Goal: Task Accomplishment & Management: Complete application form

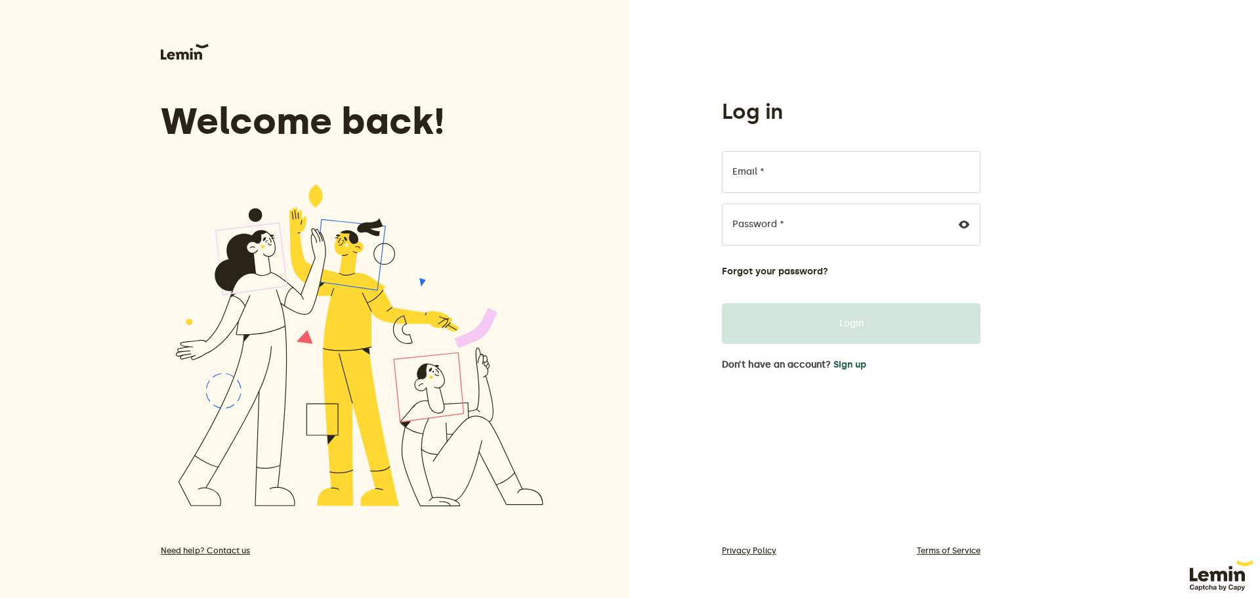
click at [857, 368] on button "Sign up" at bounding box center [850, 365] width 33 height 11
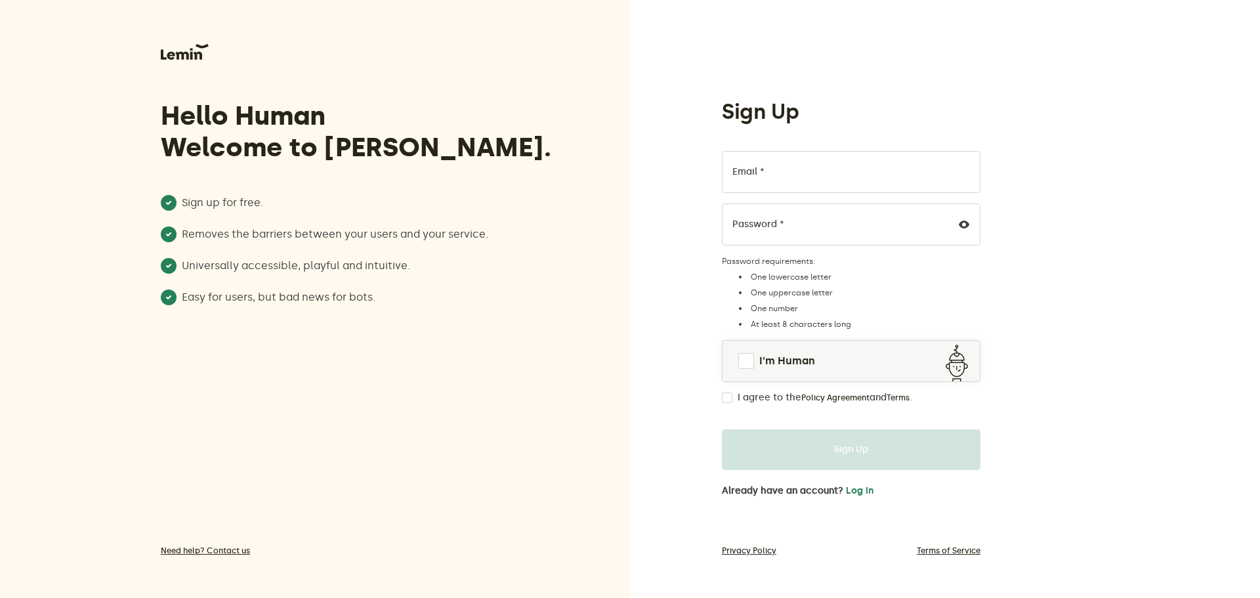
click at [760, 175] on label "Email *" at bounding box center [749, 172] width 32 height 11
click at [760, 175] on input "Email *" at bounding box center [851, 172] width 259 height 42
click at [796, 183] on input "Email *" at bounding box center [851, 172] width 259 height 42
click at [825, 177] on input "testingforcms@gmal.com" at bounding box center [851, 172] width 259 height 42
click at [836, 178] on input "testingforcms@gmail.com" at bounding box center [851, 172] width 259 height 42
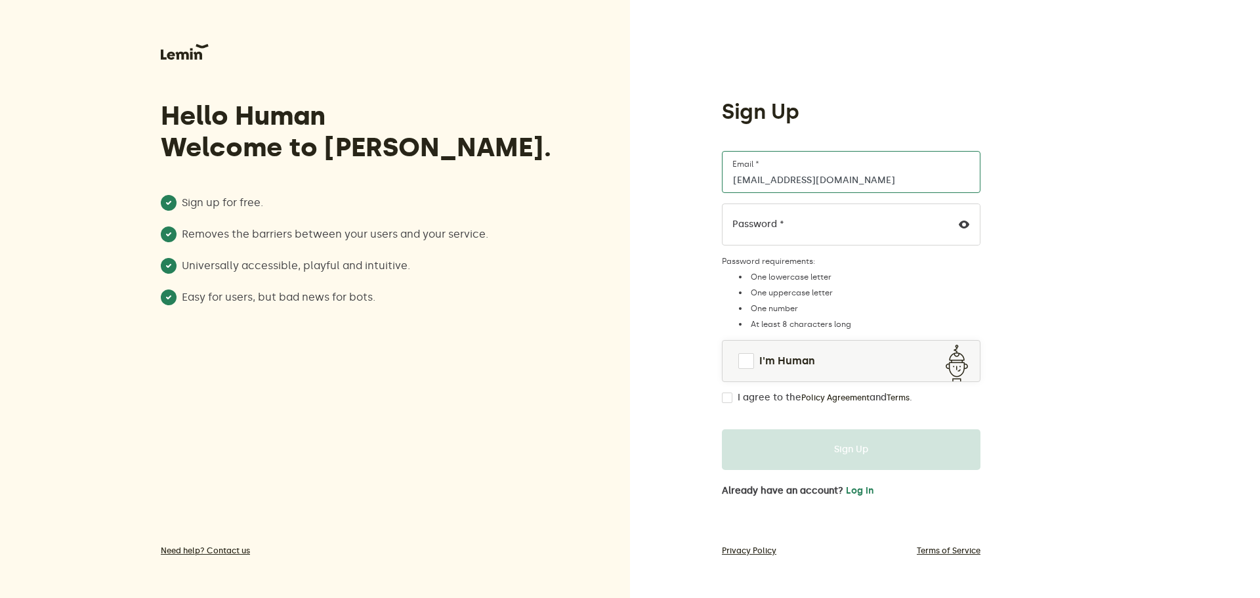
click at [836, 178] on input "testingforcms@gmail.com" at bounding box center [851, 172] width 259 height 42
paste input "frank.howells@shopifyprofs"
type input "[PERSON_NAME][EMAIL_ADDRESS][PERSON_NAME][DOMAIN_NAME]"
click at [1046, 205] on div "Sign Up frank.howells@shopifyprofs.com Email * Password * Password requirements…" at bounding box center [945, 299] width 630 height 598
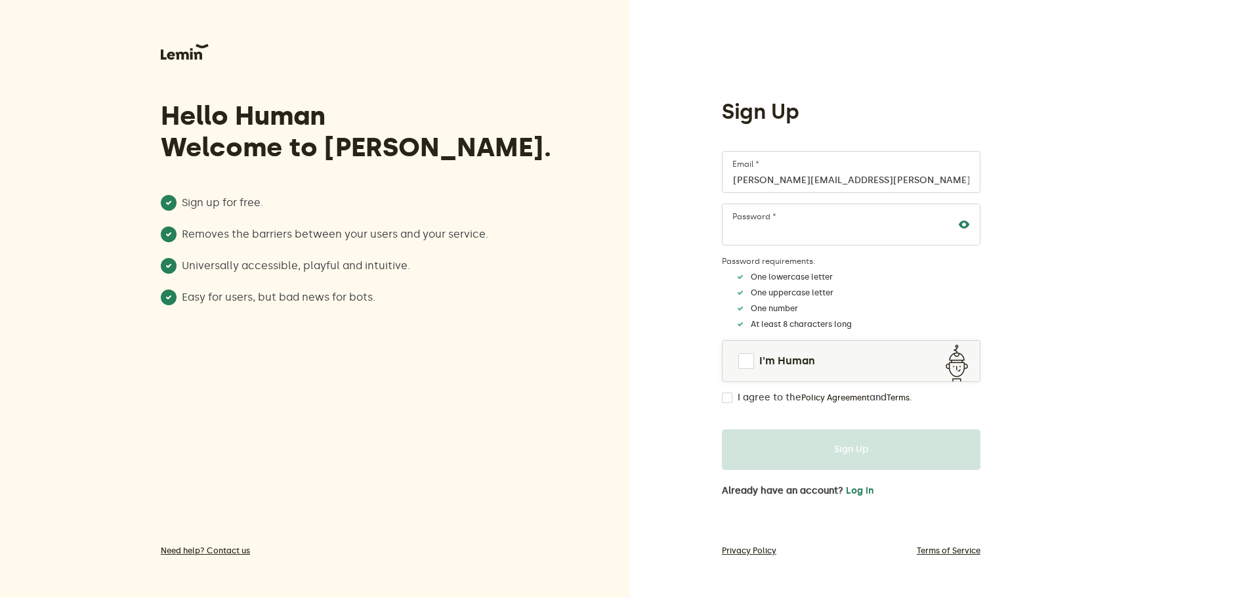
click at [969, 223] on icon at bounding box center [964, 224] width 11 height 11
click at [857, 171] on input "[PERSON_NAME][EMAIL_ADDRESS][PERSON_NAME][DOMAIN_NAME]" at bounding box center [851, 172] width 259 height 42
click at [742, 358] on span at bounding box center [747, 361] width 16 height 16
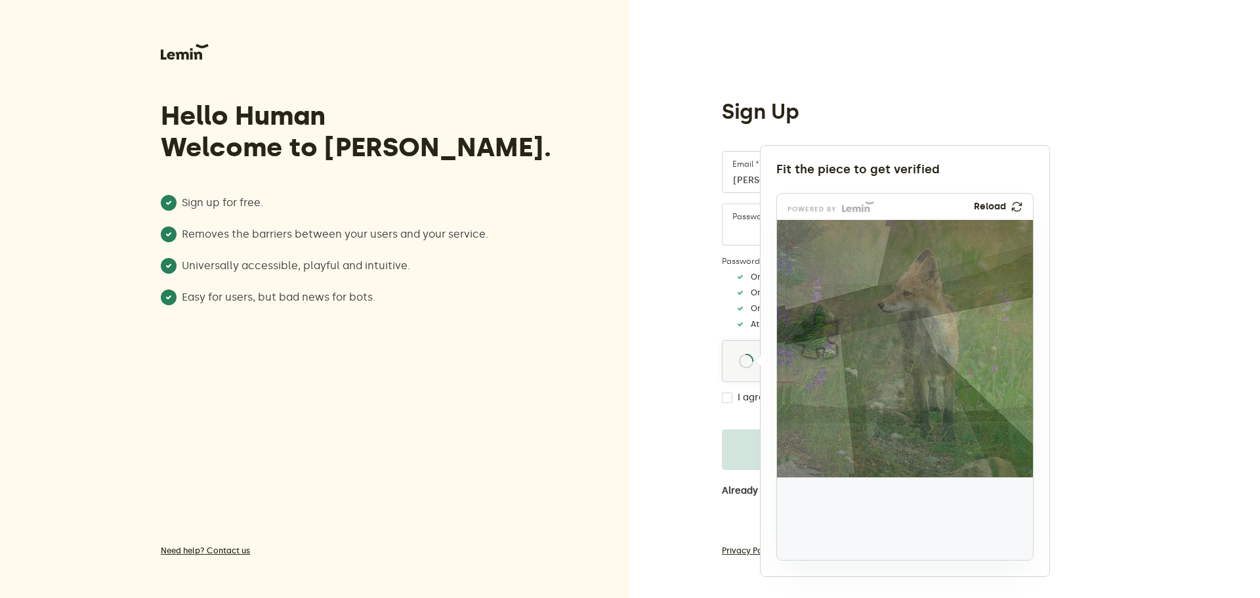
drag, startPoint x: 825, startPoint y: 532, endPoint x: 823, endPoint y: 346, distance: 186.4
click at [823, 346] on img at bounding box center [729, 422] width 425 height 257
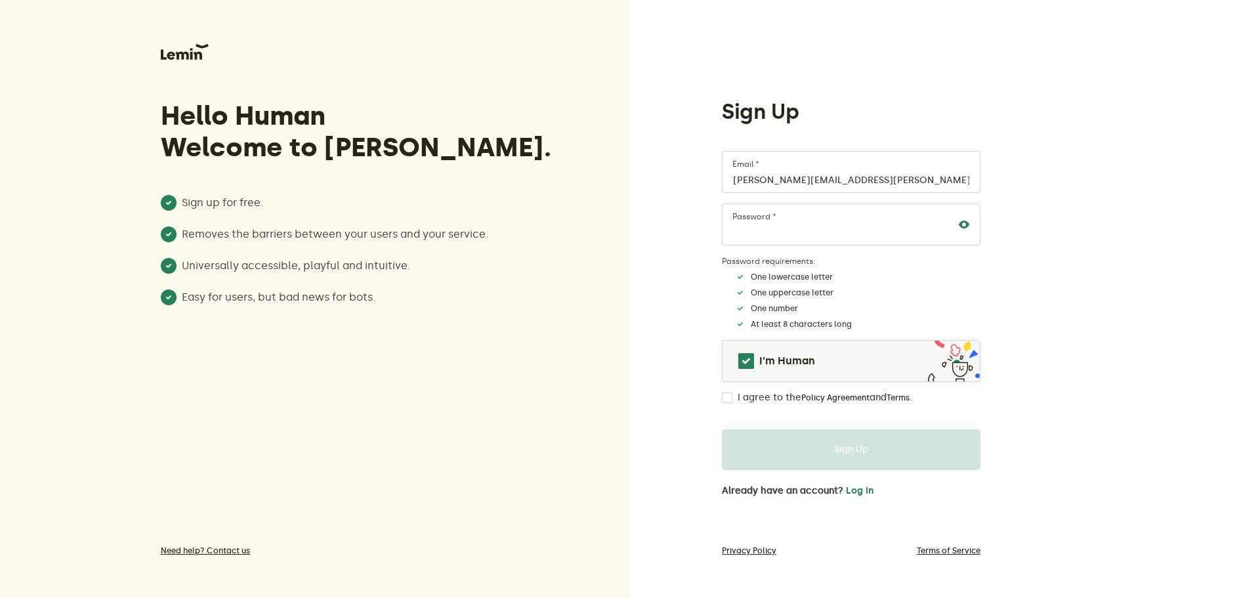
click at [726, 398] on input "I agree to the Policy Agreement and Terms ." at bounding box center [727, 398] width 11 height 11
checkbox input "true"
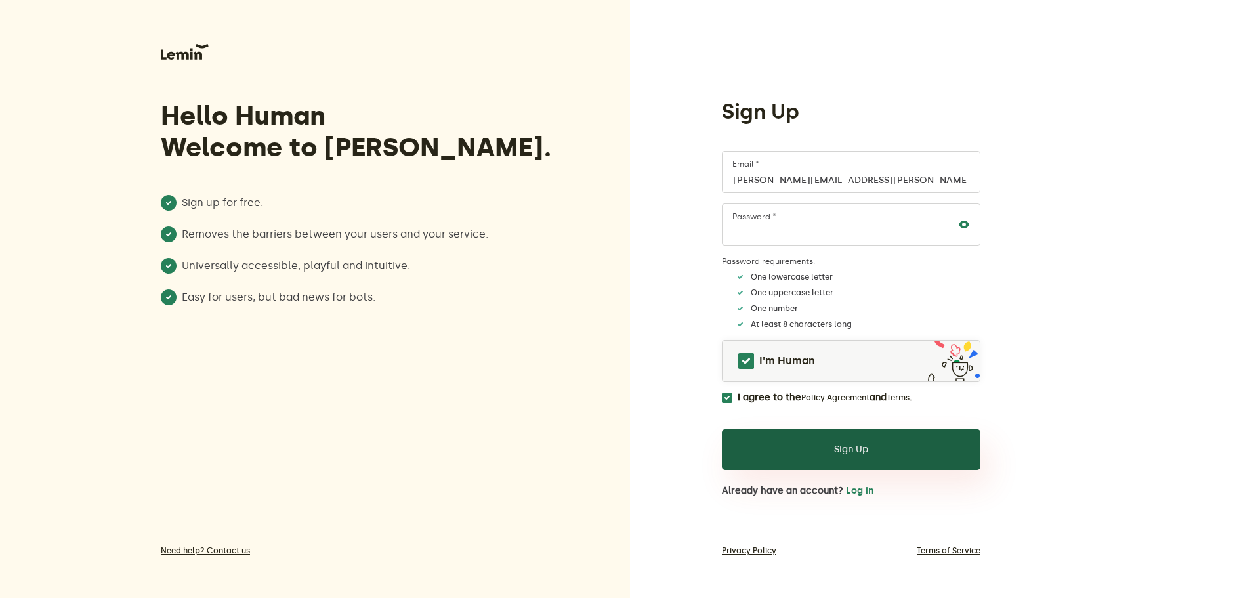
click at [859, 445] on button "Sign Up" at bounding box center [851, 449] width 259 height 41
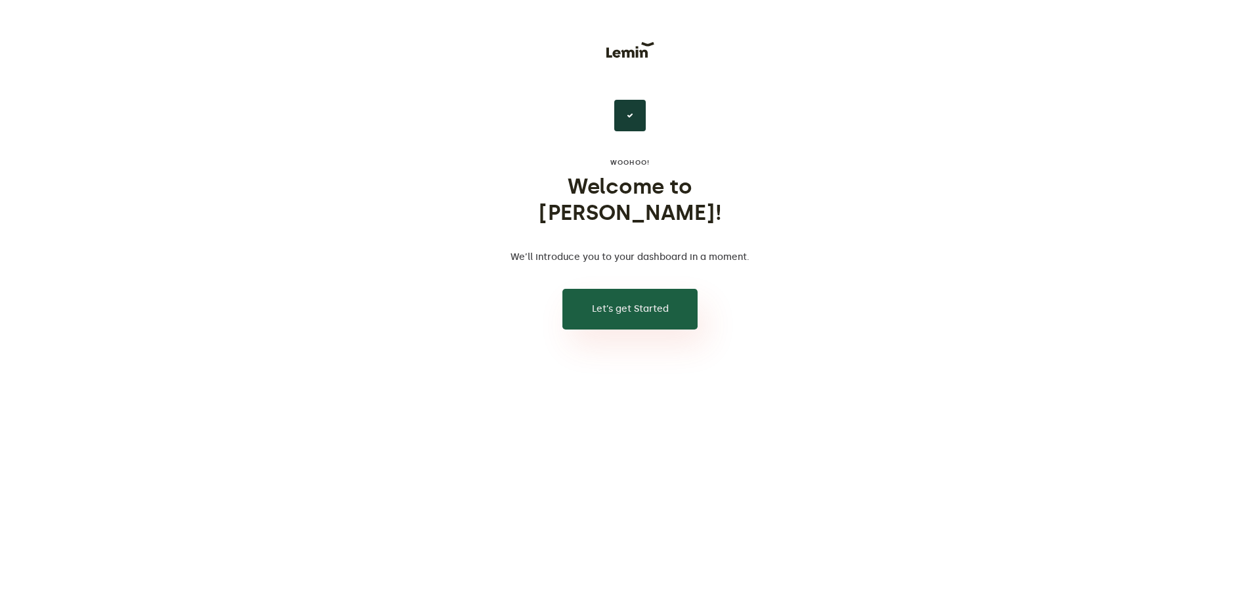
click at [593, 289] on button "Let’s get Started" at bounding box center [630, 309] width 135 height 41
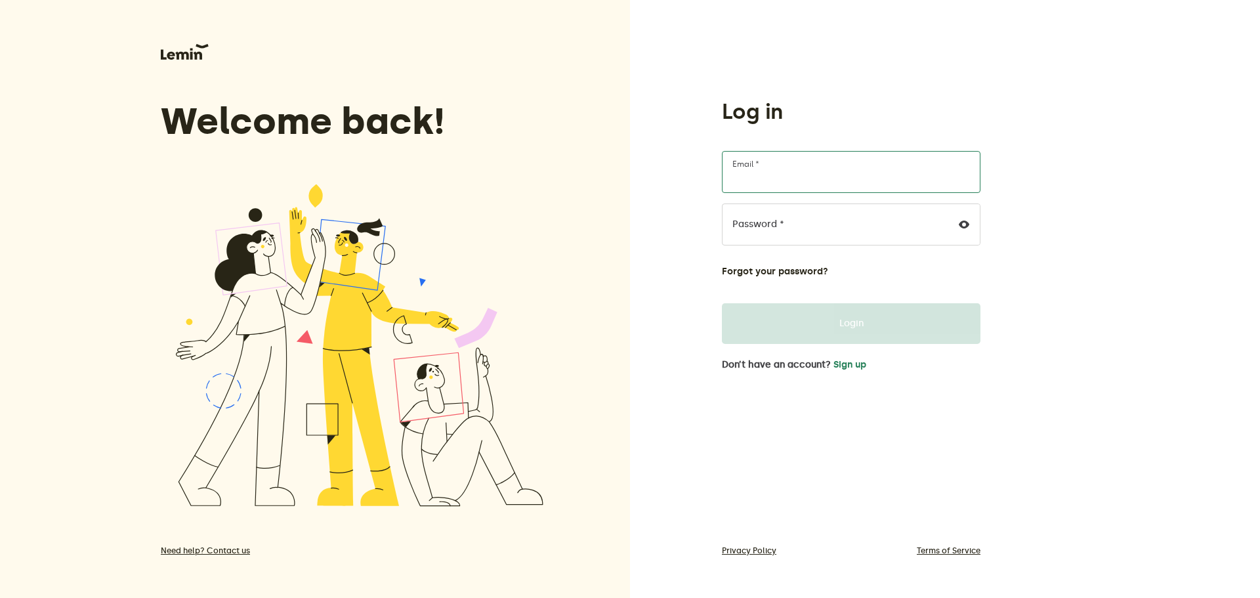
type input "[PERSON_NAME][EMAIL_ADDRESS][PERSON_NAME][DOMAIN_NAME]"
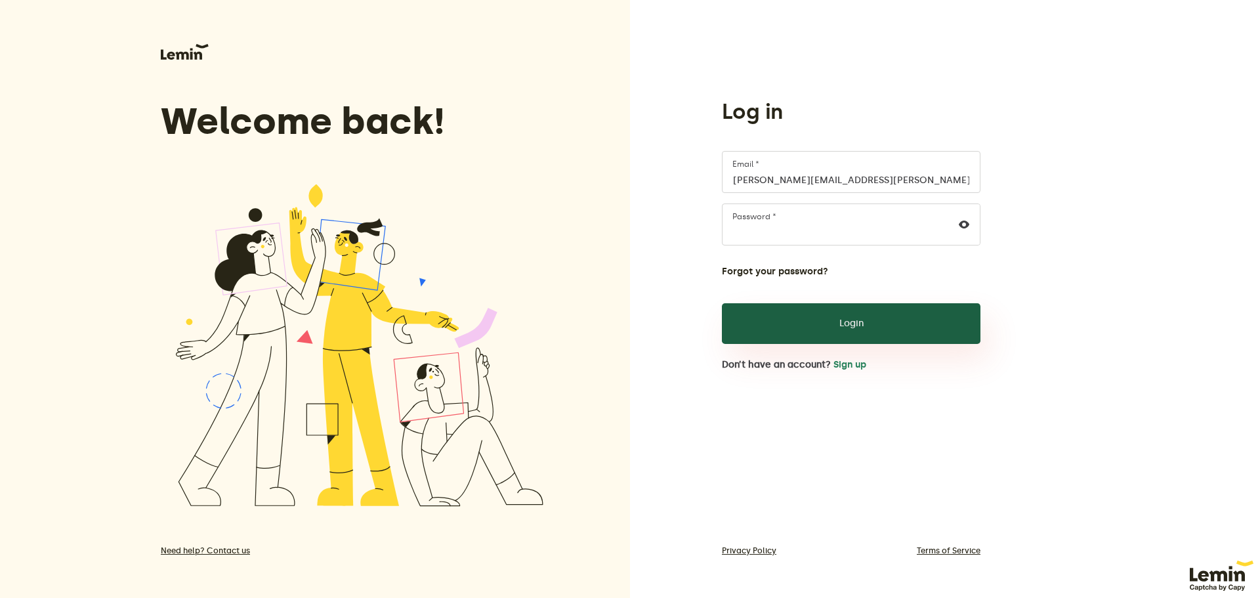
click at [825, 337] on button "Login" at bounding box center [851, 323] width 259 height 41
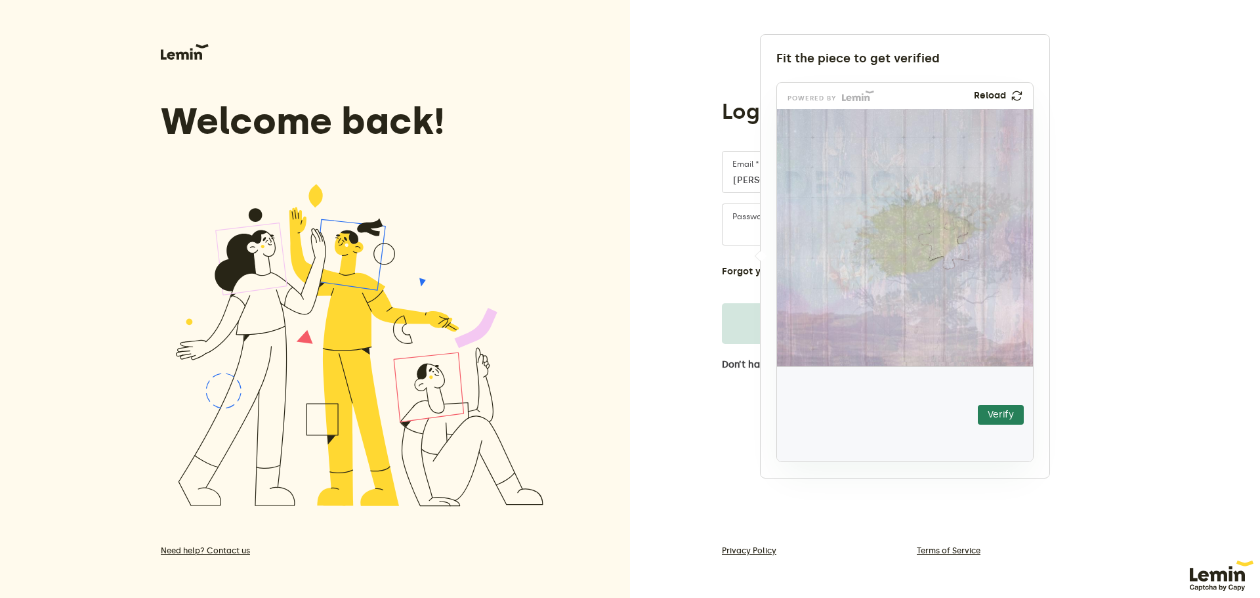
drag, startPoint x: 837, startPoint y: 419, endPoint x: 954, endPoint y: 247, distance: 207.4
click at [954, 247] on img at bounding box center [864, 324] width 450 height 257
click at [998, 409] on button "Verify" at bounding box center [1001, 415] width 46 height 20
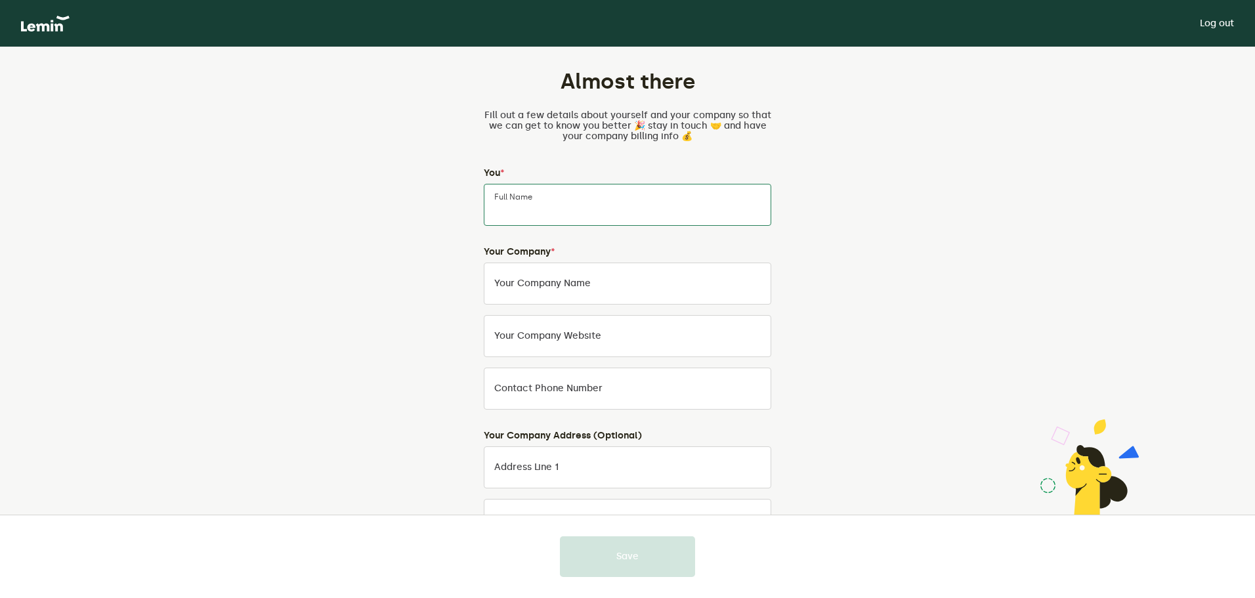
click at [597, 207] on input "Full Name" at bounding box center [628, 205] width 288 height 42
drag, startPoint x: 608, startPoint y: 215, endPoint x: 592, endPoint y: 214, distance: 15.8
click at [592, 214] on input "Cardboard Superstrs" at bounding box center [628, 205] width 288 height 42
drag, startPoint x: 605, startPoint y: 213, endPoint x: 477, endPoint y: 213, distance: 127.4
click at [477, 213] on div "You * Cardboard Superstars Full Name Your Company * Your Company Name Your comp…" at bounding box center [627, 458] width 309 height 581
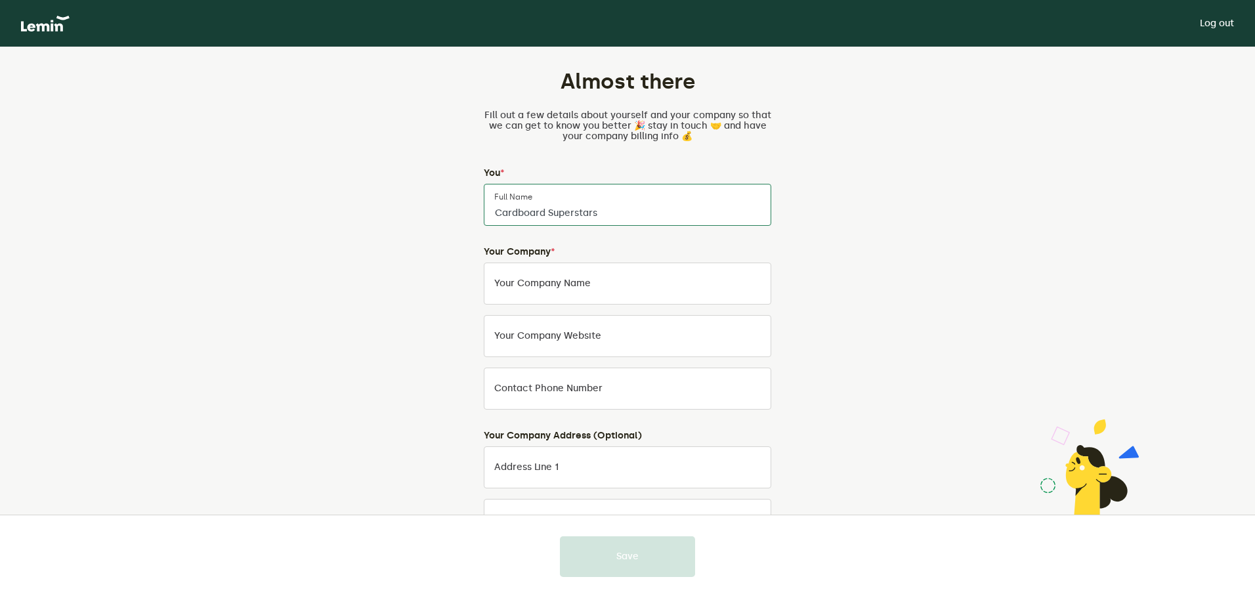
type input "Cardboard Superstars"
click at [588, 285] on label "Your Company Name" at bounding box center [542, 283] width 97 height 11
click at [588, 285] on input "Your Company Name" at bounding box center [628, 284] width 288 height 42
paste input "Cardboard Superstars"
type input "Cardboard Superstars"
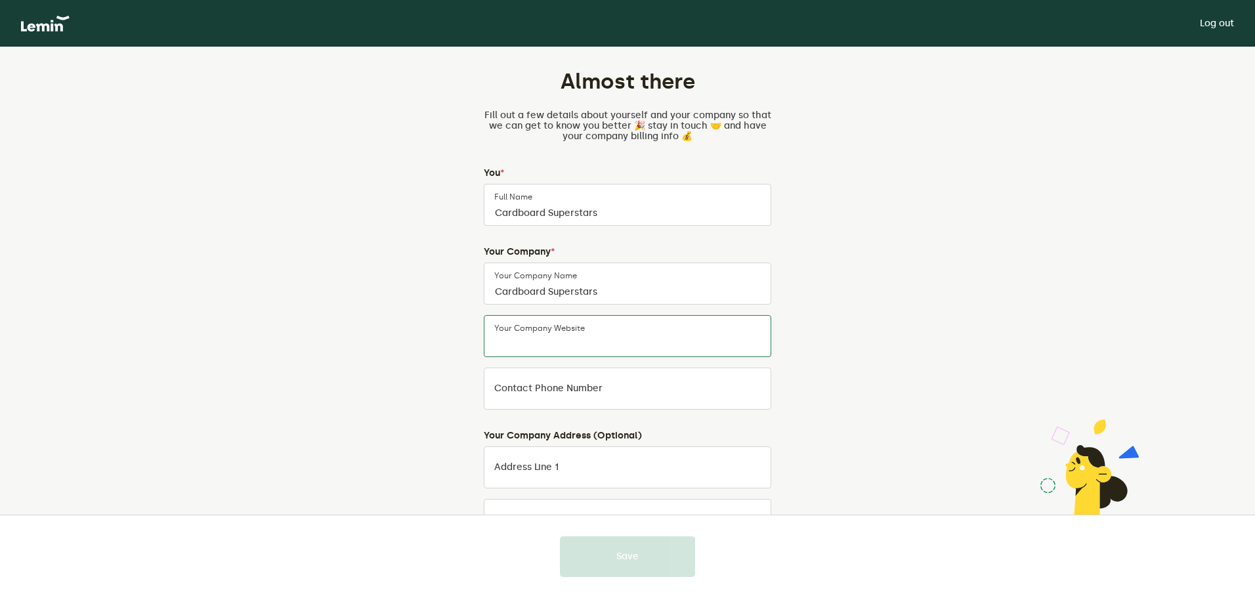
click at [585, 343] on input "Your company website" at bounding box center [628, 336] width 288 height 42
click at [584, 331] on label "Your company website" at bounding box center [547, 336] width 107 height 11
click at [584, 327] on input "Your company website" at bounding box center [628, 336] width 288 height 42
paste input "[URL][DOMAIN_NAME]"
type input "[URL][DOMAIN_NAME]"
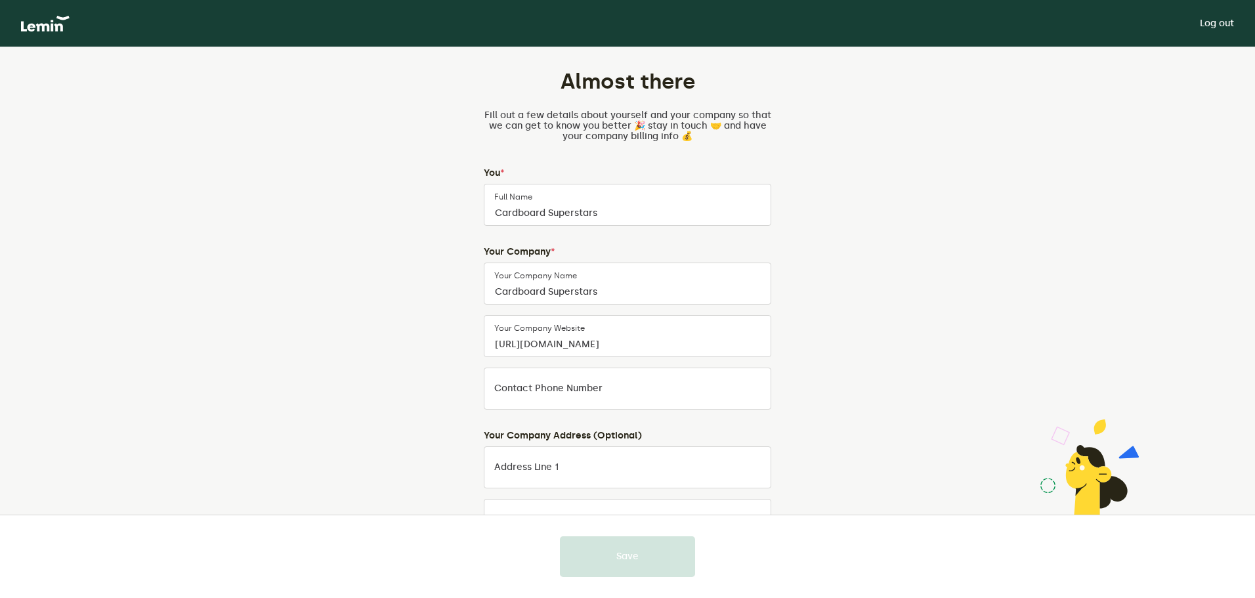
click at [834, 371] on div "Almost there Fill out a few details about yourself and your company so that we …" at bounding box center [627, 440] width 614 height 787
click at [568, 398] on input "Contact Phone Number" at bounding box center [628, 389] width 288 height 42
paste input "15867441672"
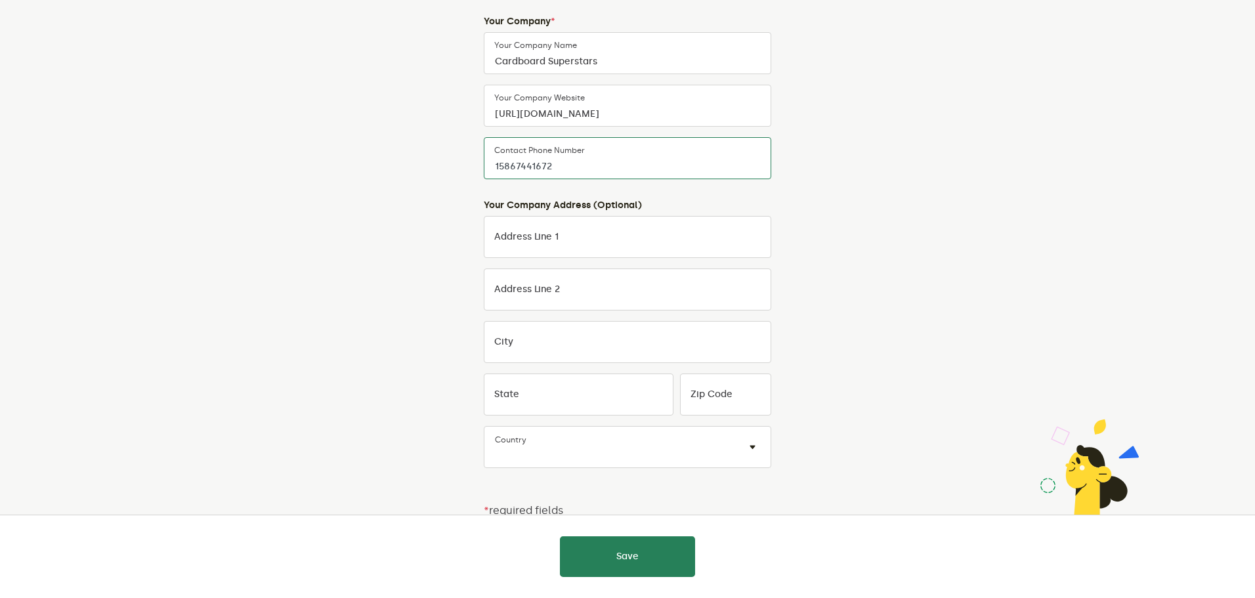
scroll to position [236, 0]
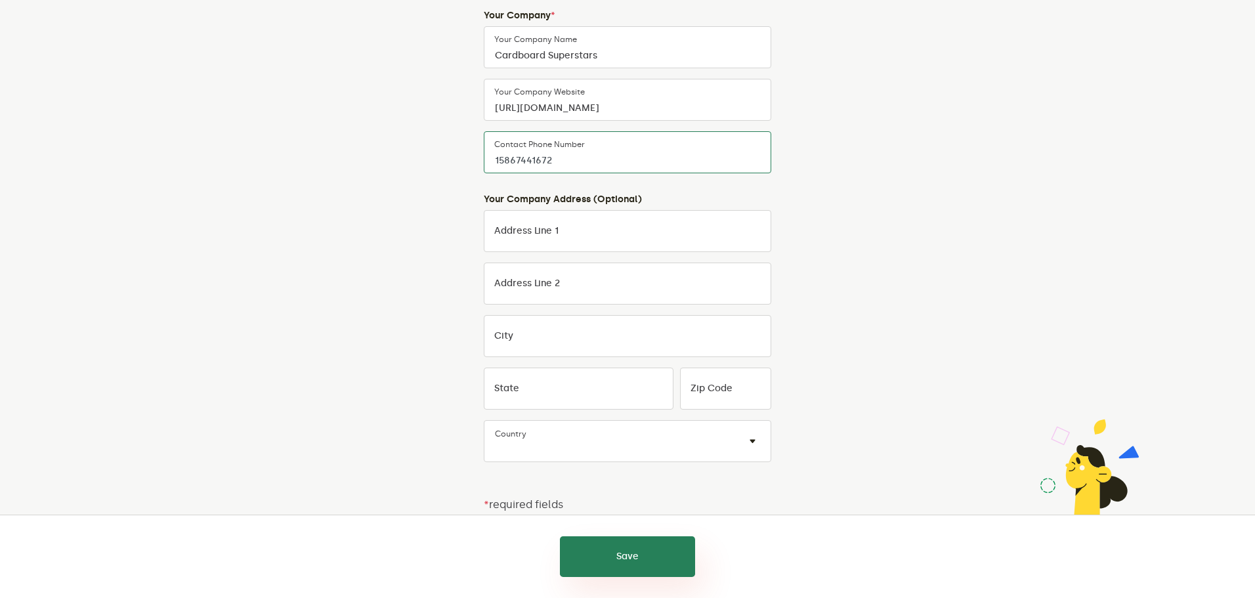
type input "15867441672"
click at [605, 551] on button "Save" at bounding box center [627, 556] width 135 height 41
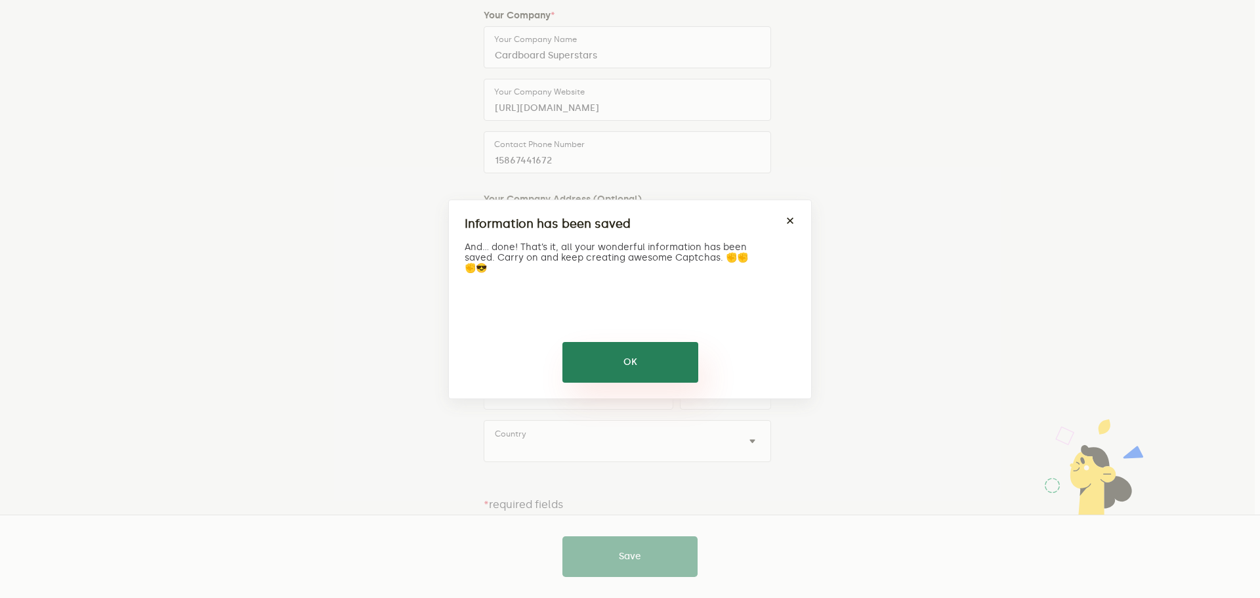
click at [631, 367] on button "OK" at bounding box center [631, 362] width 136 height 41
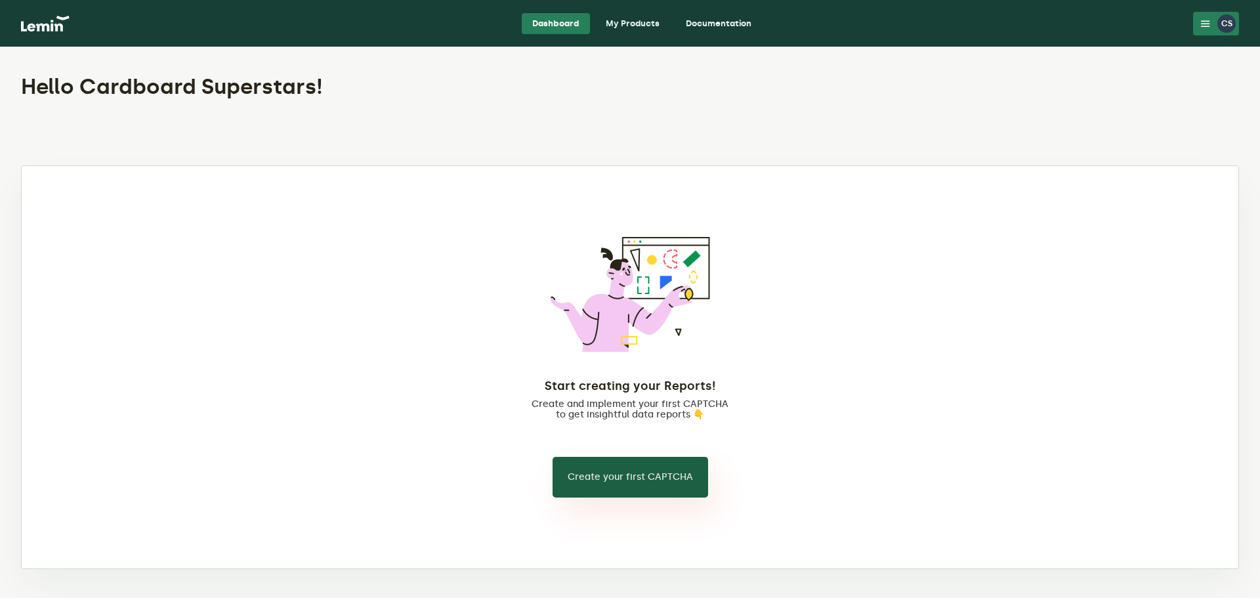
click at [680, 490] on button "Create your first CAPTCHA" at bounding box center [631, 477] width 156 height 41
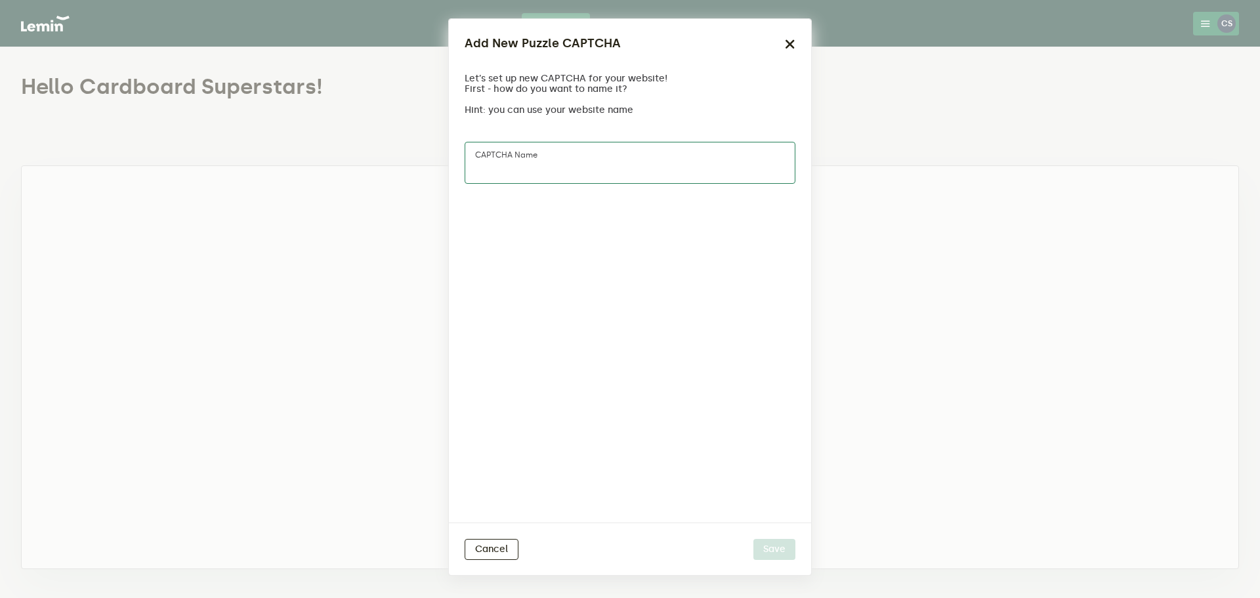
click at [569, 163] on input "CAPTCHA name" at bounding box center [630, 163] width 331 height 42
type input "Contact captcha"
click at [765, 551] on button "Save" at bounding box center [775, 549] width 42 height 21
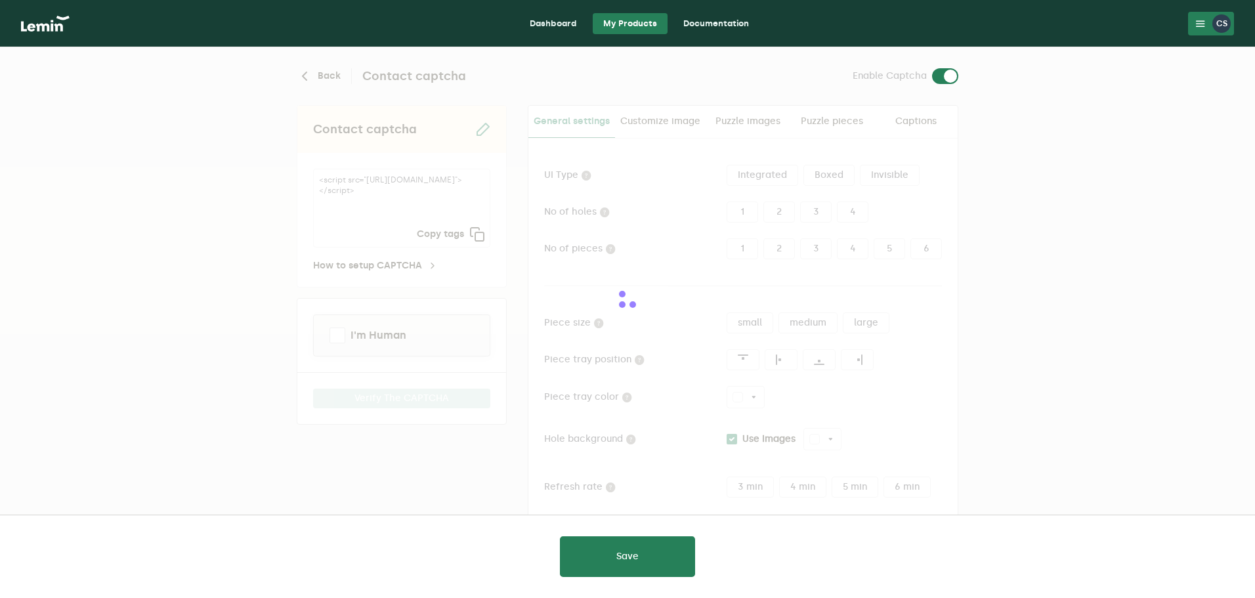
type input "white"
checkbox input "true"
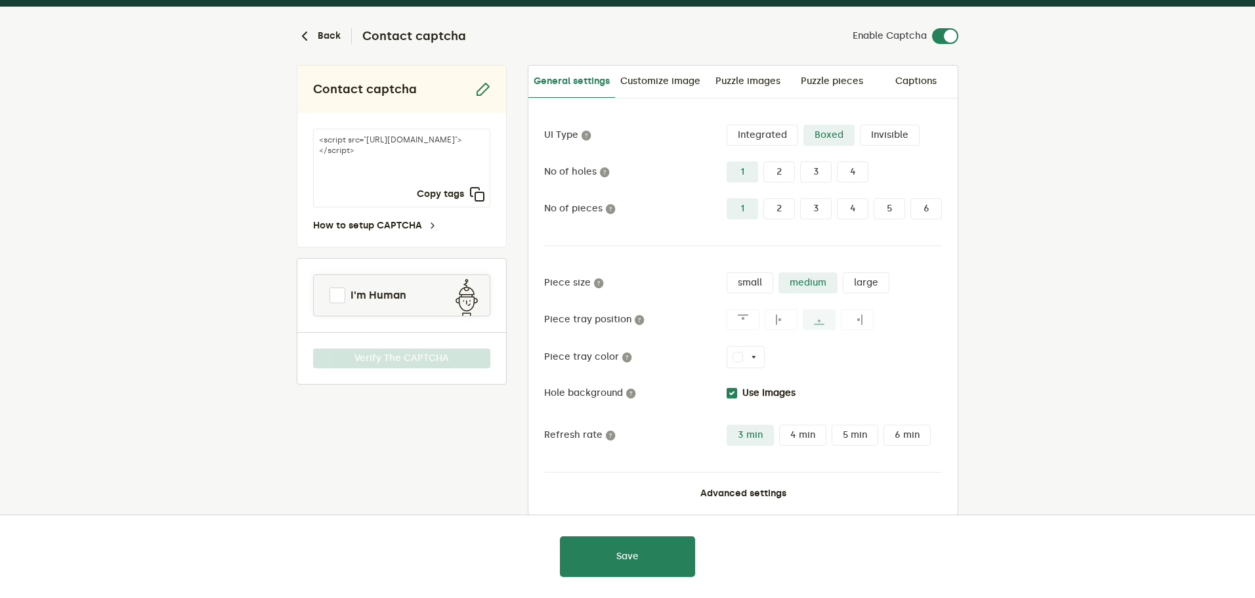
scroll to position [62, 0]
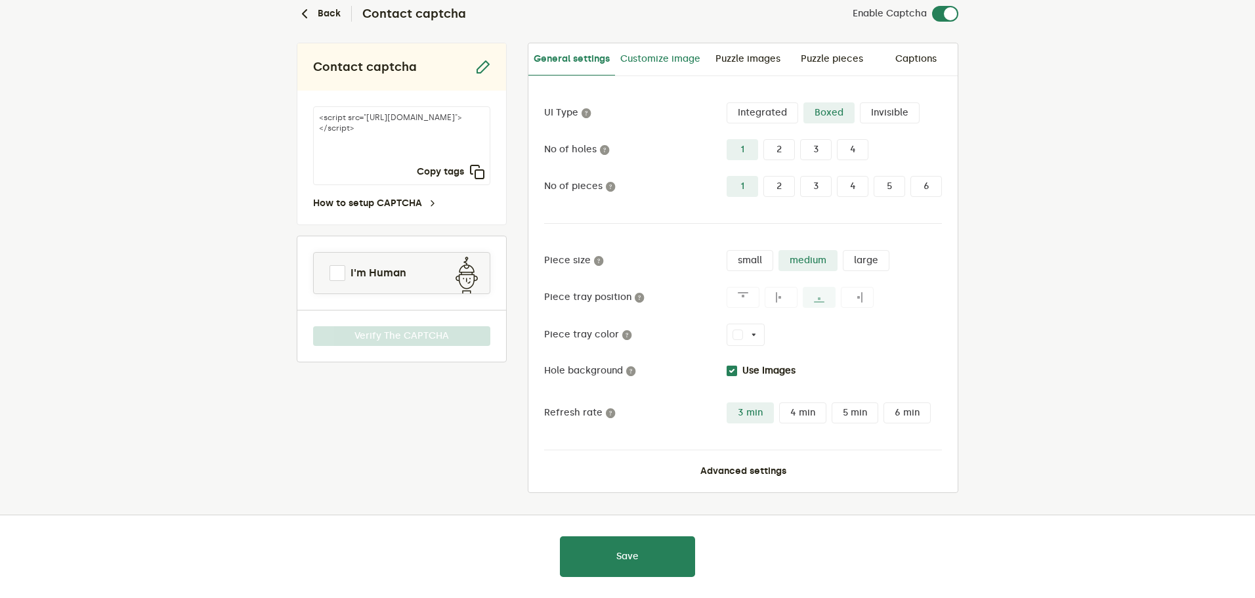
click at [665, 63] on link "Customize image" at bounding box center [660, 59] width 91 height 32
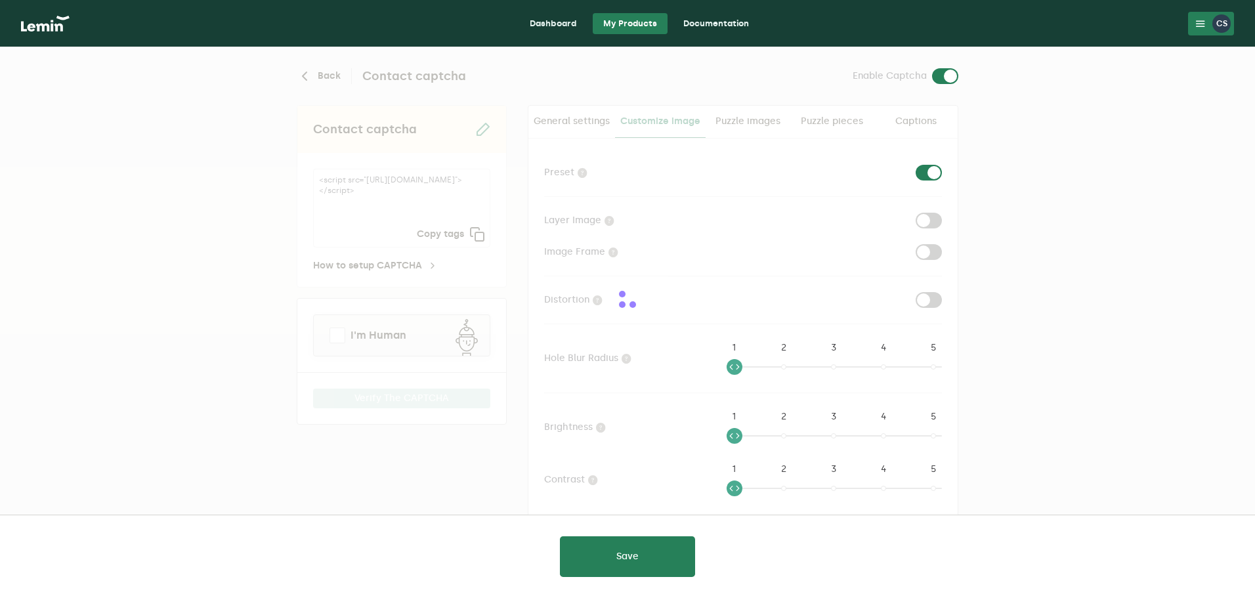
checkbox input "true"
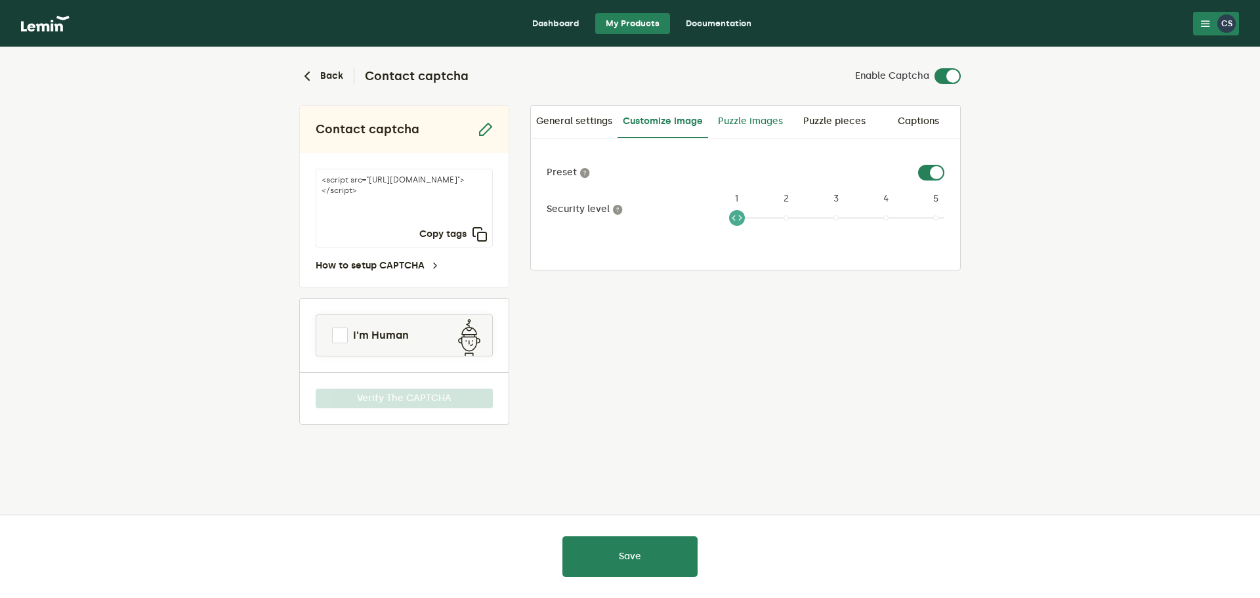
click at [749, 121] on link "Puzzle images" at bounding box center [750, 122] width 84 height 32
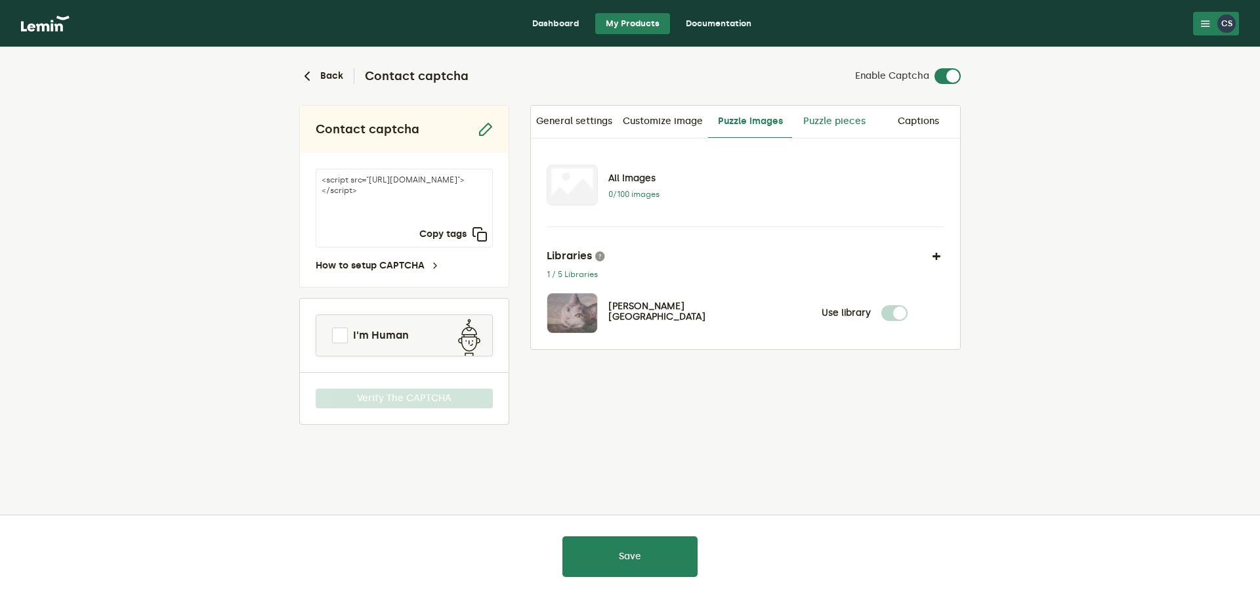
click at [838, 120] on link "Puzzle pieces" at bounding box center [834, 122] width 84 height 32
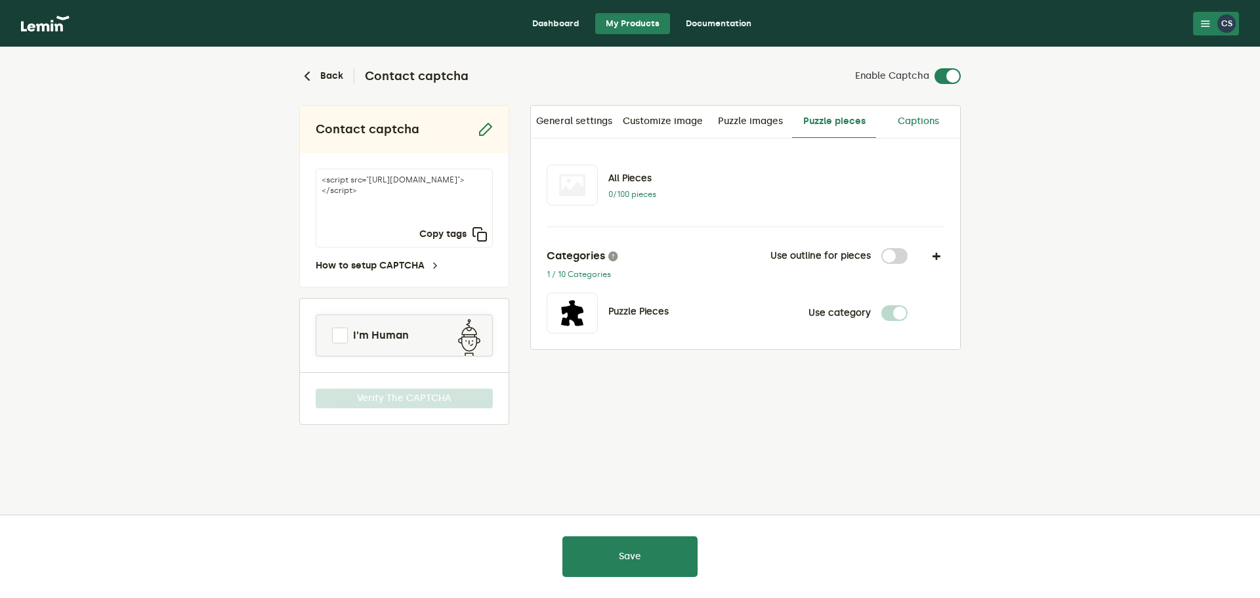
click at [915, 121] on link "Captions" at bounding box center [918, 122] width 84 height 32
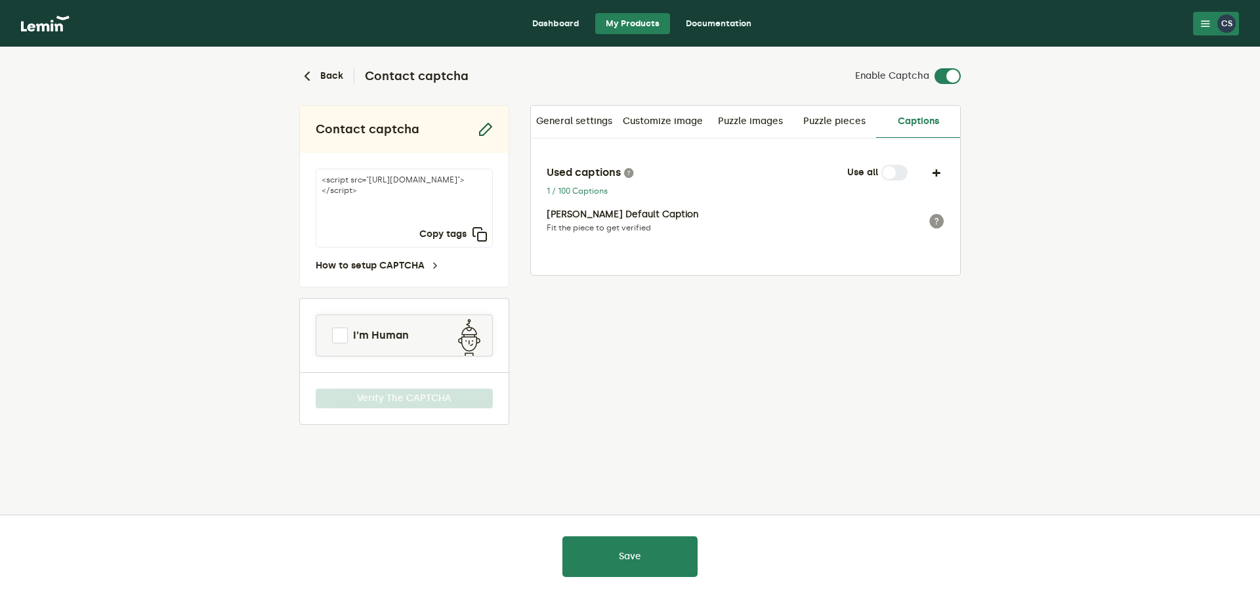
click at [488, 130] on icon "button" at bounding box center [485, 129] width 16 height 16
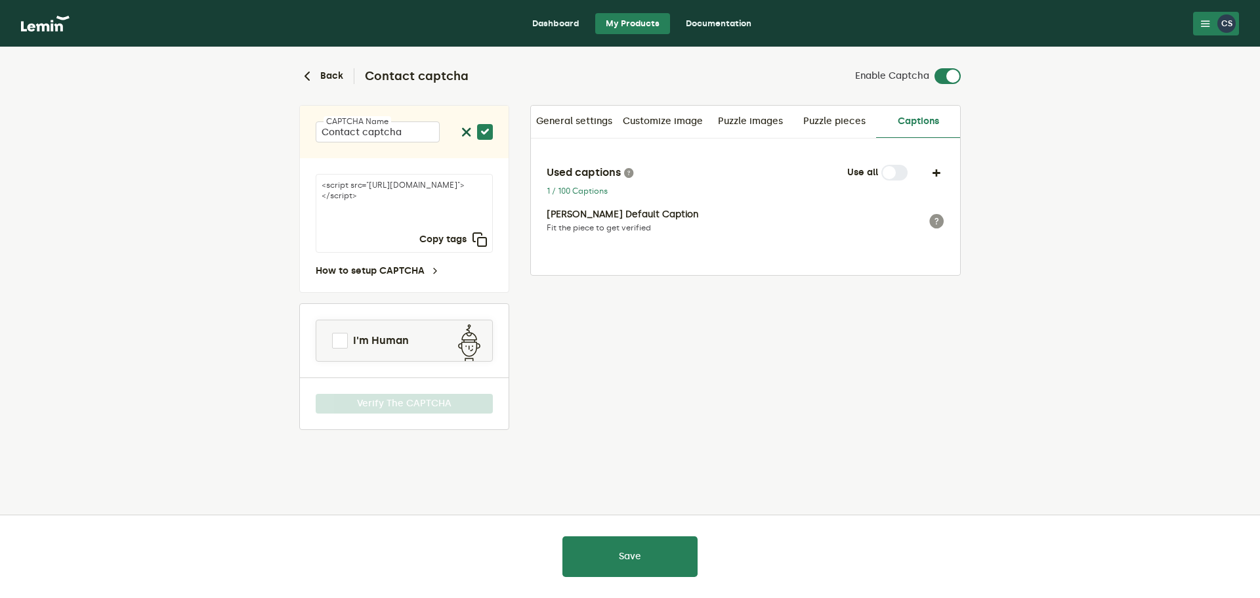
click at [467, 132] on icon "button" at bounding box center [467, 132] width 11 height 11
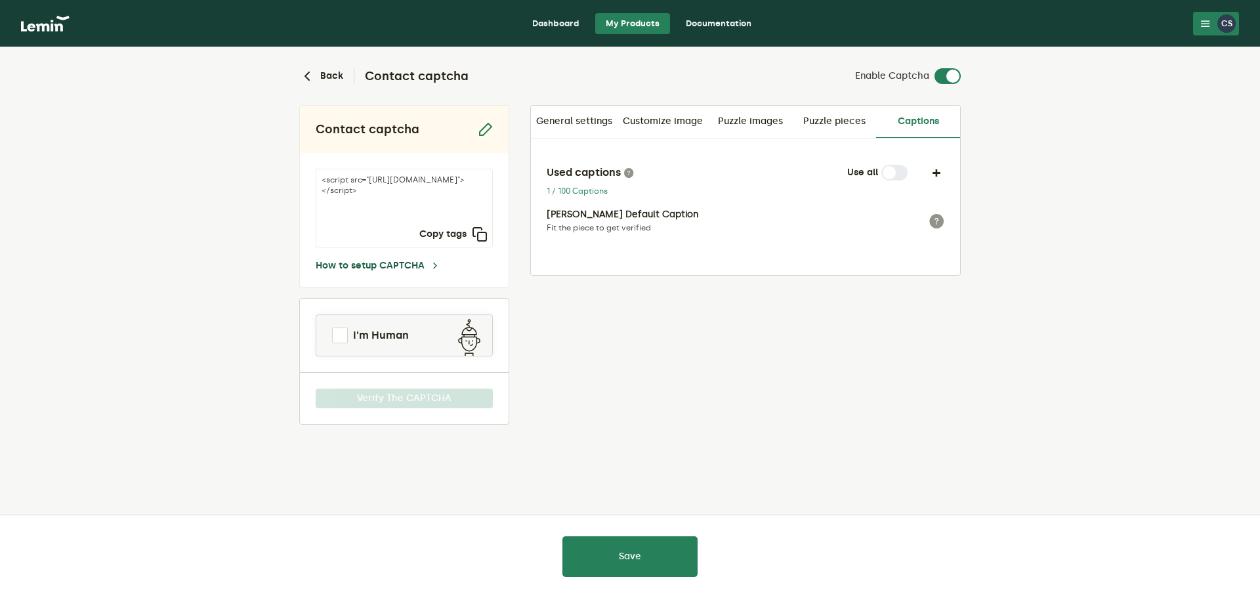
click at [435, 263] on icon at bounding box center [435, 266] width 11 height 11
click at [341, 339] on span at bounding box center [340, 336] width 16 height 16
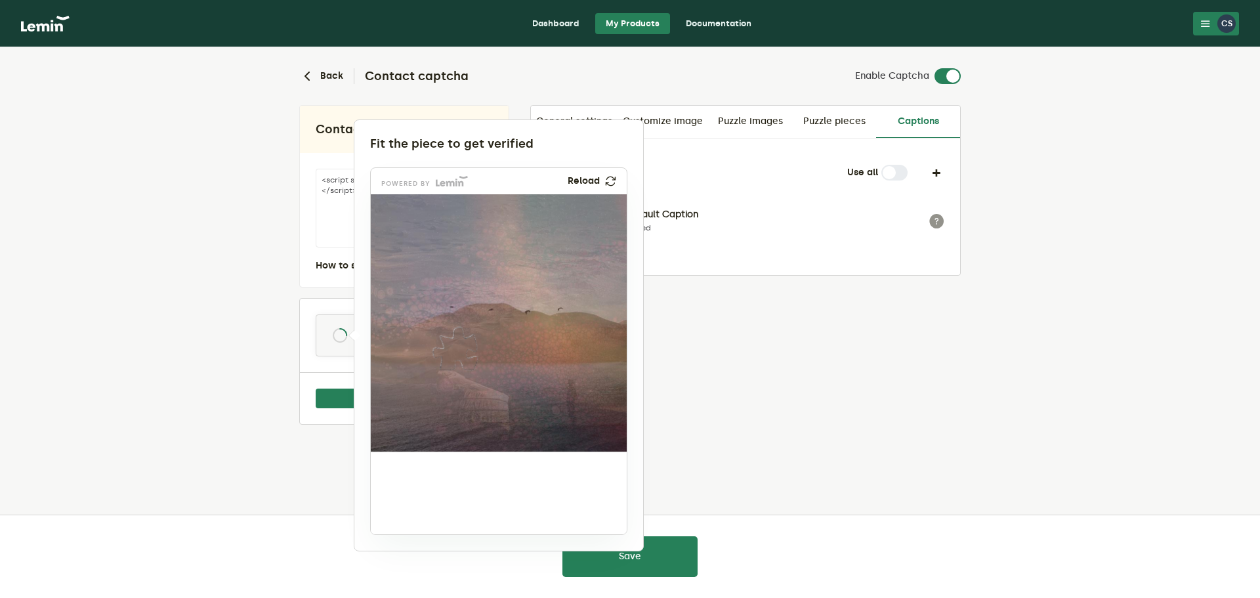
drag, startPoint x: 401, startPoint y: 498, endPoint x: 442, endPoint y: 355, distance: 148.2
click at [442, 355] on img at bounding box center [368, 435] width 425 height 257
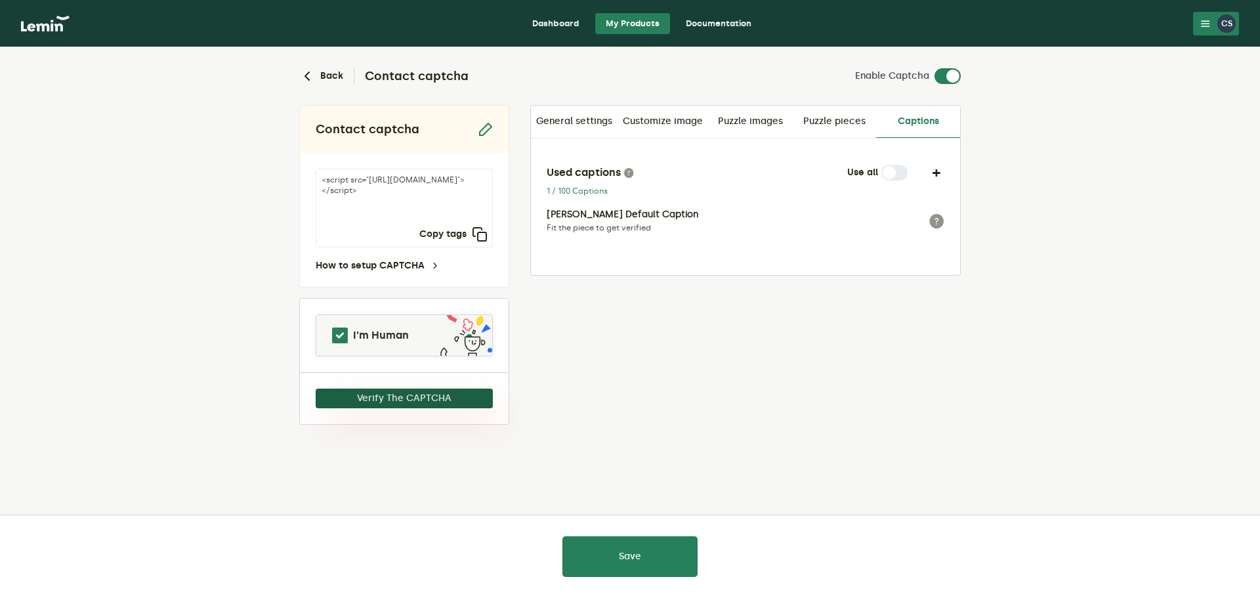
click at [402, 397] on button "Verify The CAPTCHA" at bounding box center [404, 399] width 177 height 20
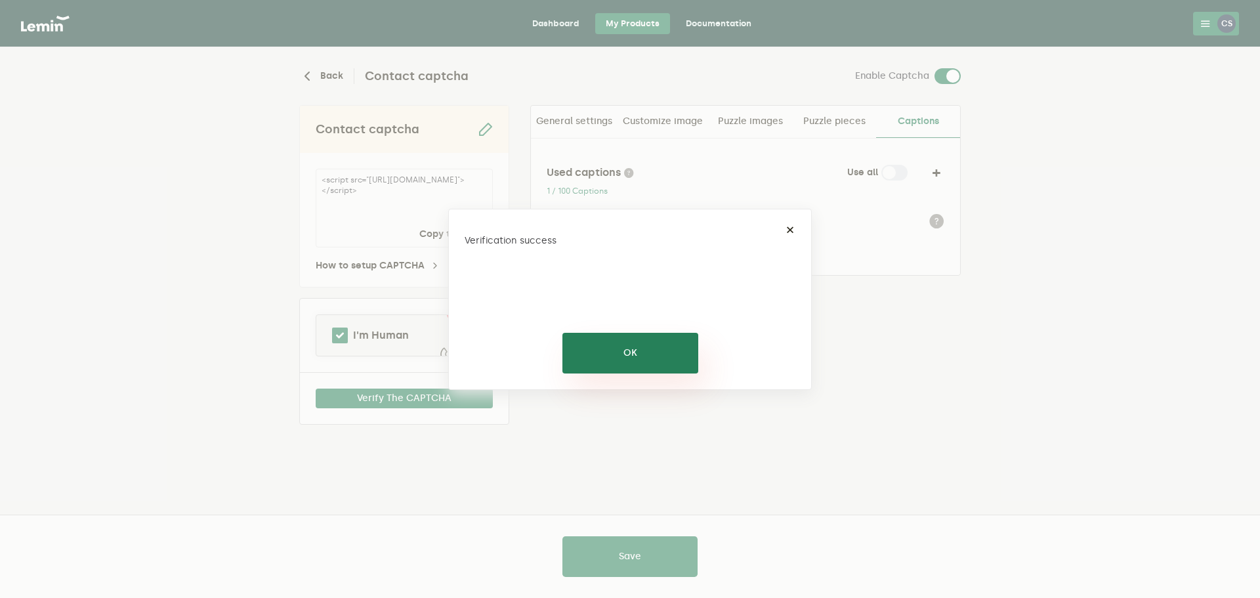
click at [617, 355] on button "OK" at bounding box center [631, 353] width 136 height 41
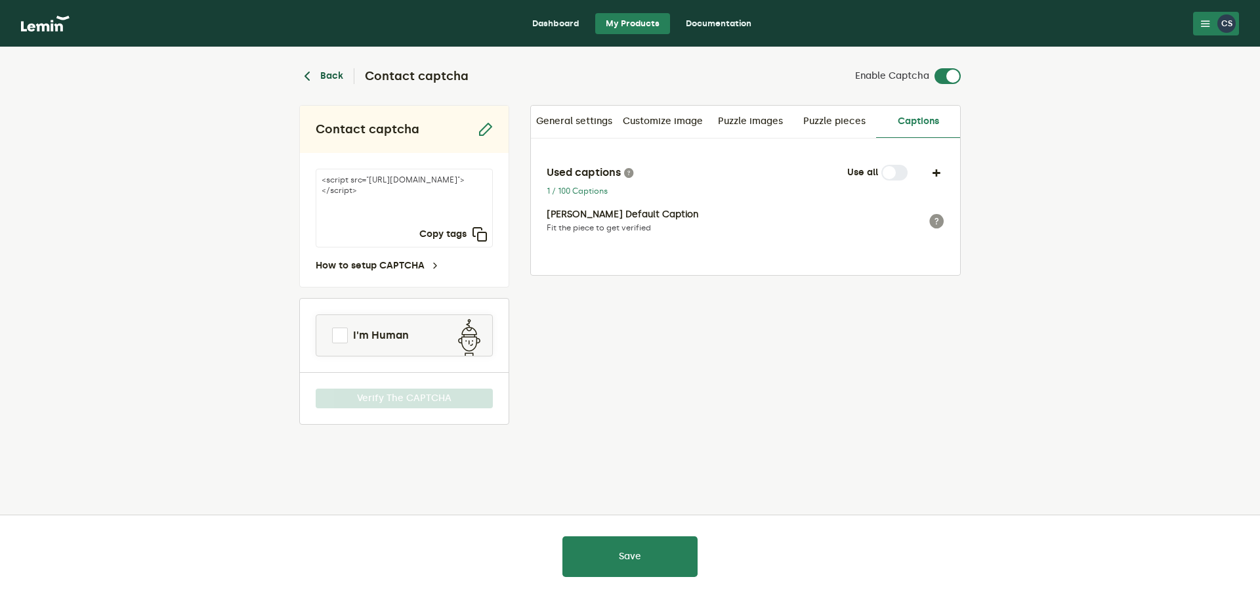
click at [304, 71] on icon "button" at bounding box center [307, 76] width 16 height 16
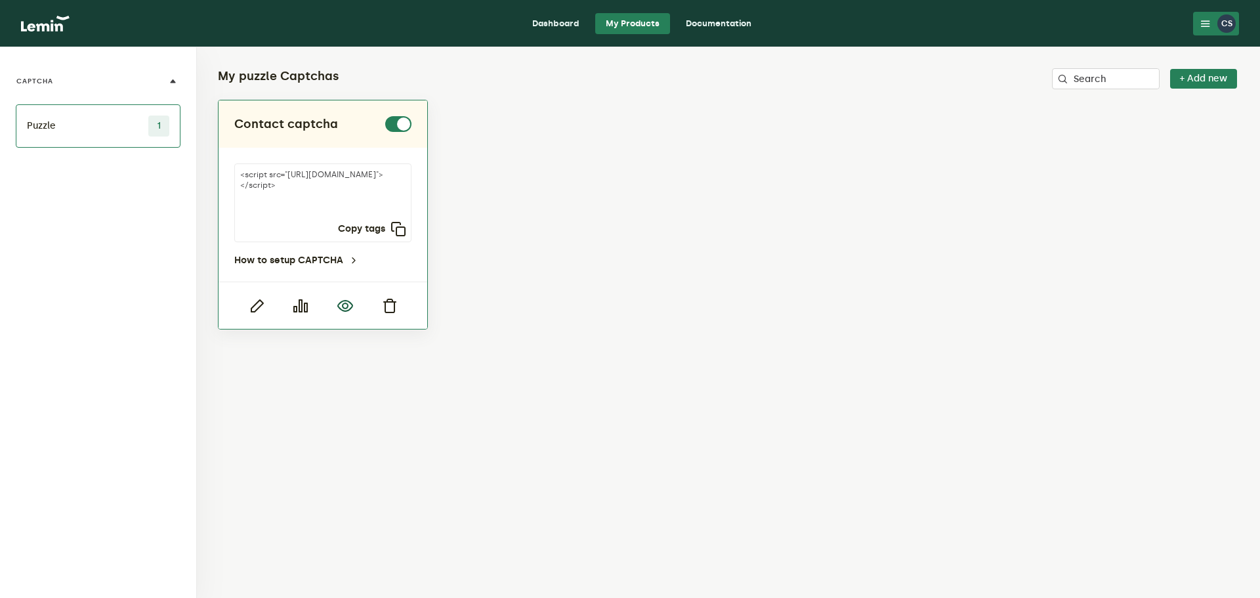
click at [349, 305] on icon "button" at bounding box center [345, 306] width 16 height 16
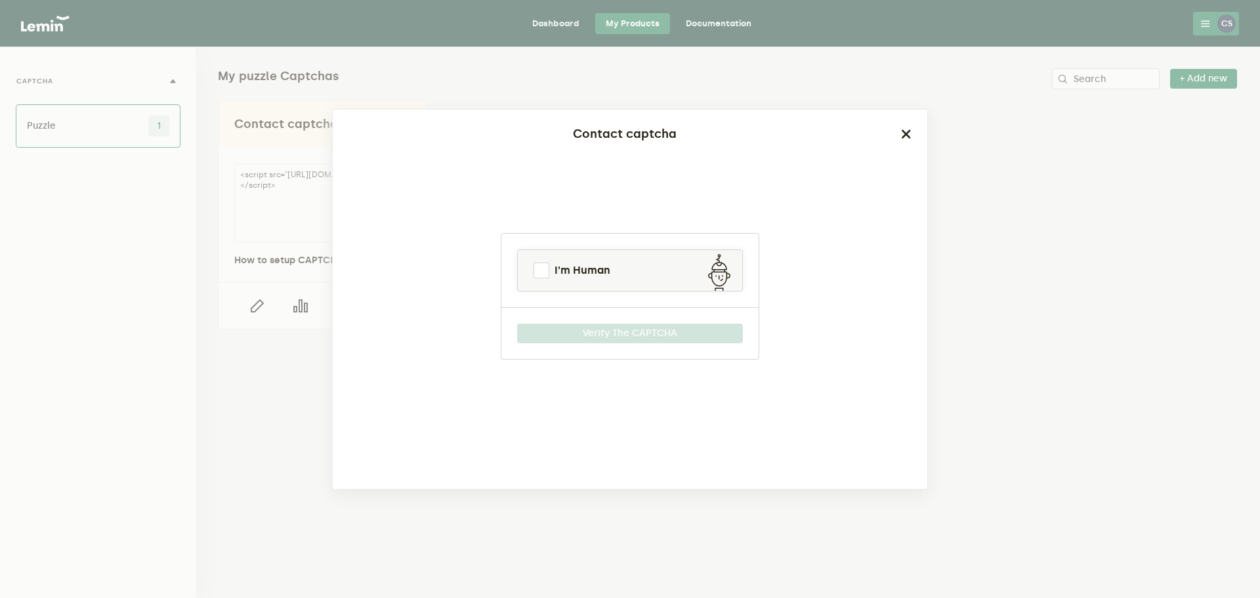
click at [903, 131] on icon "button" at bounding box center [906, 134] width 11 height 11
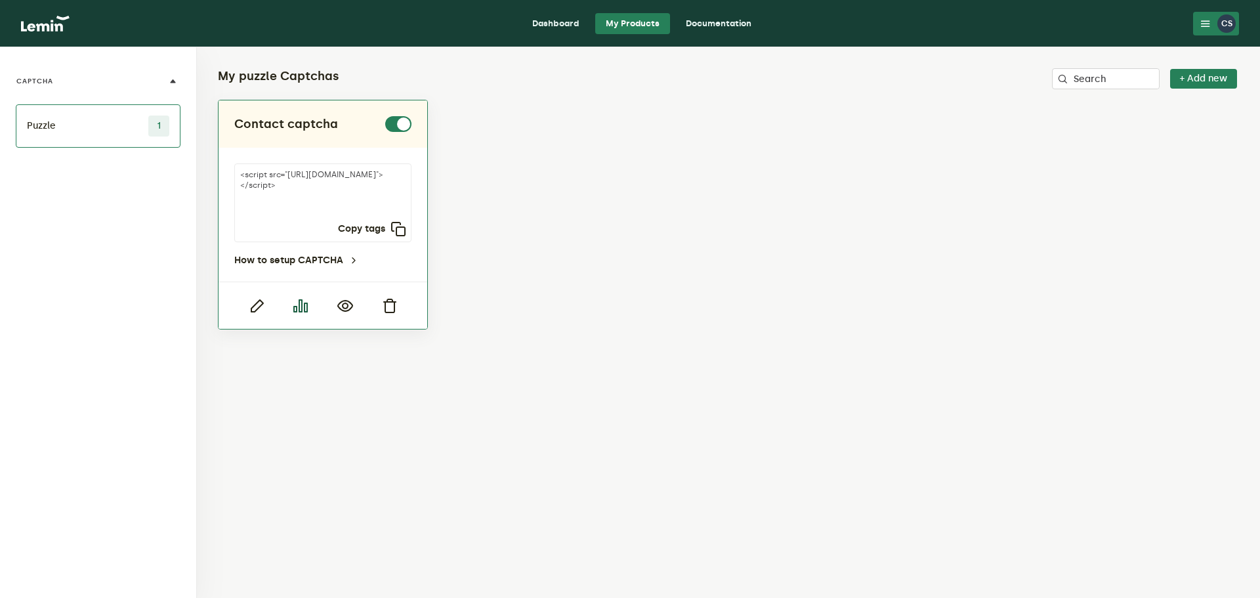
click at [302, 311] on icon "button" at bounding box center [301, 306] width 16 height 16
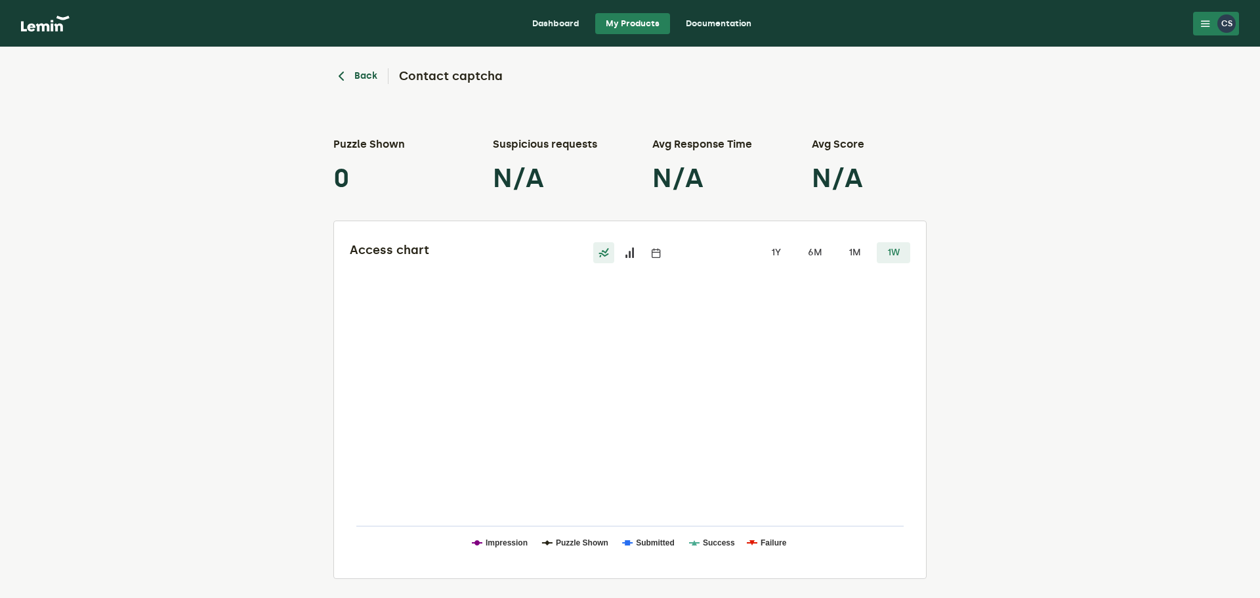
click at [345, 74] on icon "button" at bounding box center [341, 76] width 16 height 16
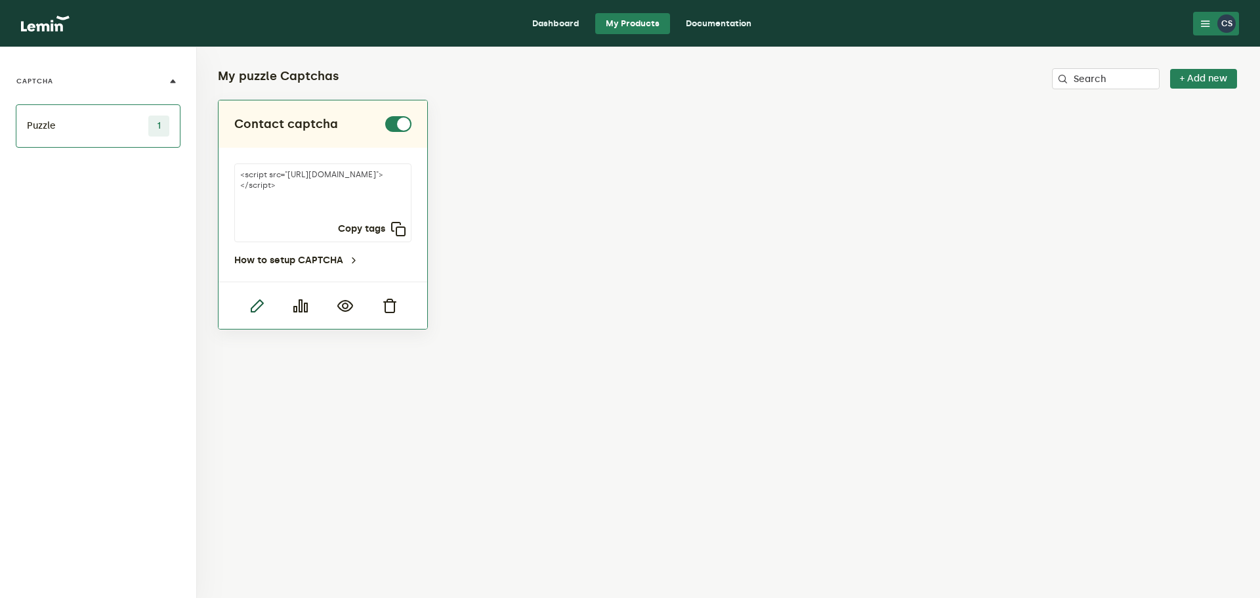
click at [249, 306] on icon "button" at bounding box center [257, 306] width 16 height 16
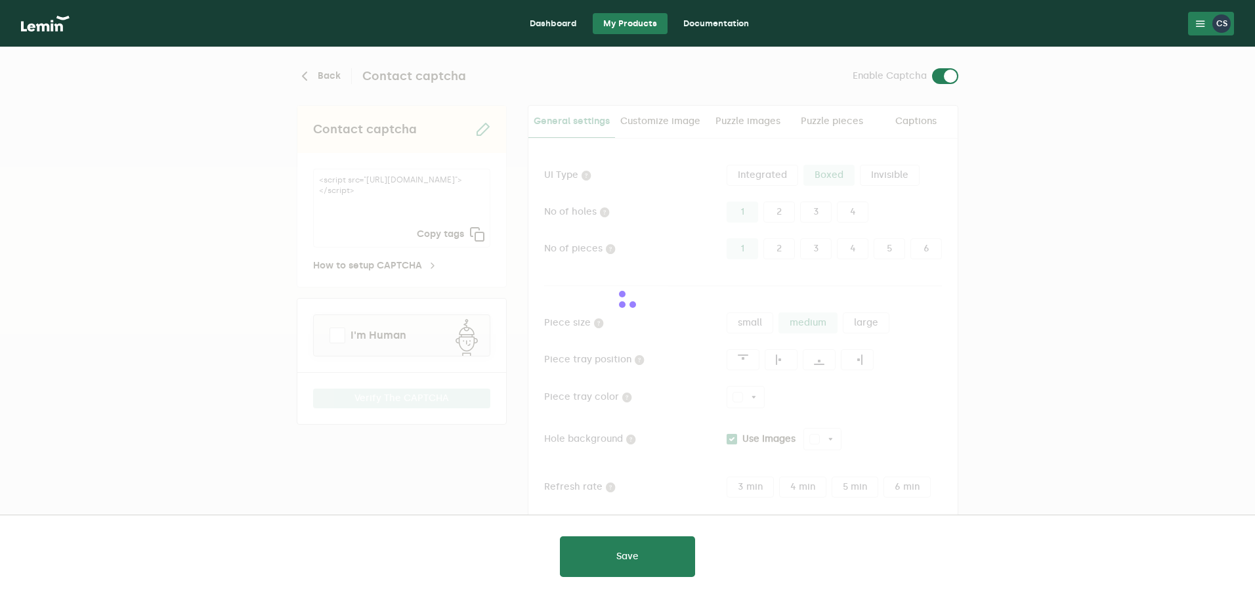
type input "white"
checkbox input "true"
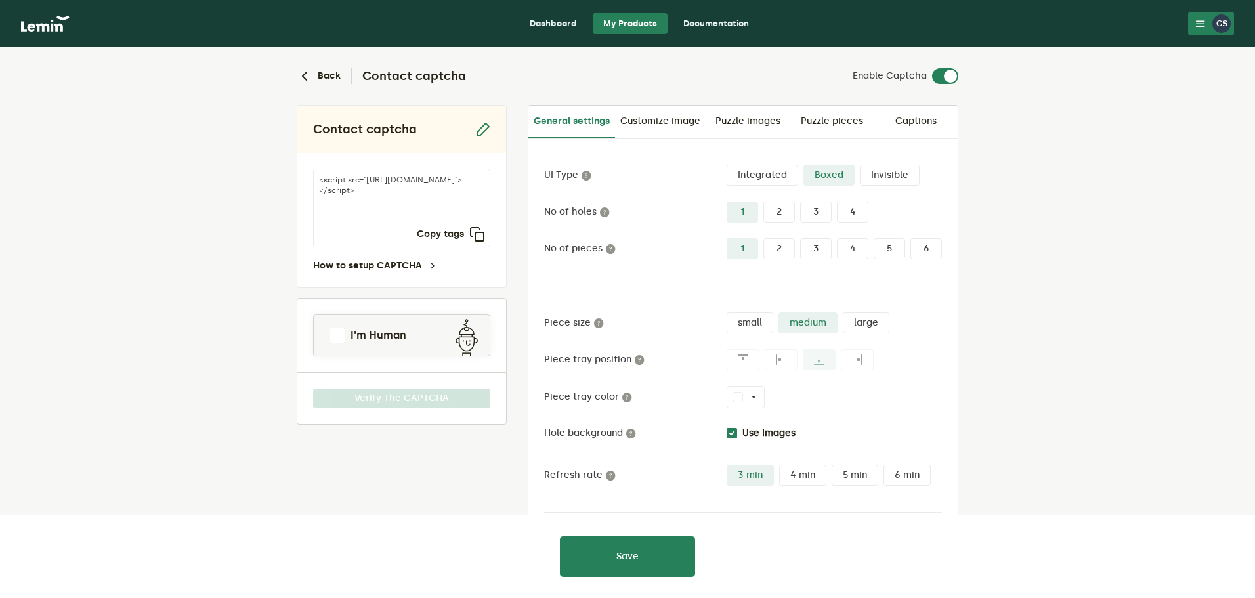
click at [1203, 20] on icon at bounding box center [1200, 23] width 11 height 11
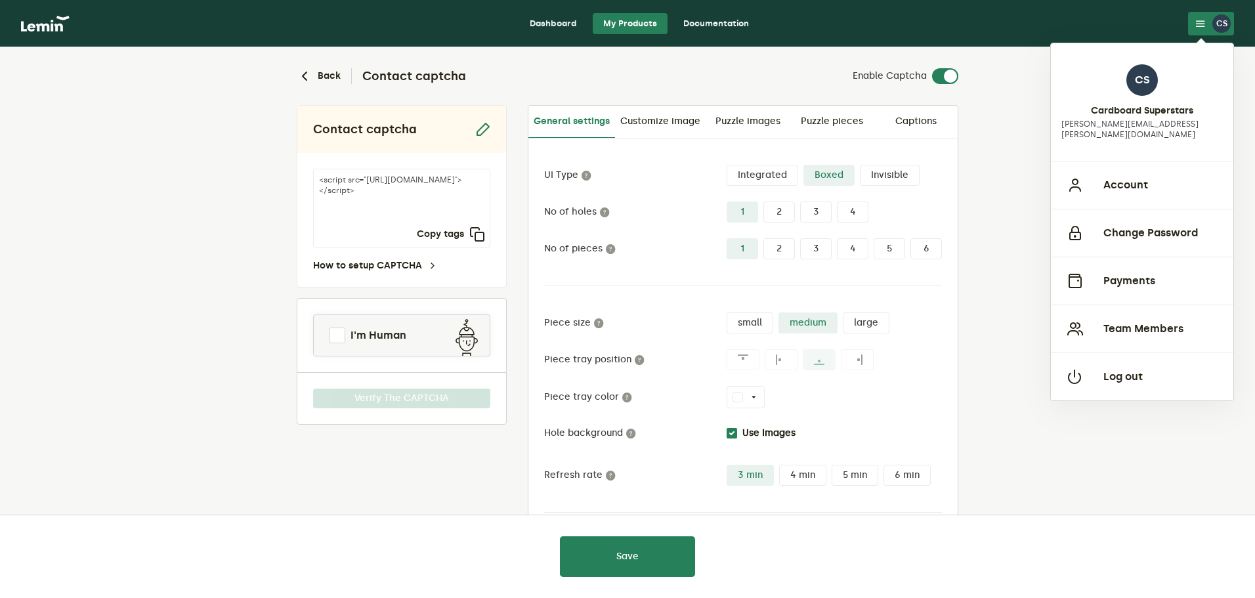
click at [66, 16] on img at bounding box center [45, 24] width 49 height 16
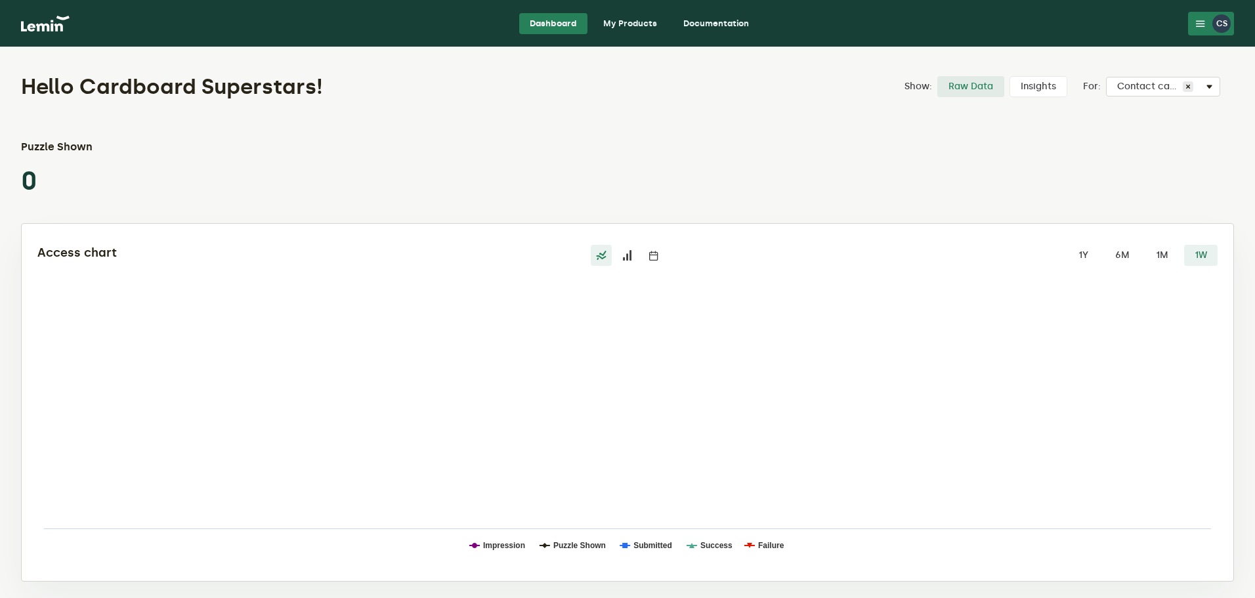
click at [624, 20] on link "My Products" at bounding box center [630, 23] width 75 height 21
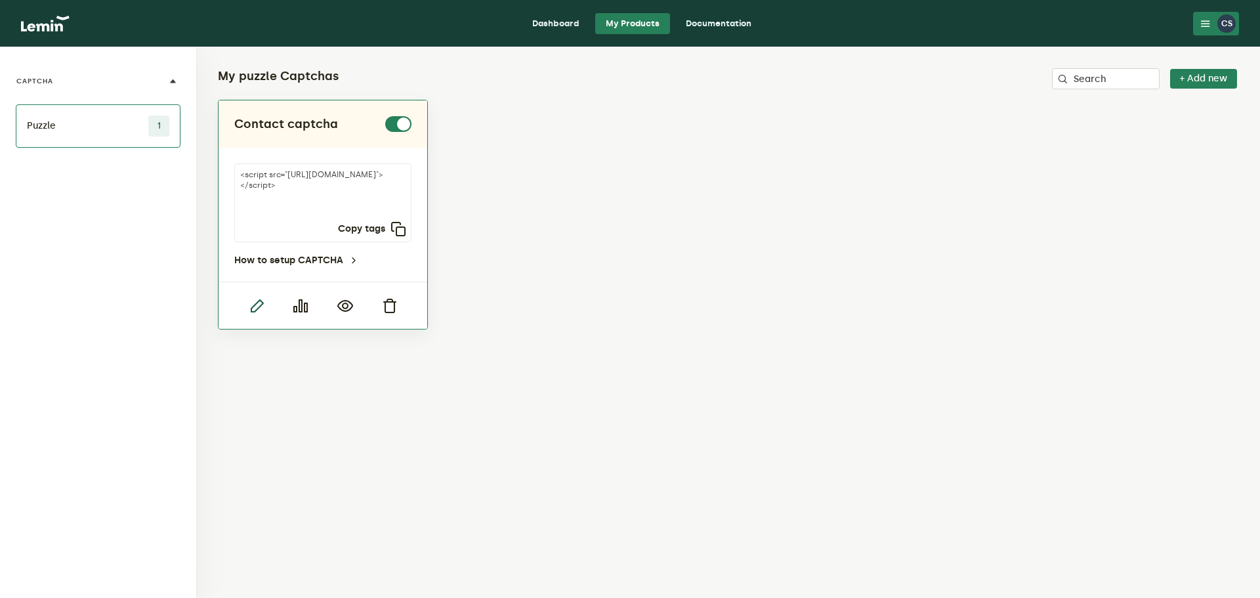
click at [250, 307] on icon "button" at bounding box center [257, 306] width 16 height 16
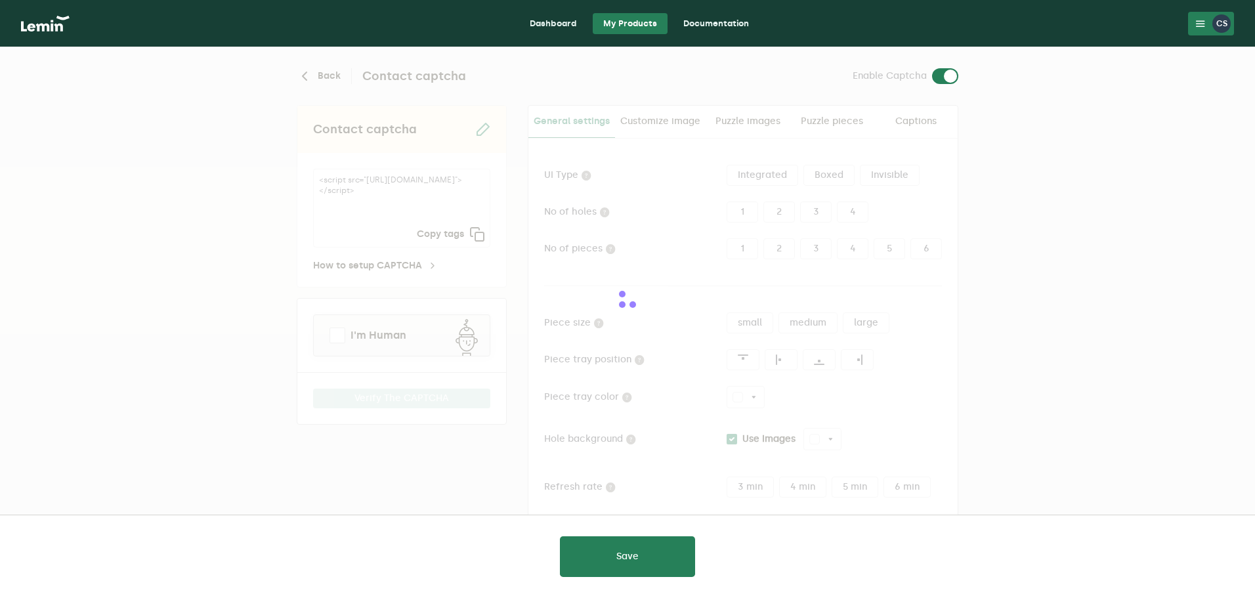
type input "white"
checkbox input "true"
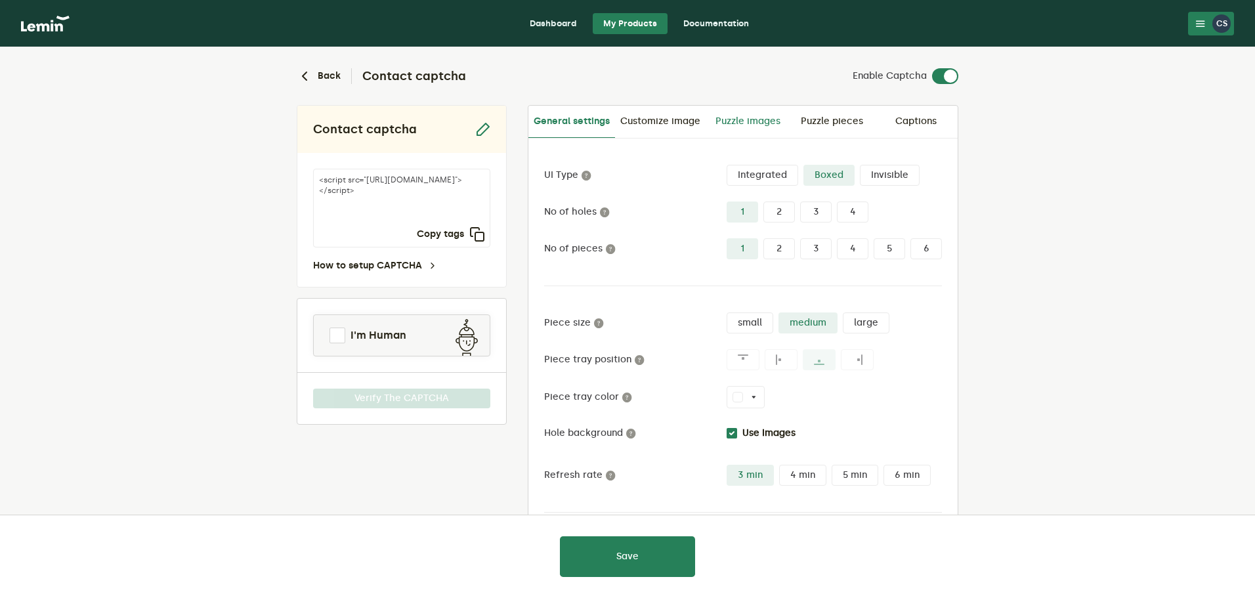
click at [736, 116] on link "Puzzle images" at bounding box center [748, 122] width 84 height 32
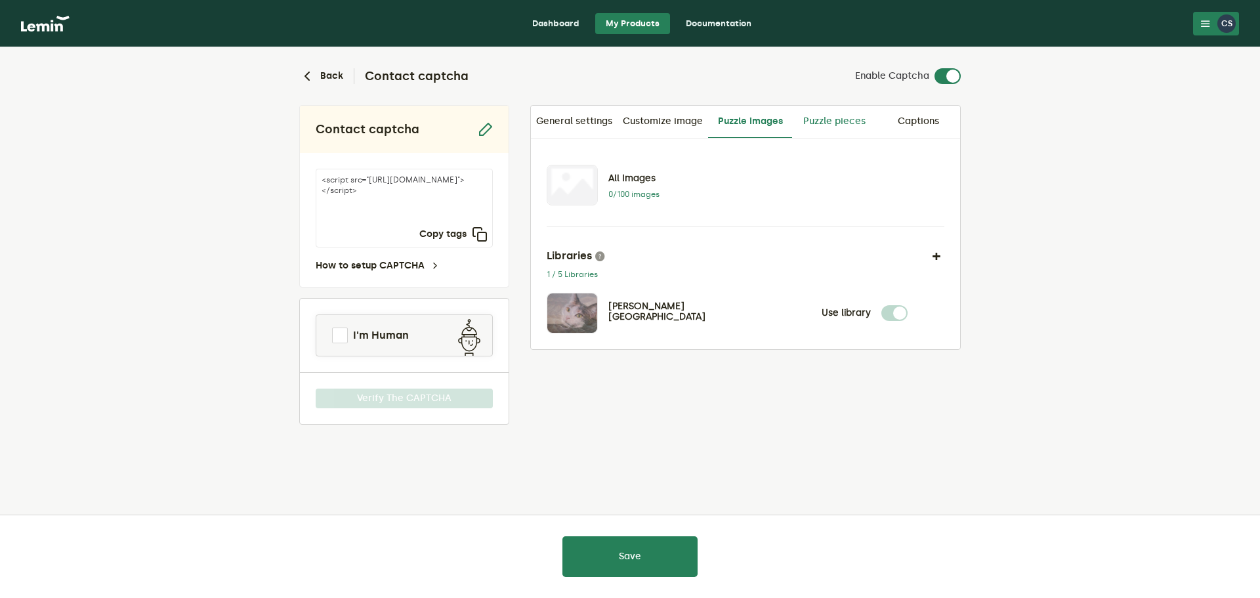
click at [825, 126] on link "Puzzle pieces" at bounding box center [834, 122] width 84 height 32
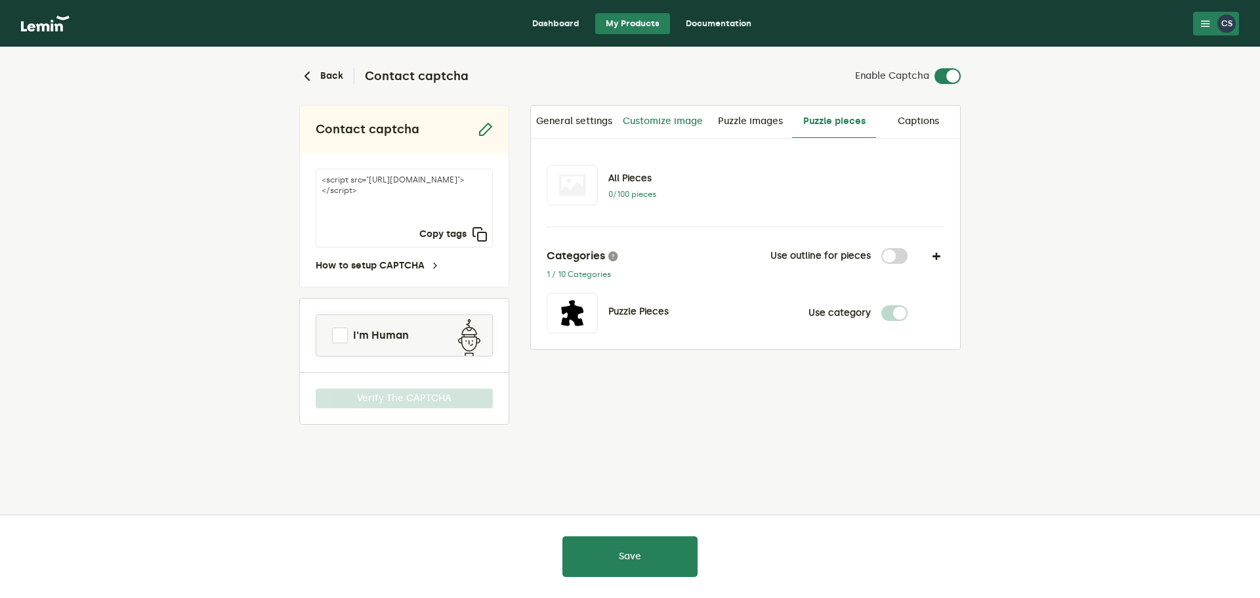
click at [651, 116] on link "Customize image" at bounding box center [663, 122] width 91 height 32
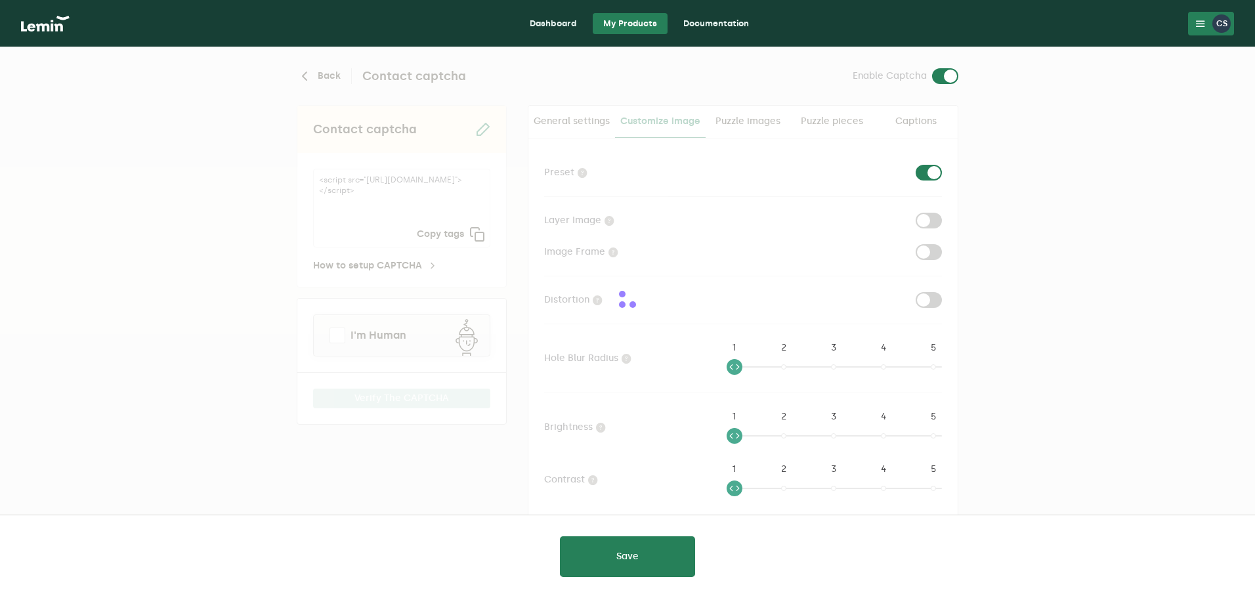
checkbox input "true"
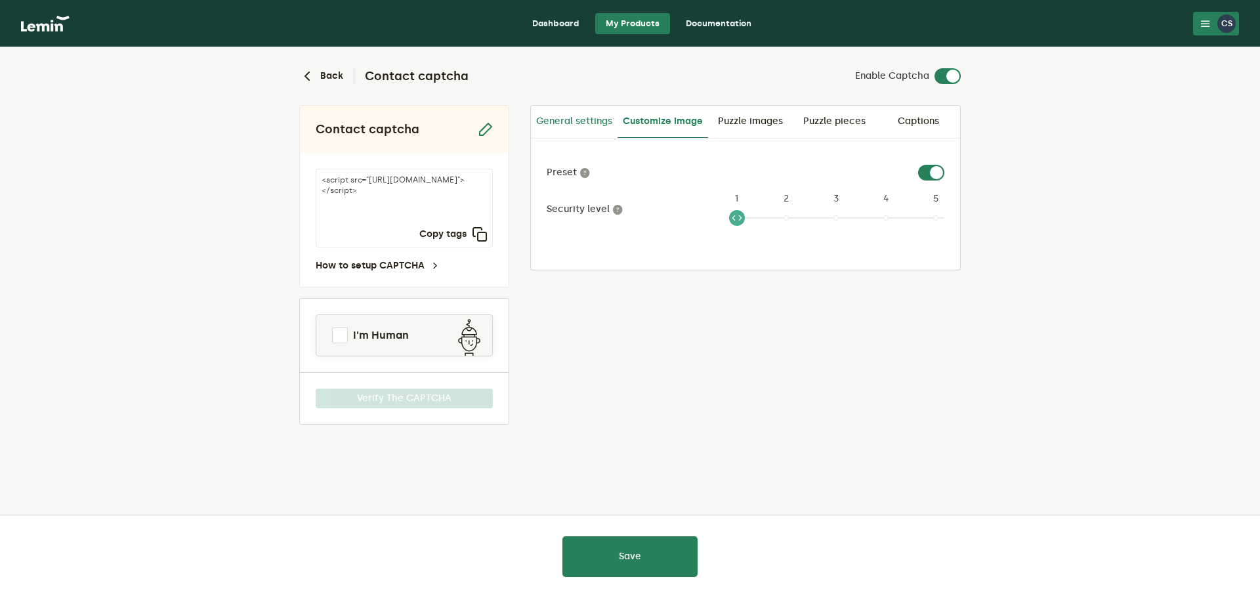
click at [565, 125] on link "General settings" at bounding box center [574, 122] width 87 height 32
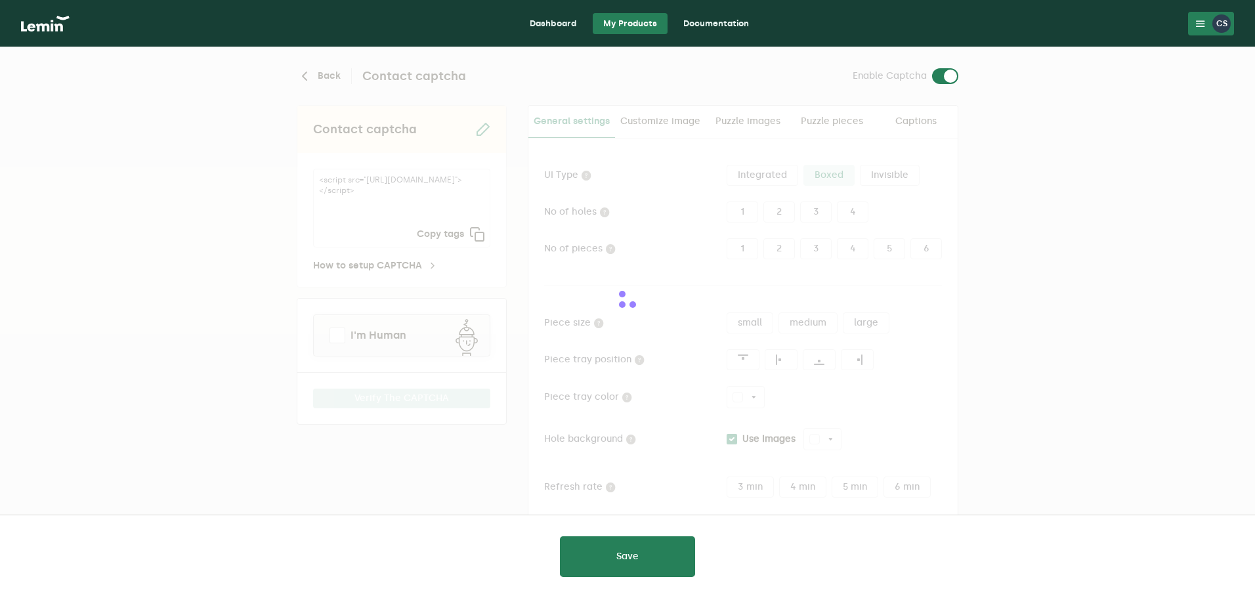
type input "white"
checkbox input "true"
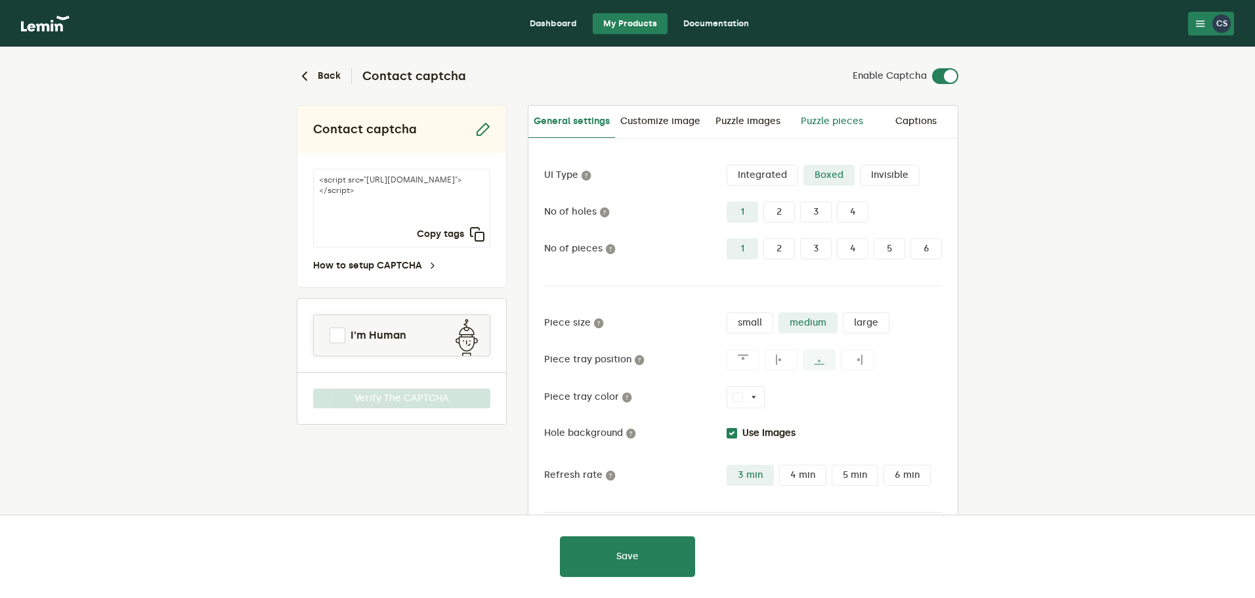
click at [840, 119] on link "Puzzle pieces" at bounding box center [832, 122] width 84 height 32
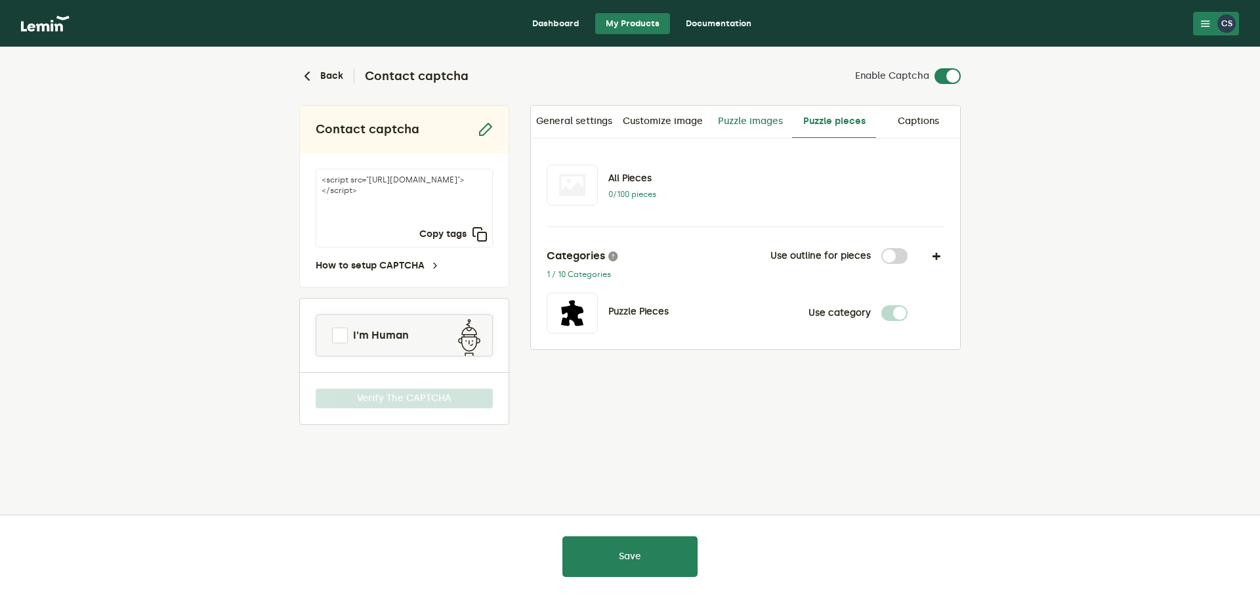
click at [772, 122] on link "Puzzle images" at bounding box center [750, 122] width 84 height 32
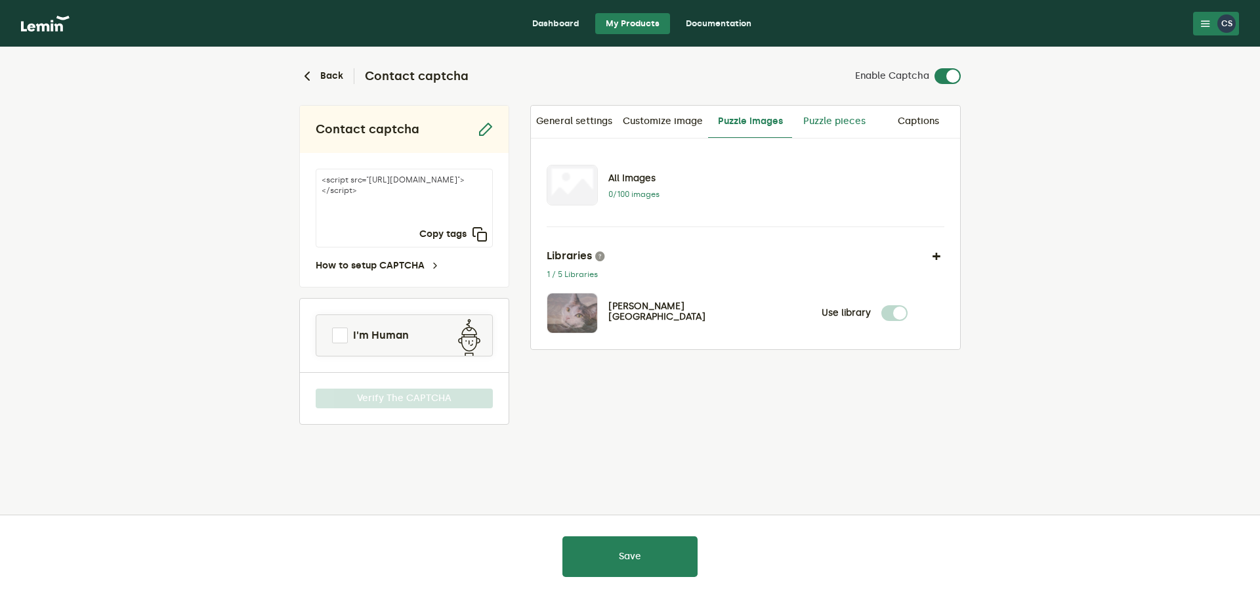
click at [806, 119] on link "Puzzle pieces" at bounding box center [834, 122] width 84 height 32
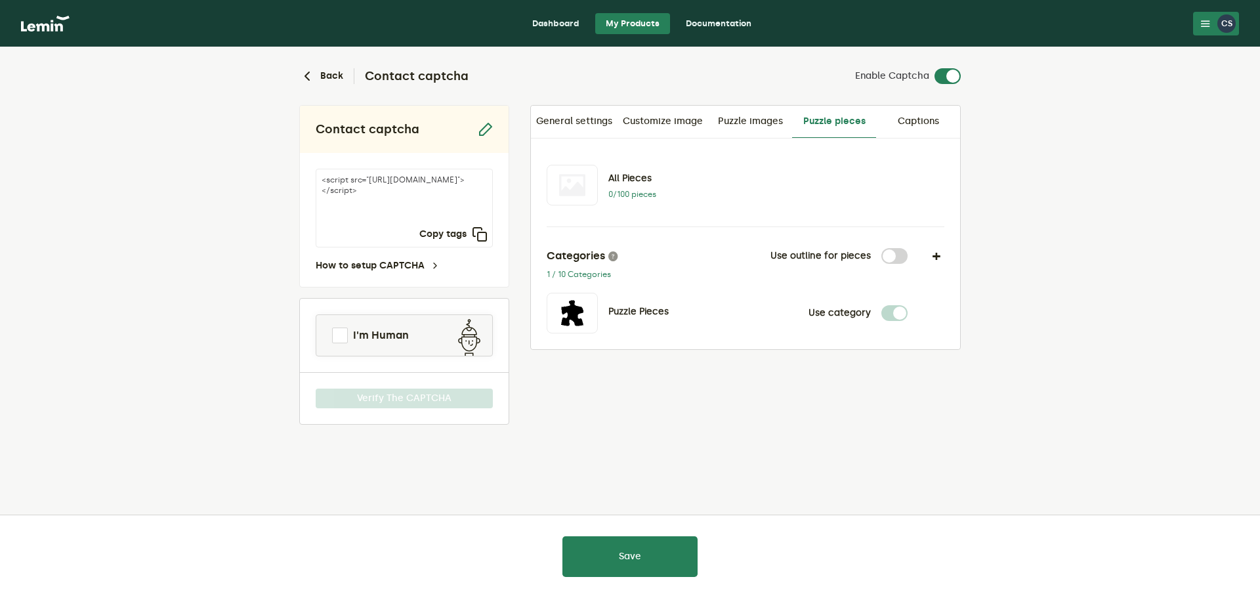
click at [750, 121] on link "Puzzle images" at bounding box center [750, 122] width 84 height 32
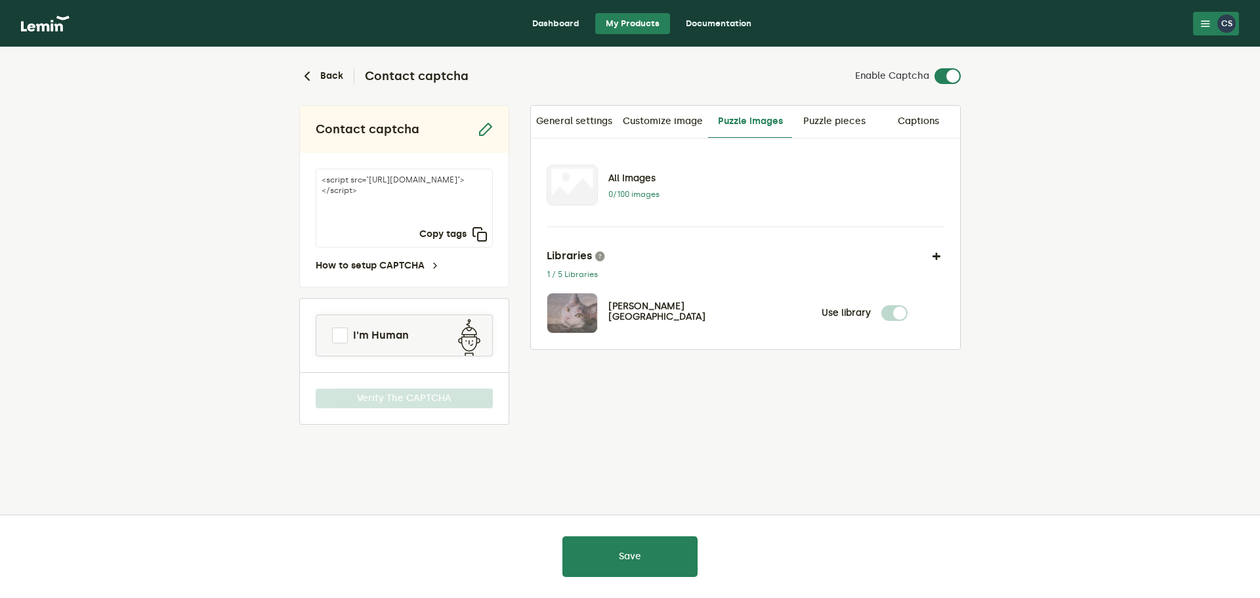
click at [908, 305] on label at bounding box center [908, 305] width 0 height 0
click at [935, 255] on button "button" at bounding box center [937, 256] width 16 height 16
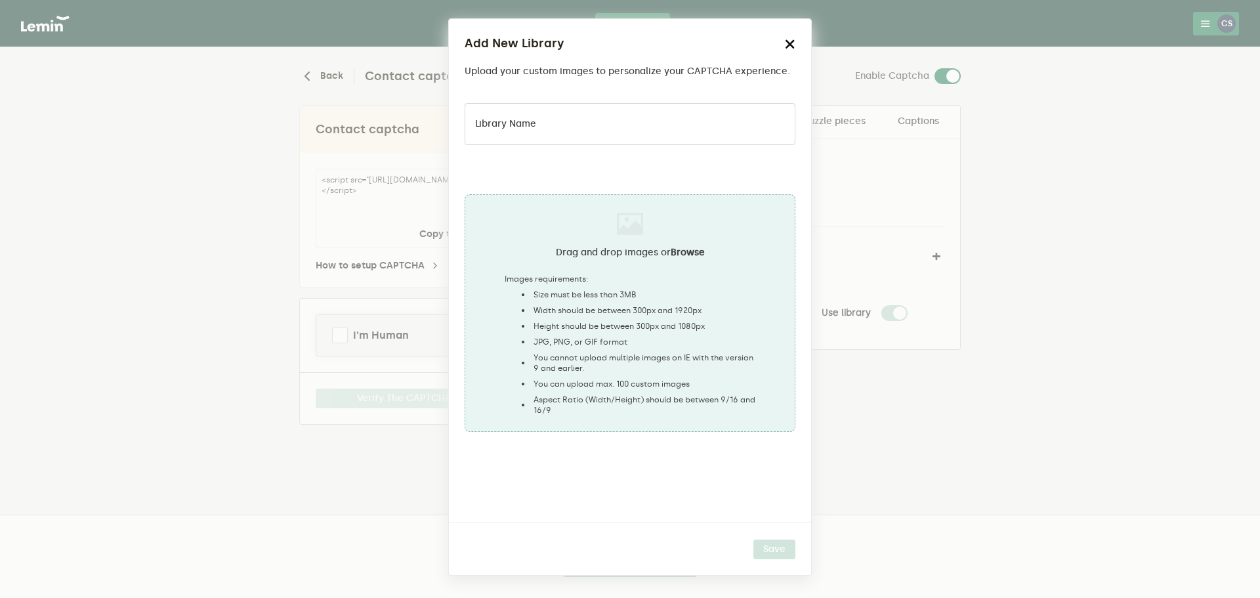
click at [785, 46] on icon "button" at bounding box center [790, 44] width 11 height 11
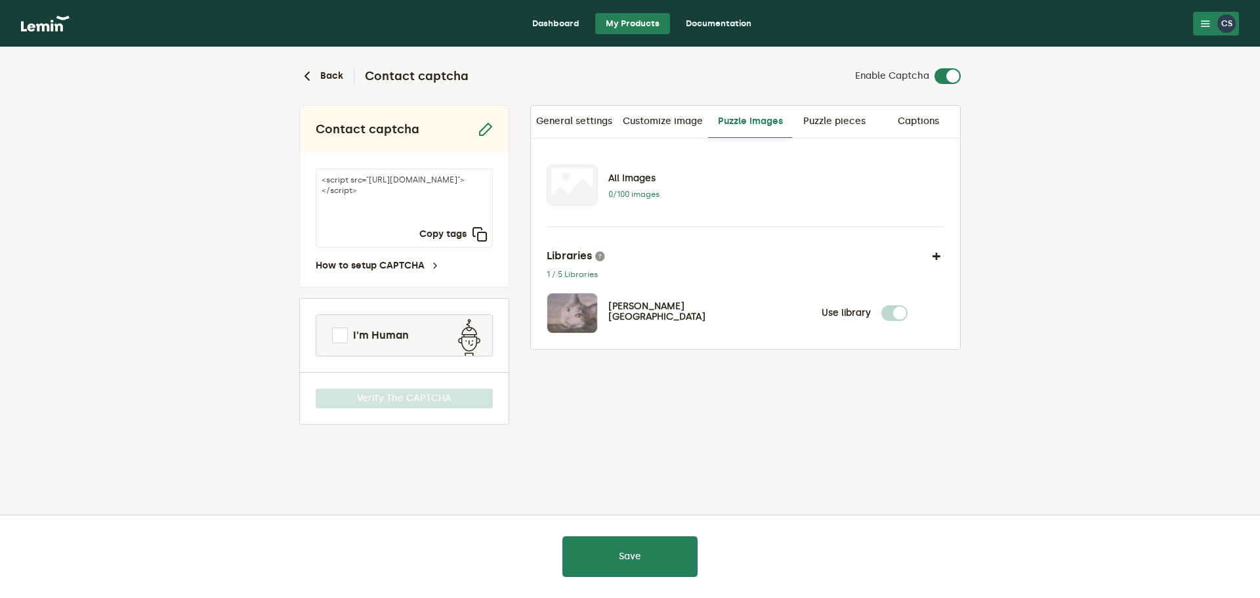
click at [819, 119] on link "Puzzle pieces" at bounding box center [834, 122] width 84 height 32
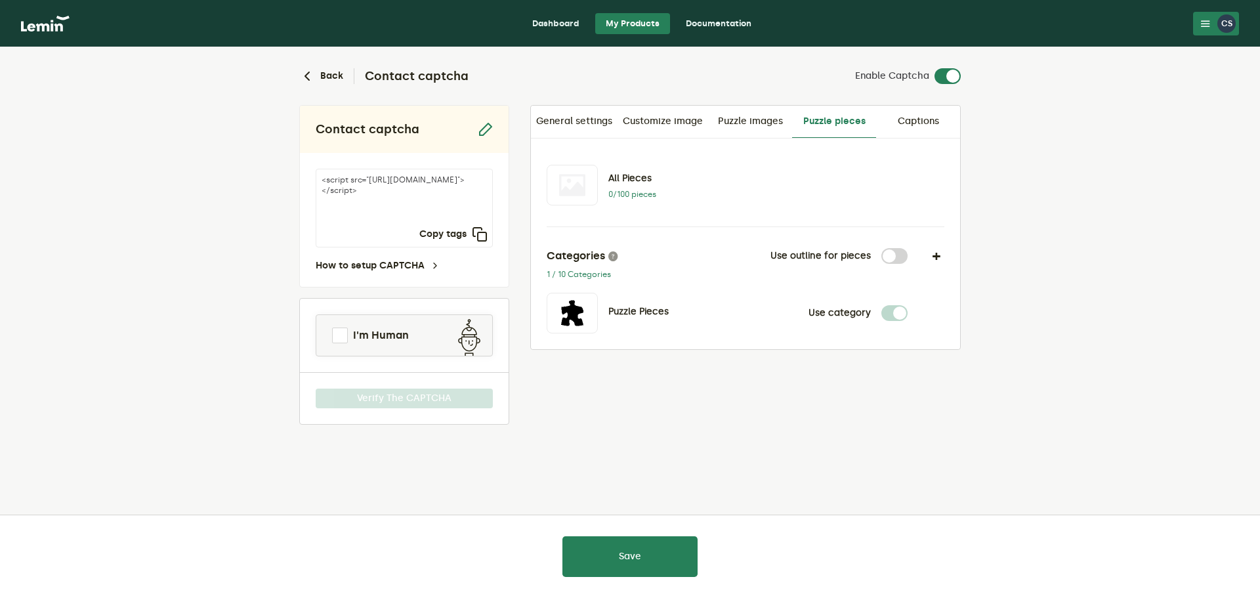
click at [908, 248] on label at bounding box center [908, 248] width 0 height 0
click at [897, 256] on input "checkbox" at bounding box center [890, 256] width 16 height 16
checkbox input "true"
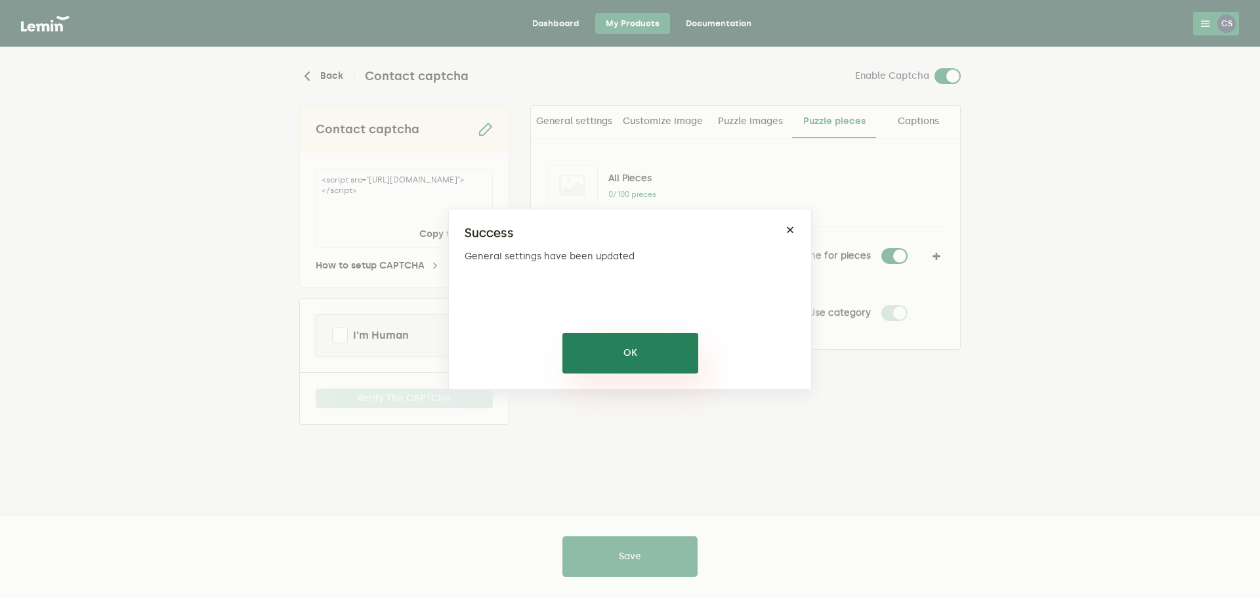
click at [655, 361] on button "OK" at bounding box center [631, 353] width 136 height 41
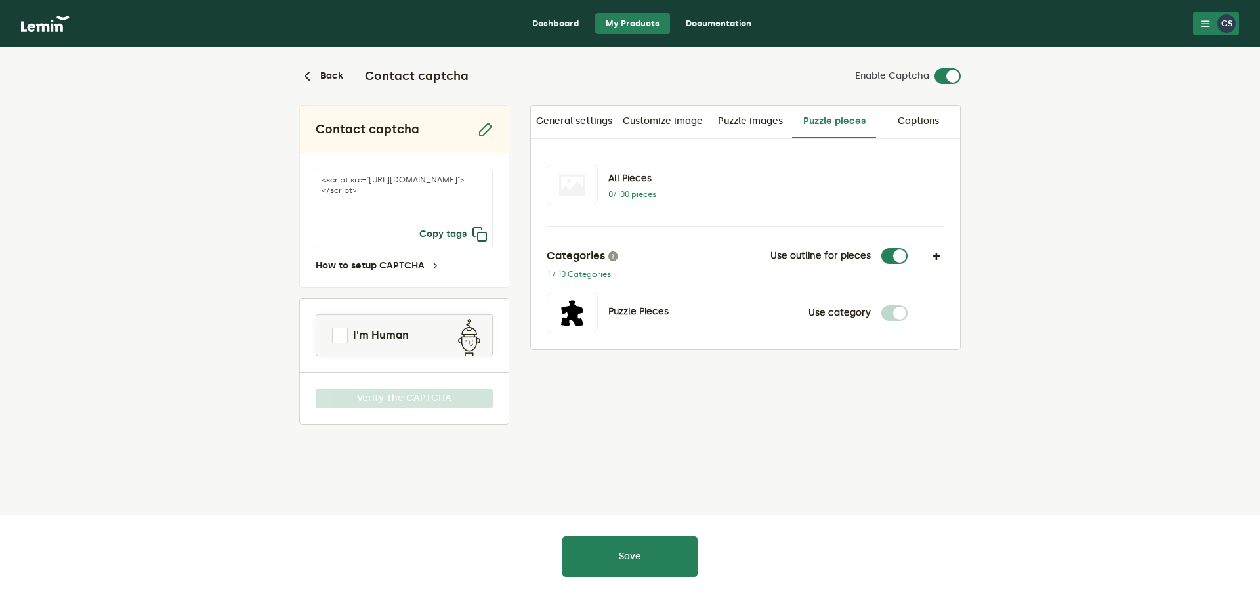
click at [482, 236] on icon "button" at bounding box center [480, 234] width 16 height 16
drag, startPoint x: 891, startPoint y: 313, endPoint x: 899, endPoint y: 316, distance: 7.7
click at [908, 305] on label at bounding box center [908, 305] width 0 height 0
click at [765, 123] on link "Puzzle images" at bounding box center [750, 122] width 84 height 32
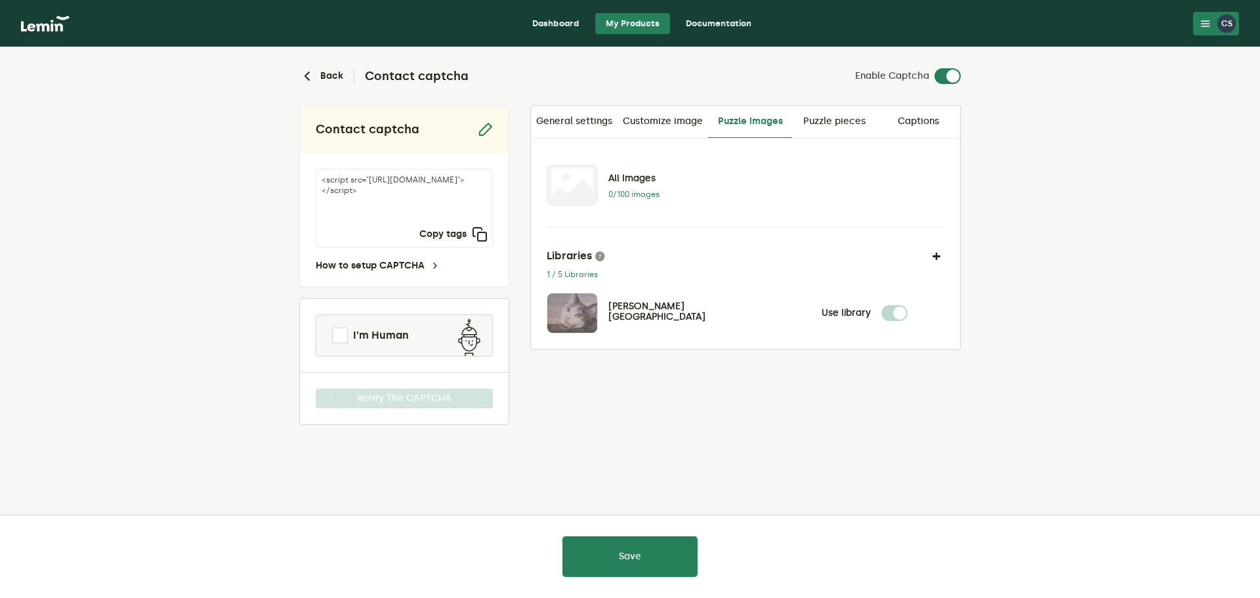
click at [908, 305] on label at bounding box center [908, 305] width 0 height 0
click at [933, 257] on button "button" at bounding box center [937, 256] width 16 height 16
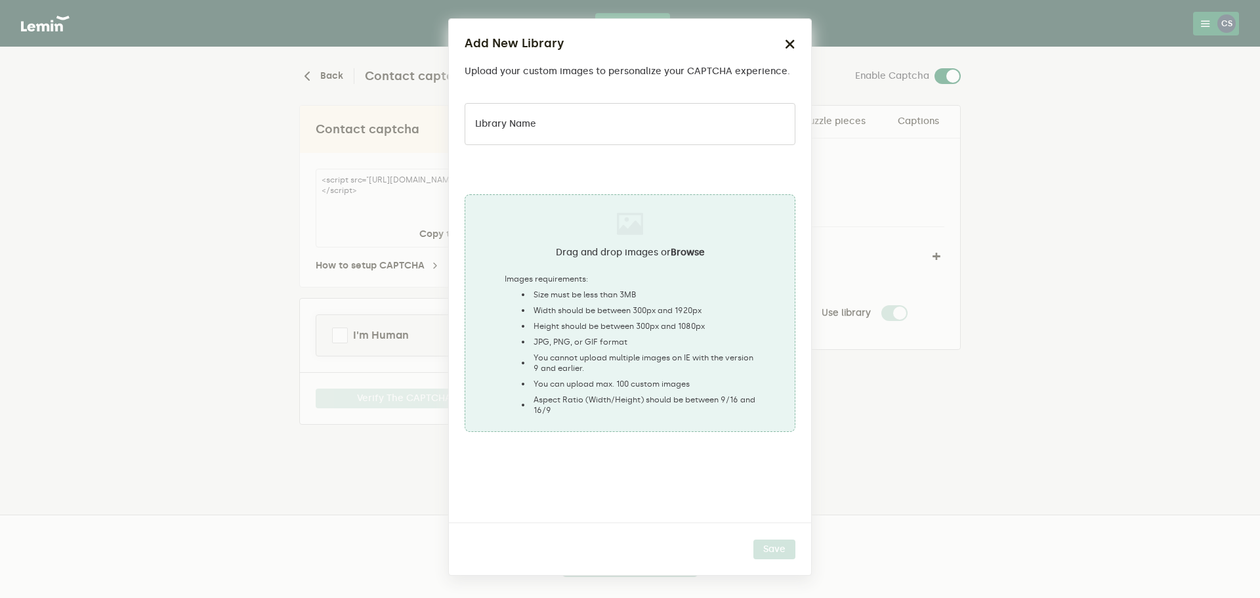
click at [561, 129] on input "Library name" at bounding box center [630, 124] width 331 height 42
type input "contact"
click at [772, 554] on button "Save" at bounding box center [775, 550] width 42 height 20
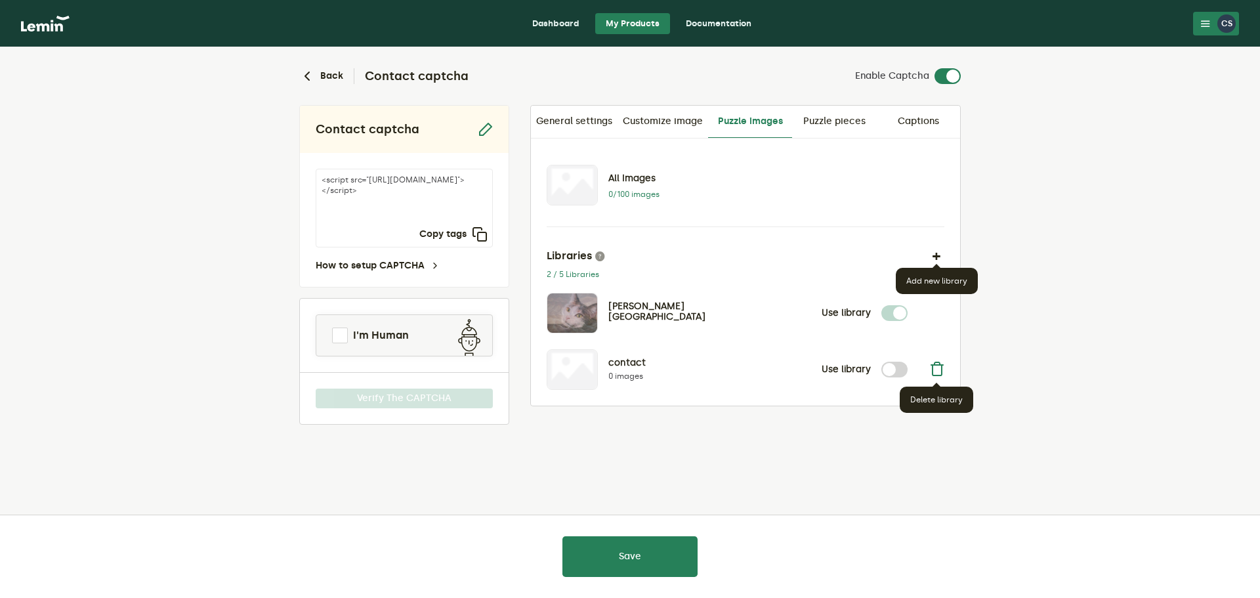
click at [941, 371] on icon at bounding box center [937, 368] width 16 height 16
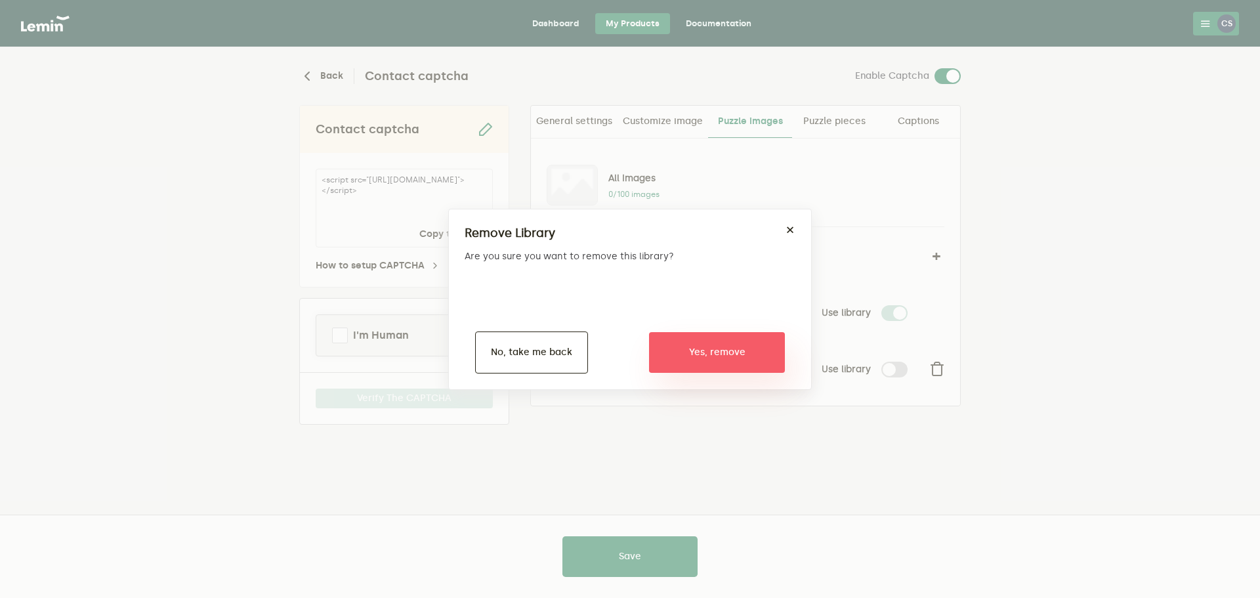
click at [758, 361] on button "Yes, remove" at bounding box center [717, 352] width 136 height 41
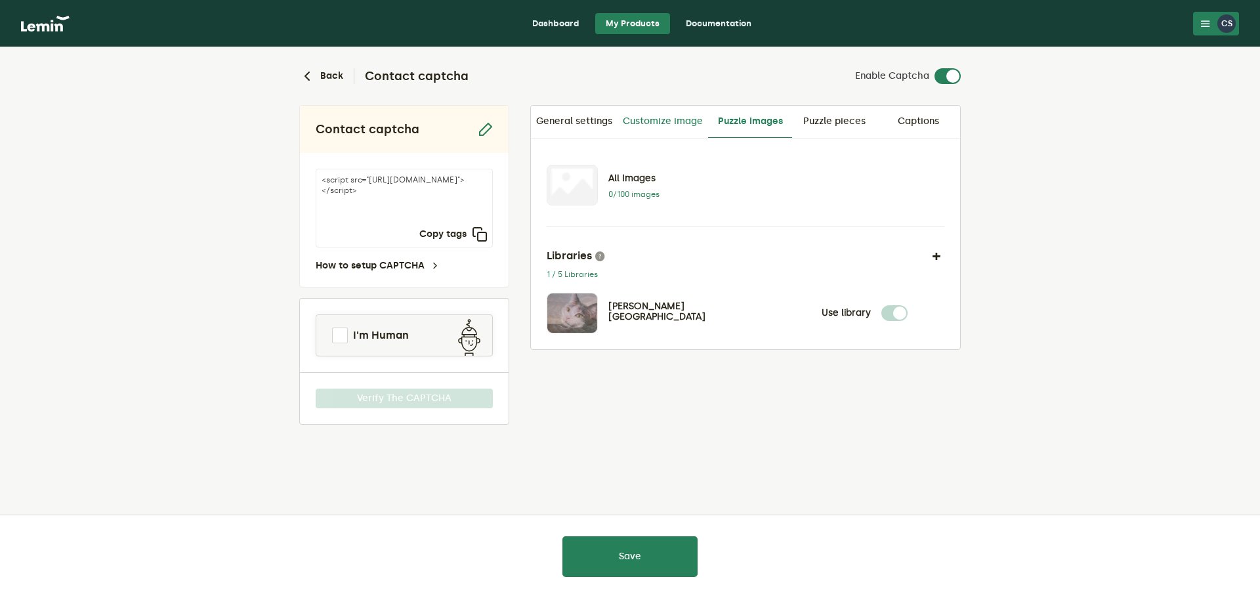
click at [651, 127] on link "Customize image" at bounding box center [663, 122] width 91 height 32
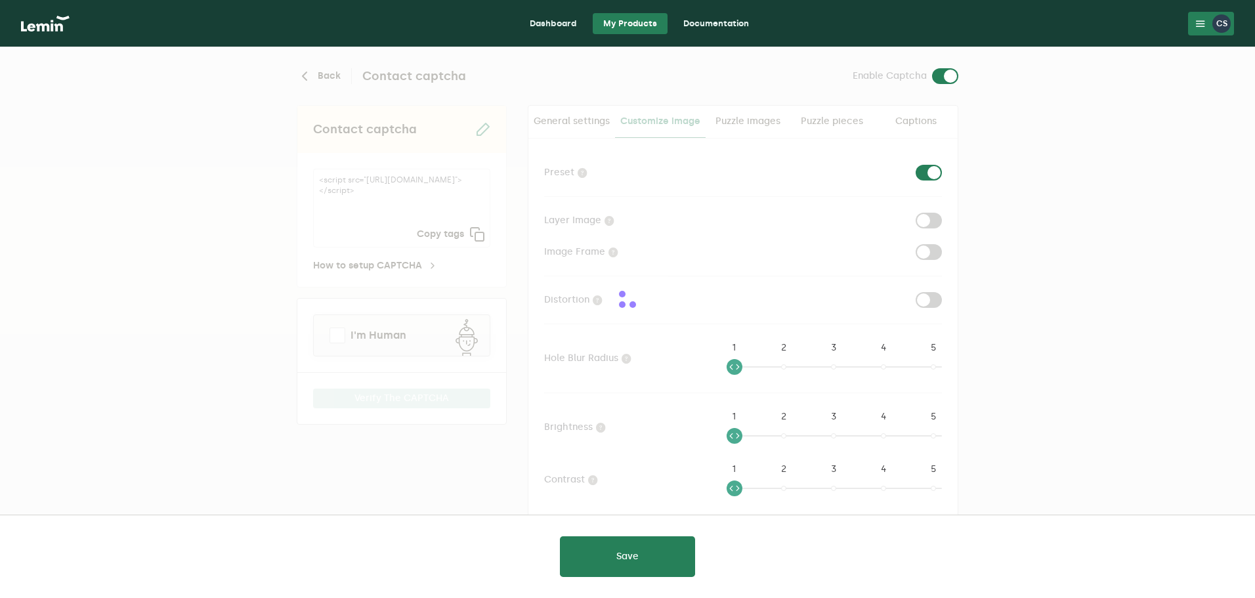
checkbox input "true"
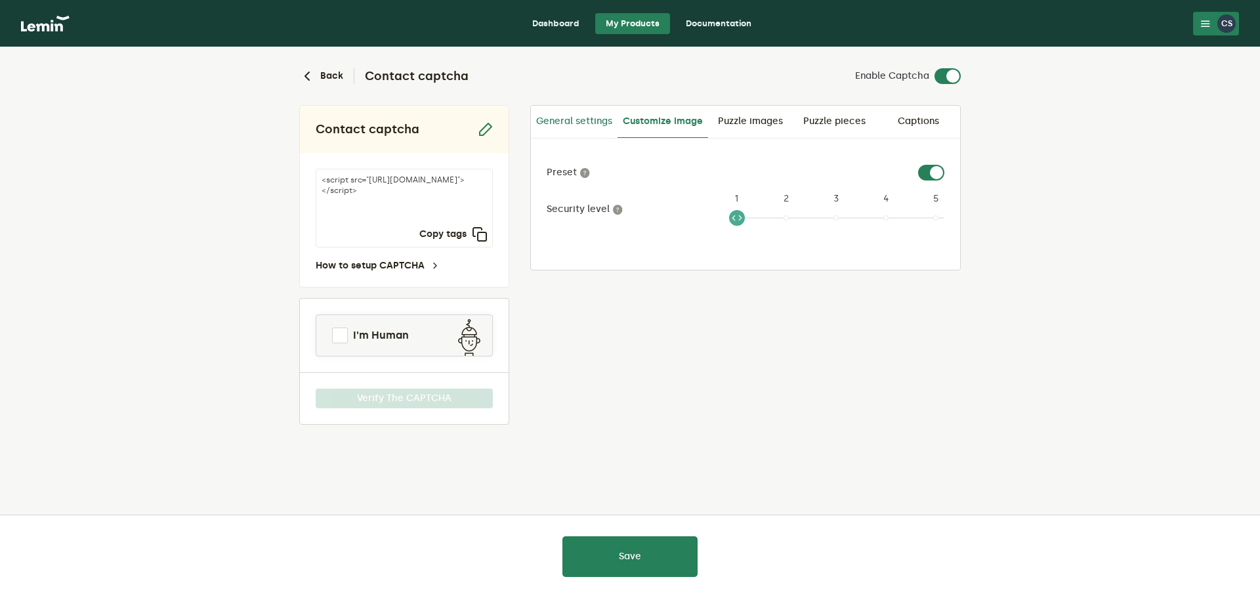
click at [563, 122] on link "General settings" at bounding box center [574, 122] width 87 height 32
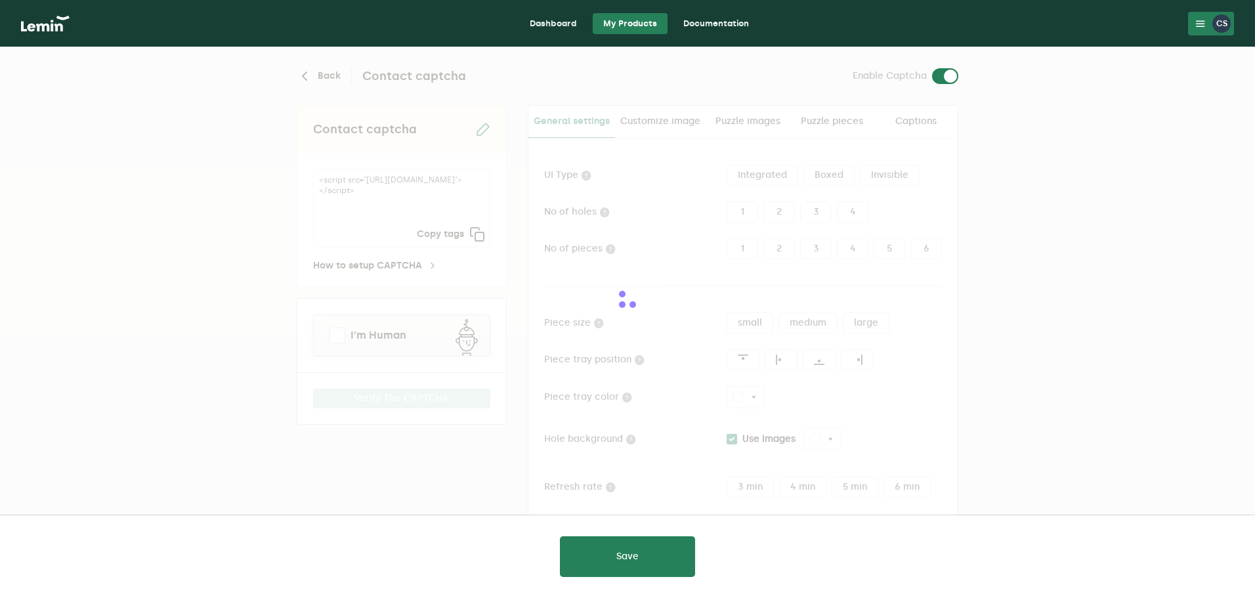
type input "white"
checkbox input "true"
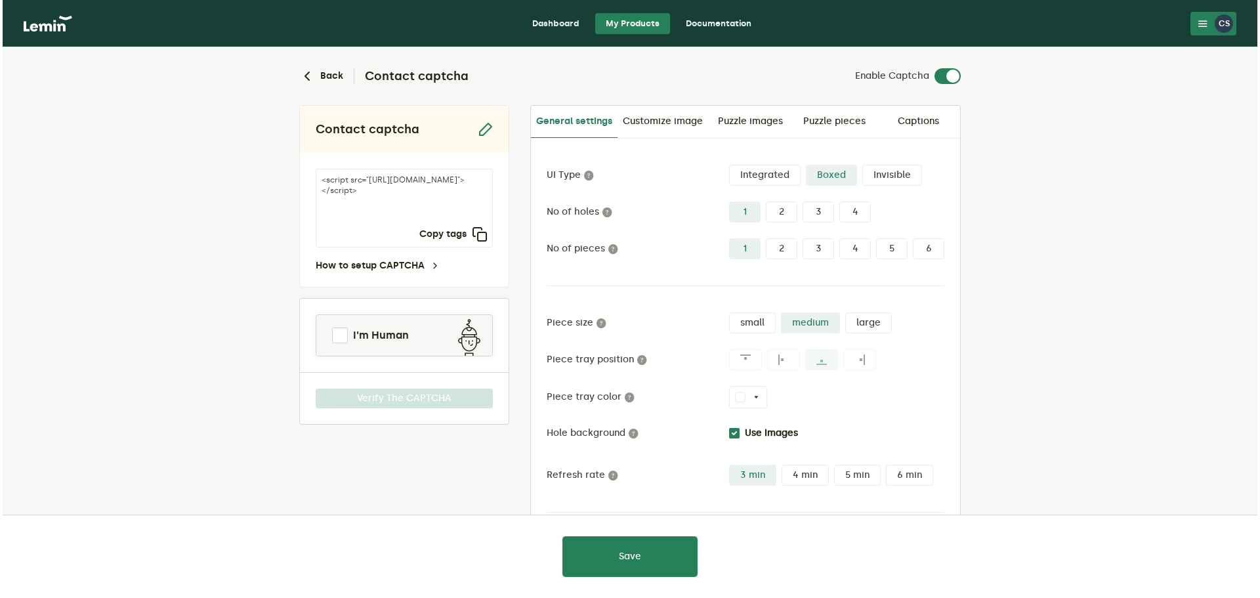
scroll to position [62, 0]
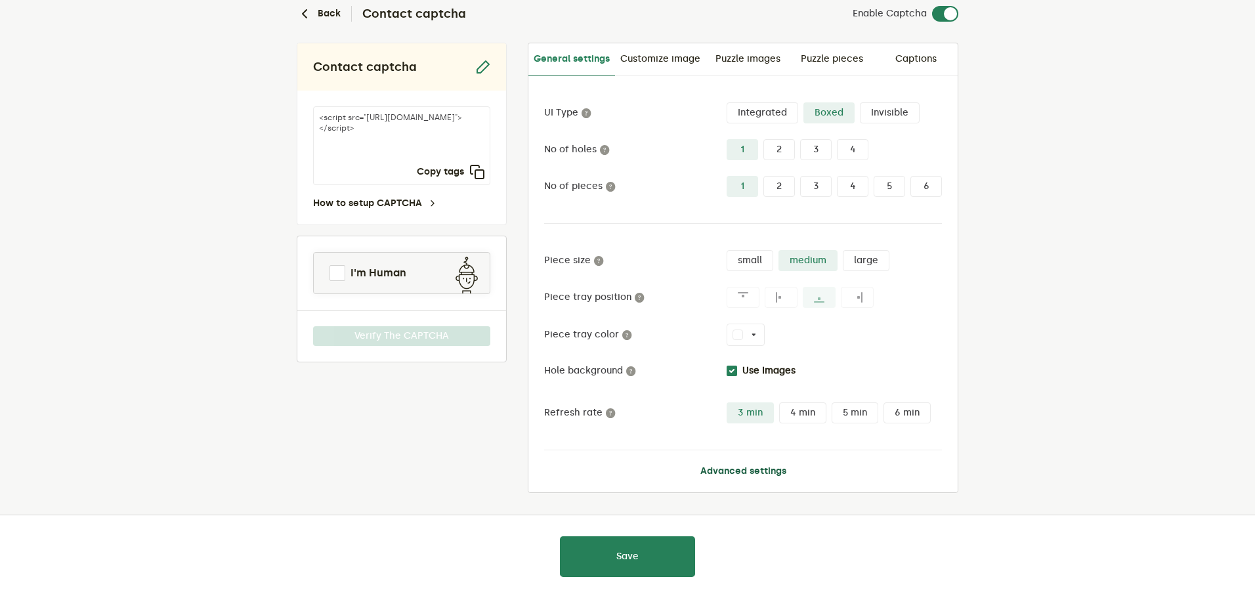
click at [775, 471] on button "Advanced settings" at bounding box center [743, 471] width 86 height 11
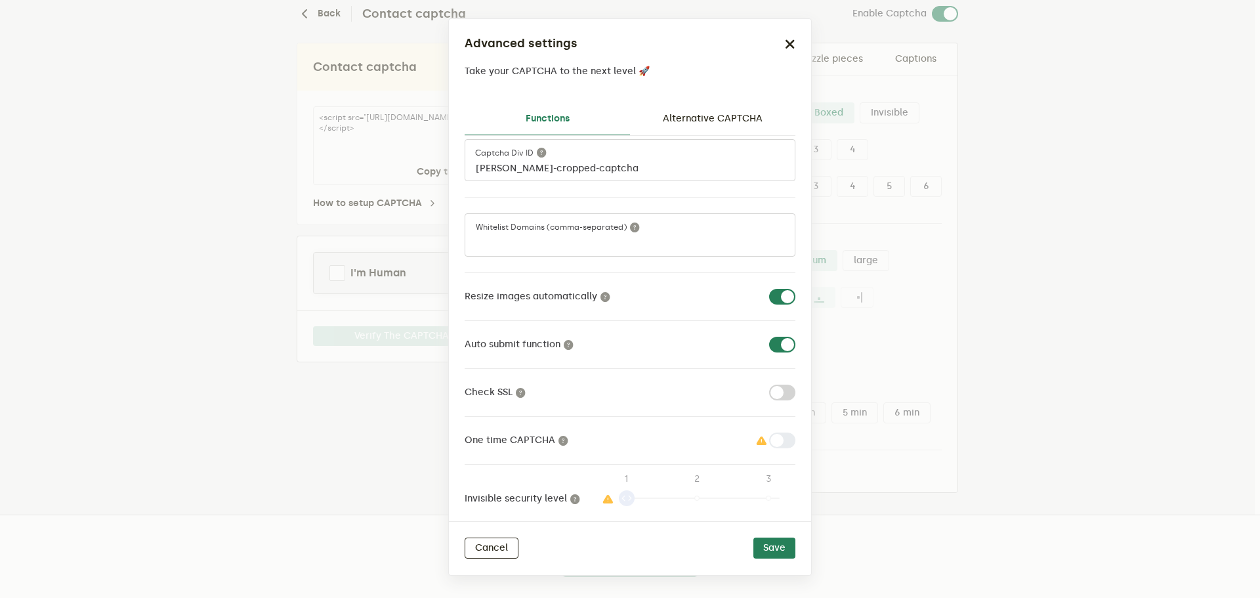
scroll to position [45, 0]
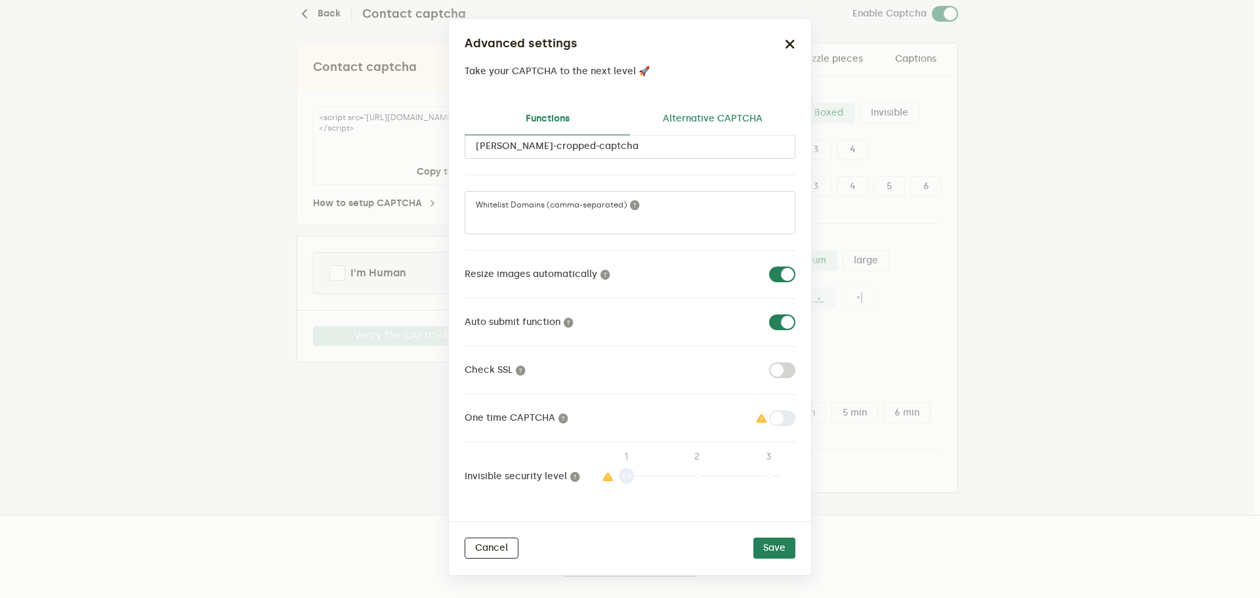
click at [721, 116] on link "Alternative CAPTCHA" at bounding box center [712, 119] width 165 height 32
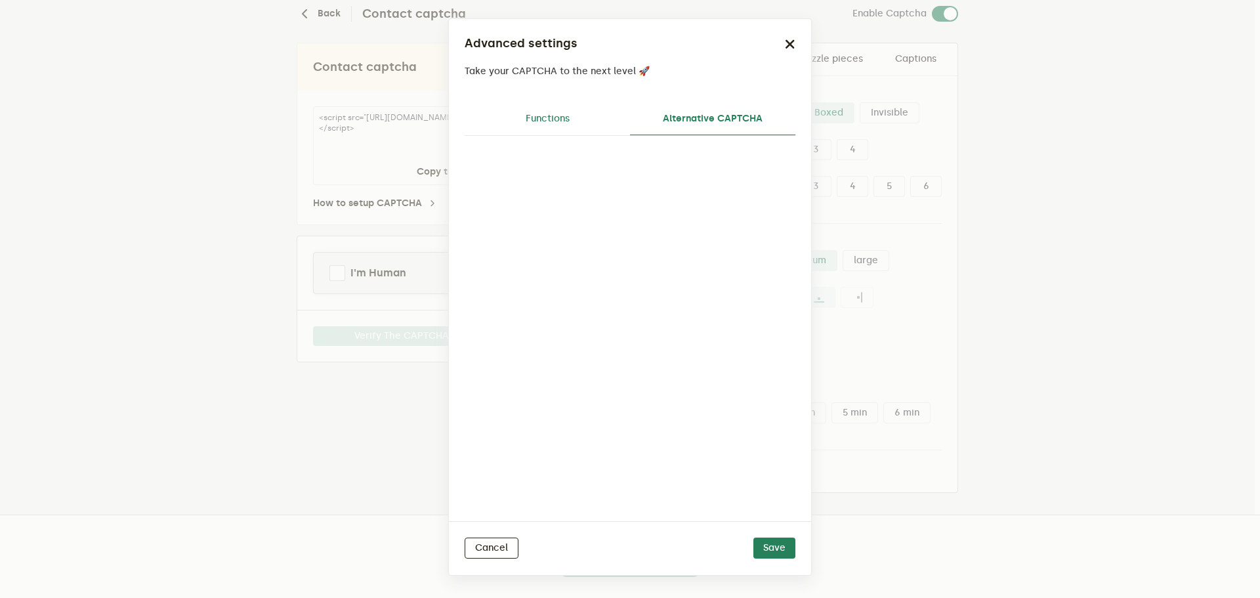
scroll to position [0, 0]
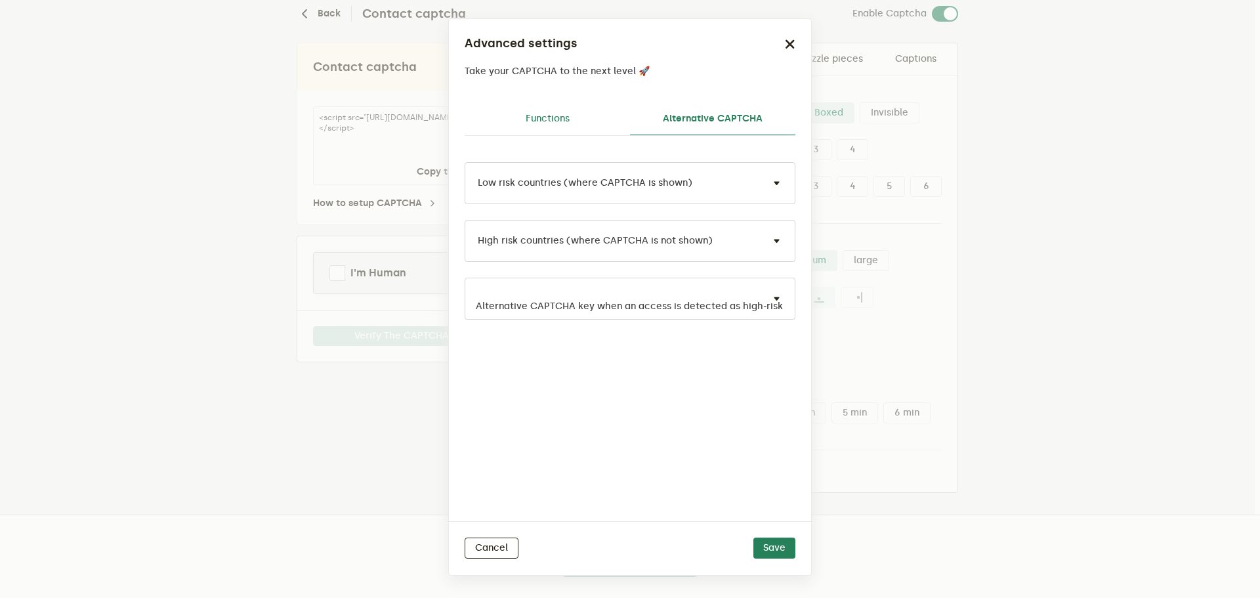
click at [545, 119] on link "Functions" at bounding box center [547, 119] width 165 height 32
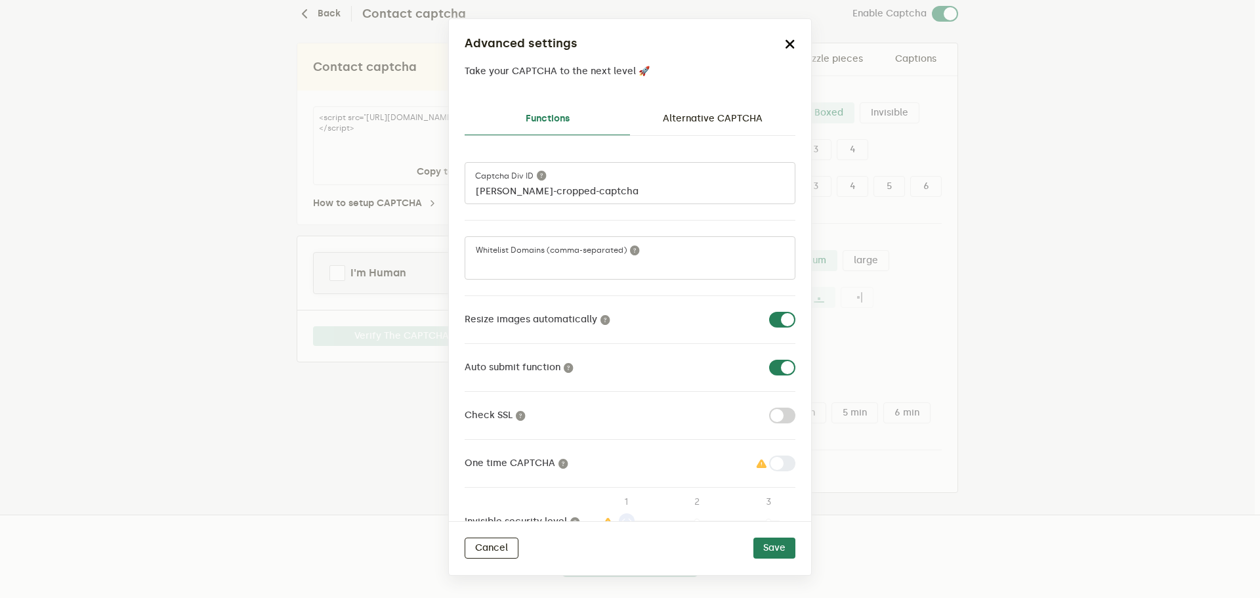
click at [787, 46] on icon "button" at bounding box center [790, 44] width 11 height 11
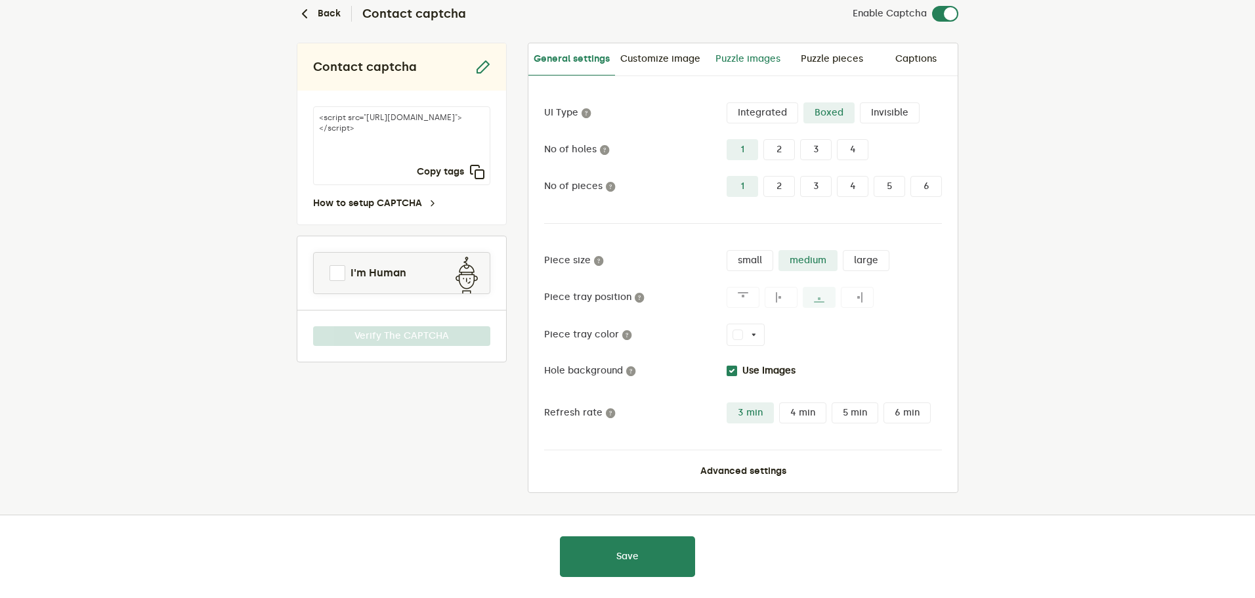
click at [778, 58] on link "Puzzle images" at bounding box center [748, 59] width 84 height 32
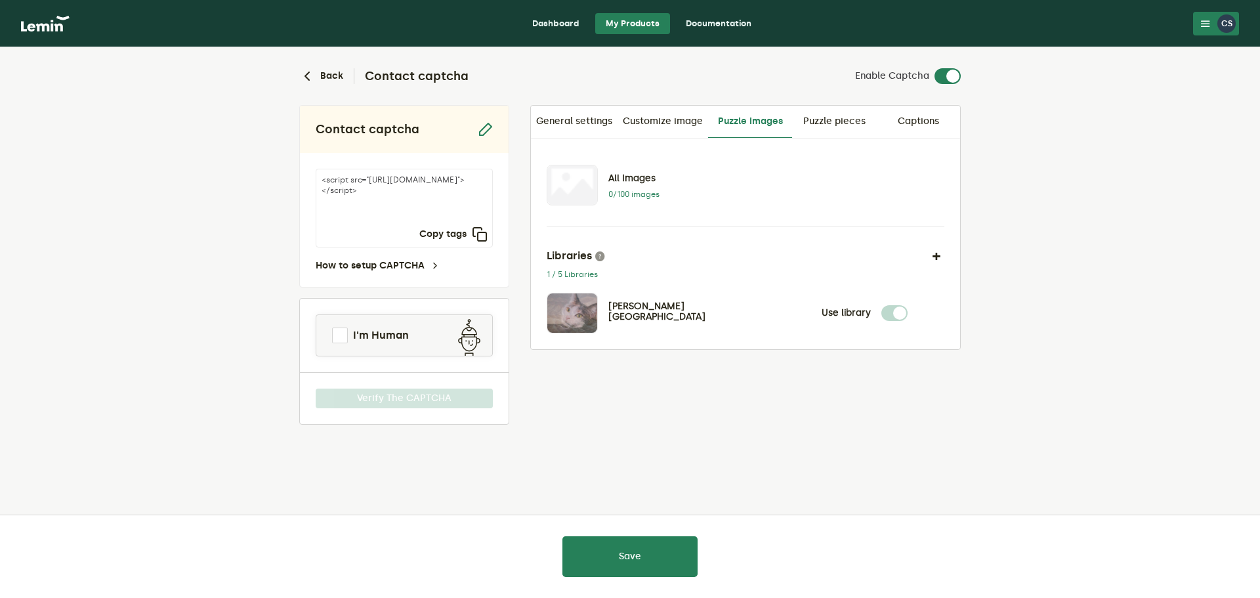
click at [908, 305] on label at bounding box center [908, 305] width 0 height 0
click at [830, 125] on link "Puzzle pieces" at bounding box center [834, 122] width 84 height 32
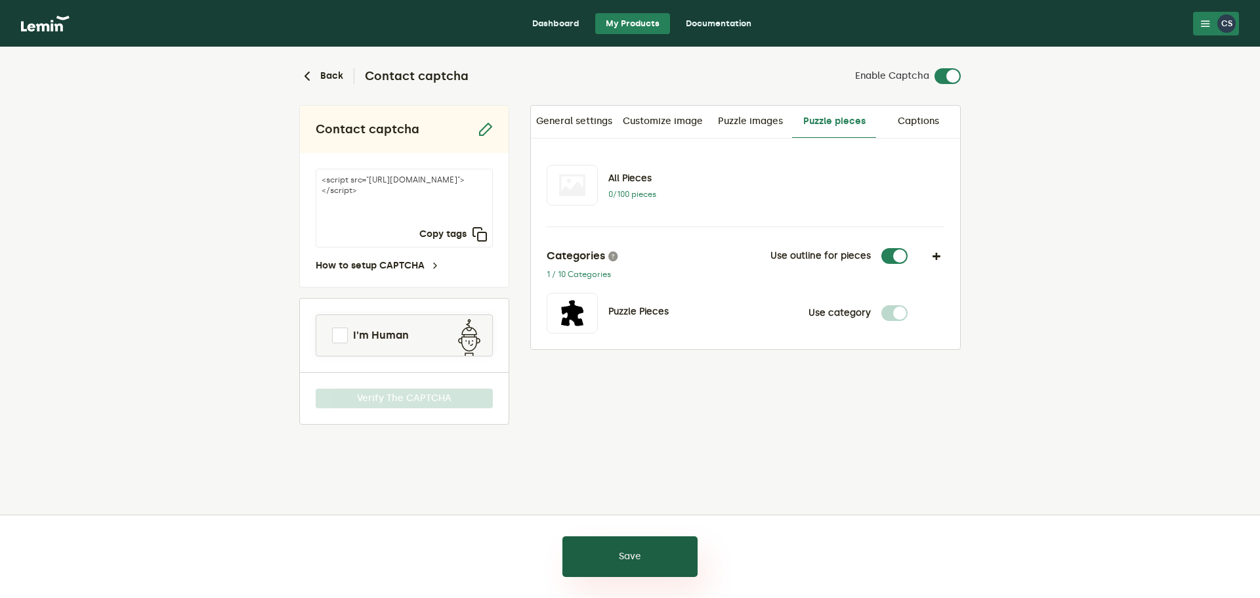
click at [622, 557] on button "Save" at bounding box center [630, 556] width 135 height 41
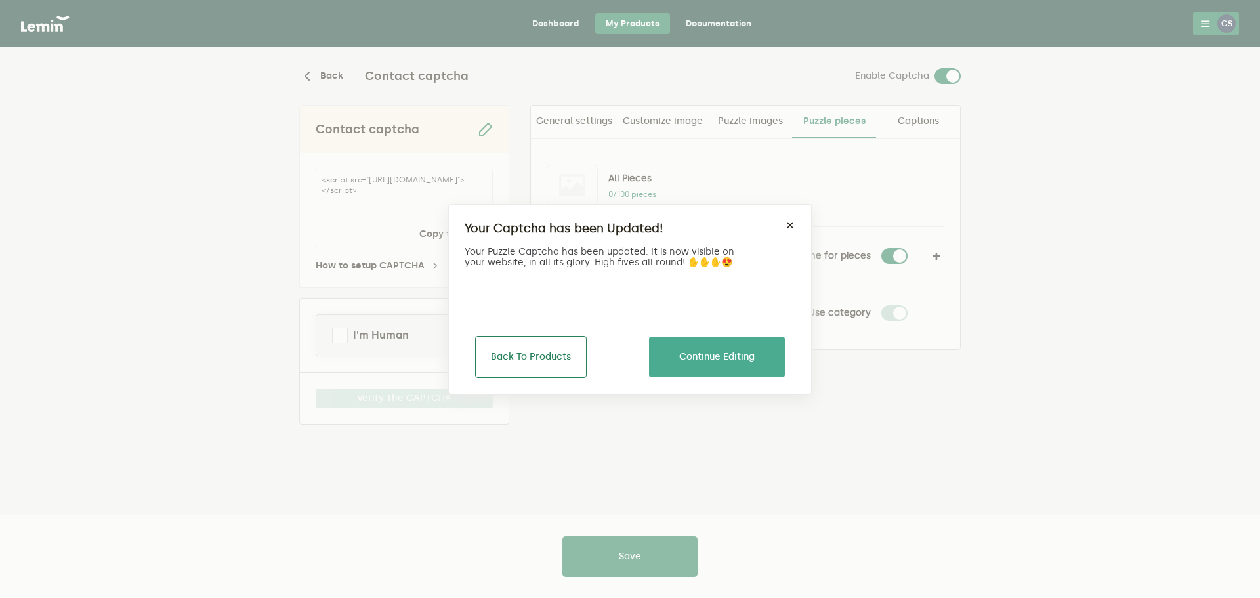
click at [569, 364] on button "Back To Products" at bounding box center [531, 357] width 112 height 42
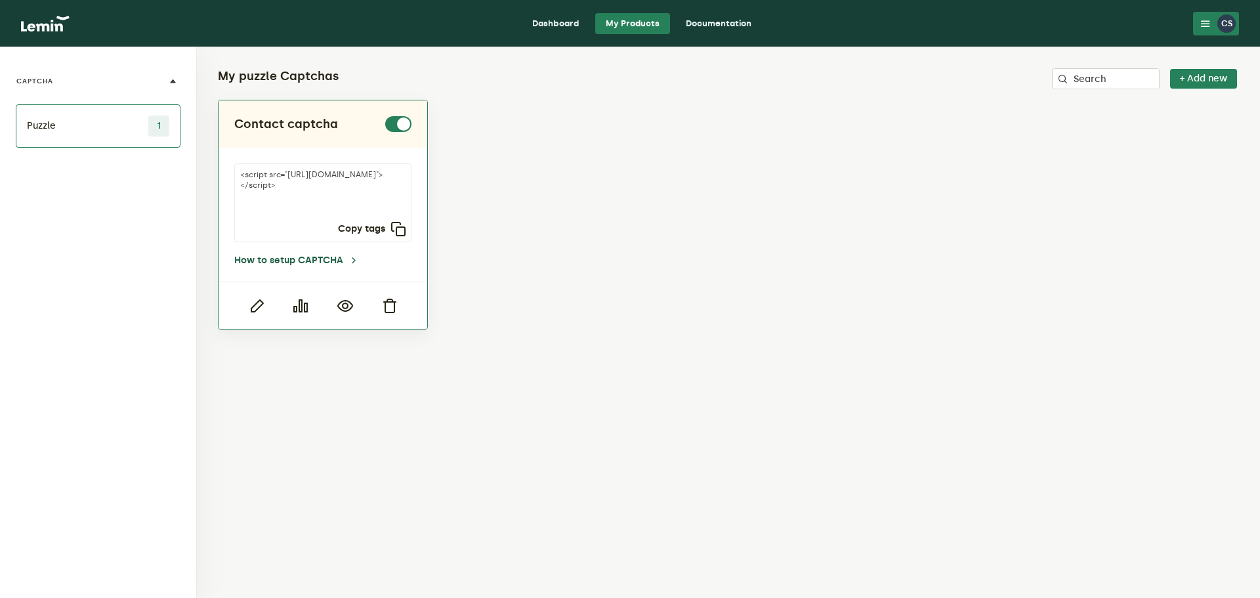
click at [341, 259] on link "How to setup CAPTCHA" at bounding box center [296, 260] width 125 height 11
click at [253, 309] on icon "button" at bounding box center [257, 306] width 16 height 16
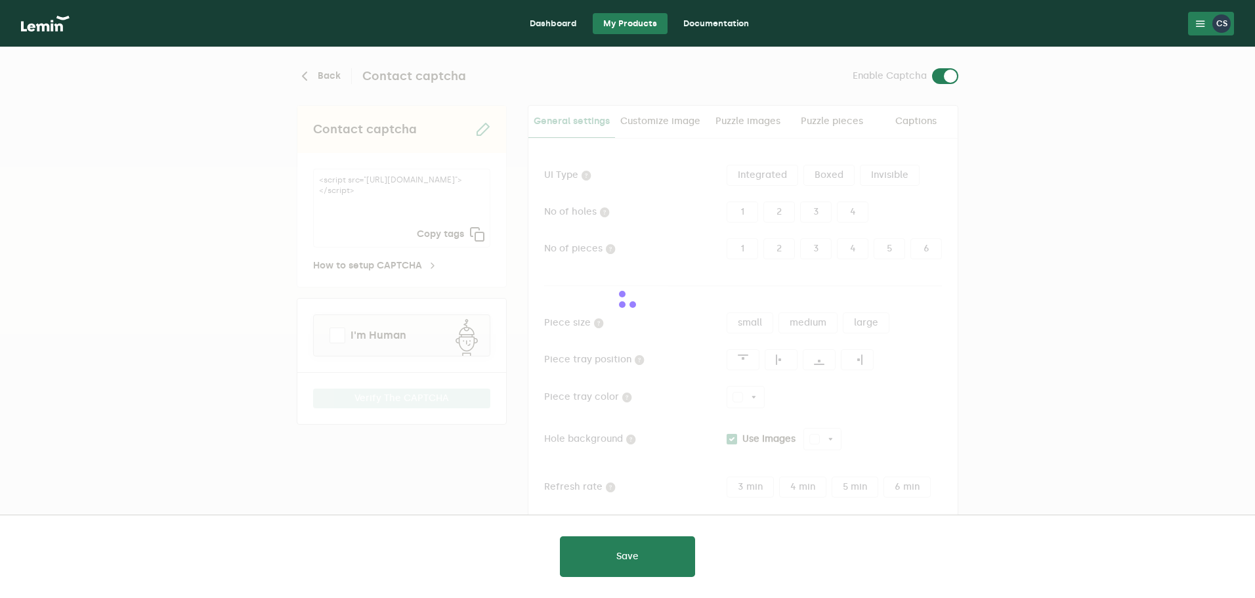
type input "white"
checkbox input "true"
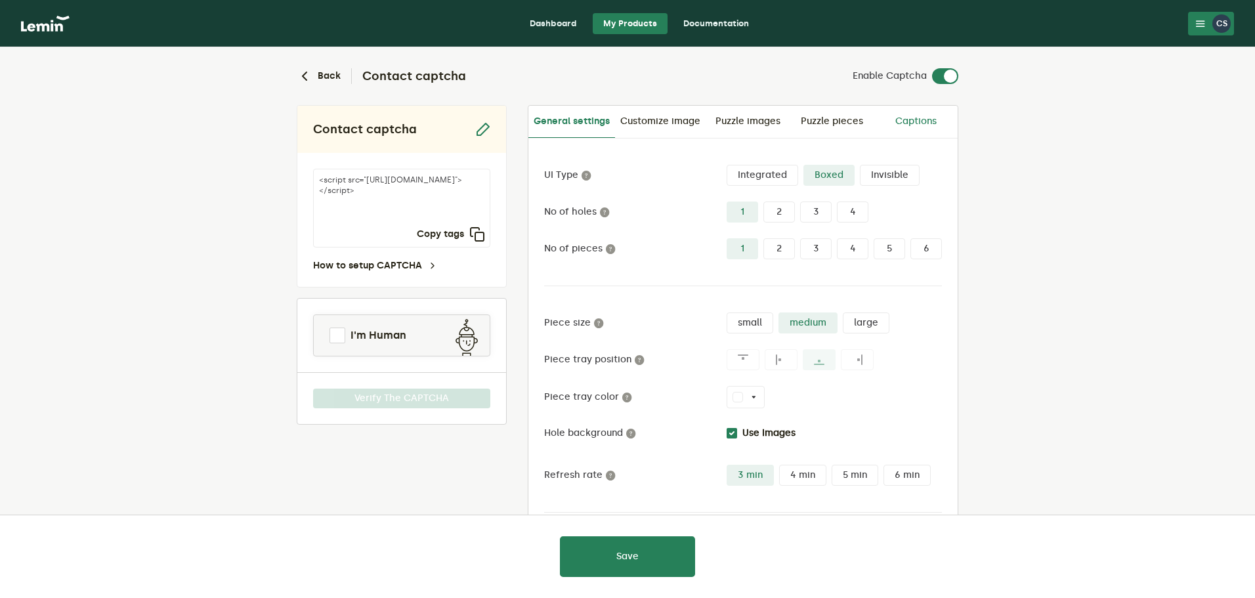
click at [924, 126] on link "Captions" at bounding box center [916, 122] width 84 height 32
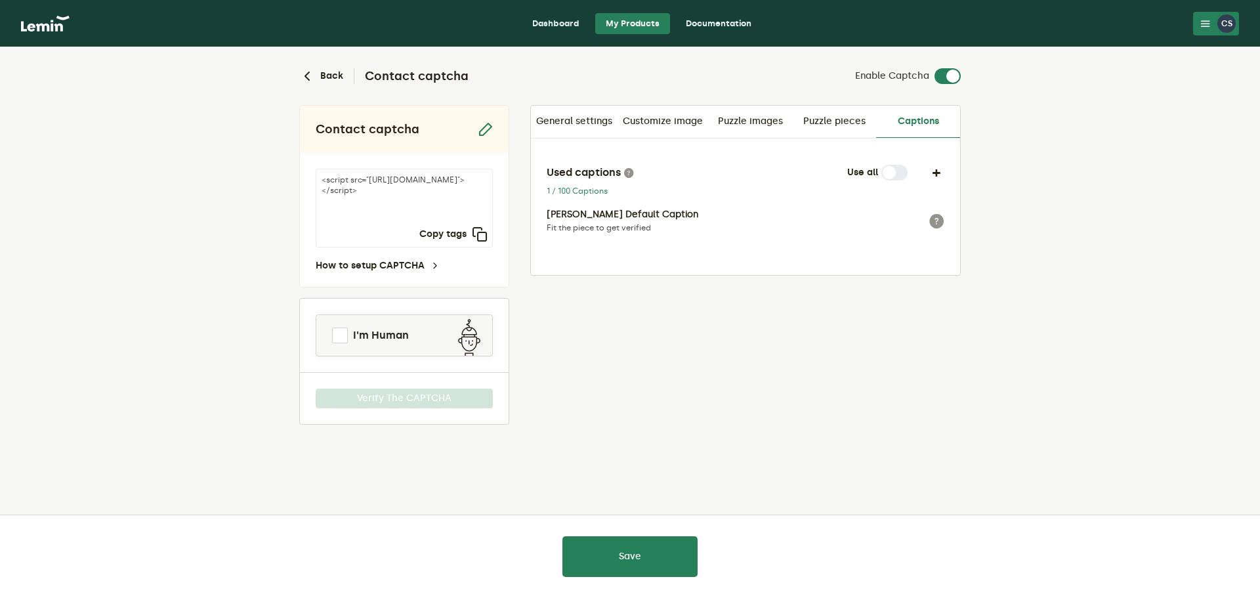
click at [908, 165] on label at bounding box center [908, 165] width 0 height 0
click at [961, 68] on label at bounding box center [961, 68] width 0 height 0
click at [941, 79] on input "checkbox" at bounding box center [943, 76] width 16 height 16
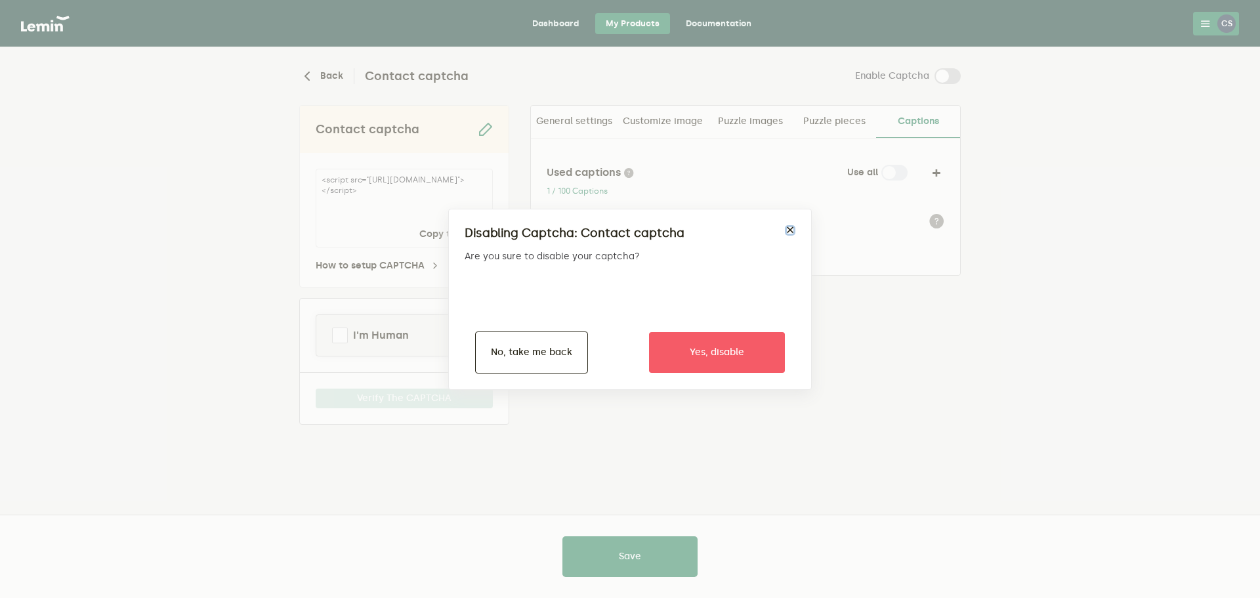
click at [790, 234] on button "×" at bounding box center [790, 230] width 11 height 11
checkbox input "true"
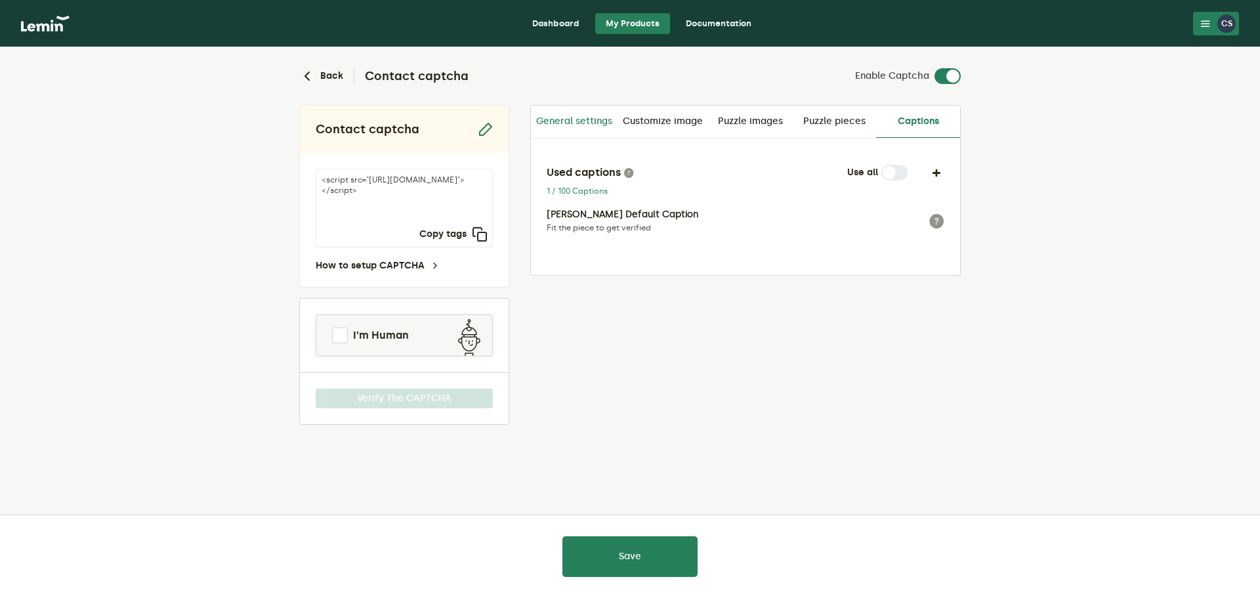
click at [590, 123] on link "General settings" at bounding box center [574, 122] width 87 height 32
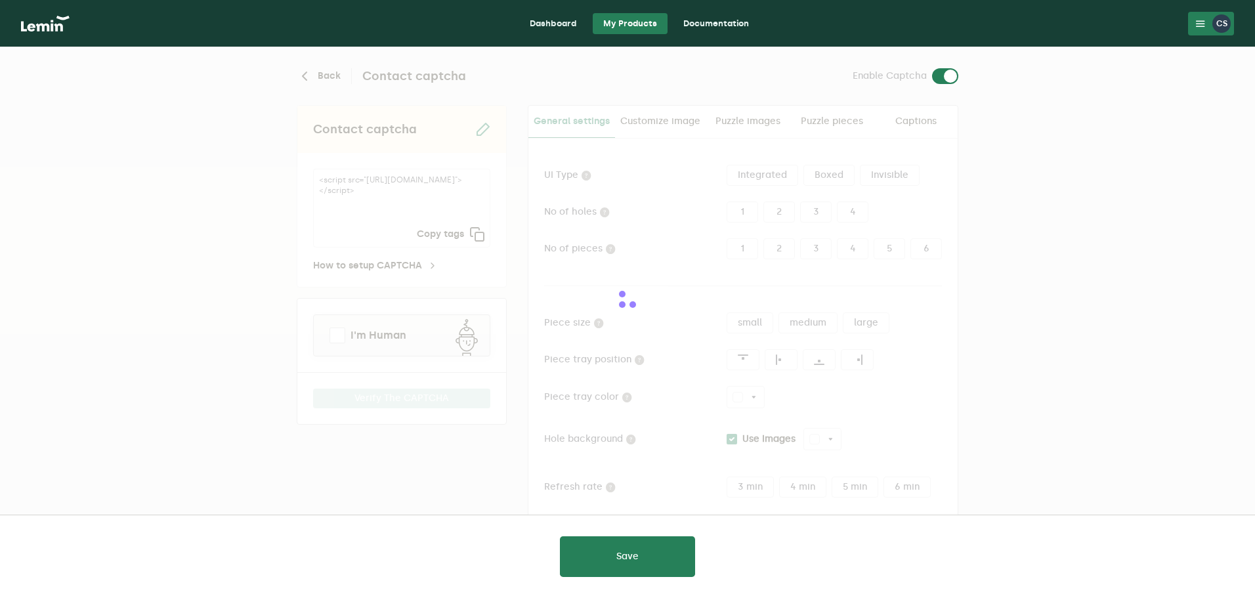
type input "white"
checkbox input "true"
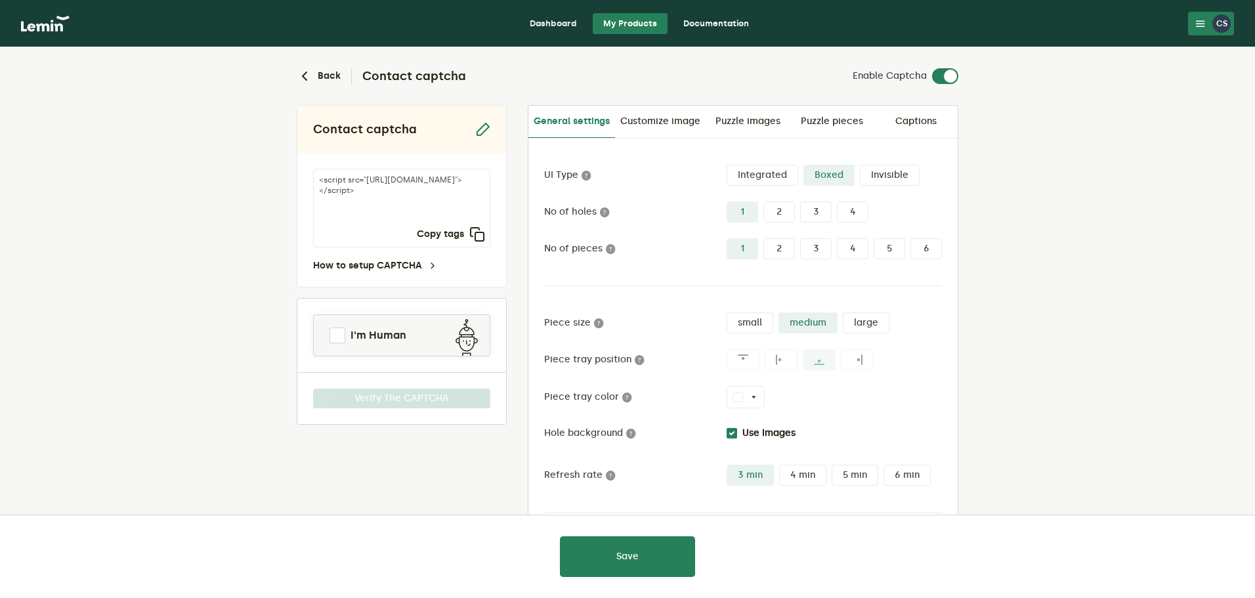
click at [814, 213] on label "3" at bounding box center [816, 212] width 32 height 21
click at [800, 202] on input "3" at bounding box center [800, 202] width 0 height 0
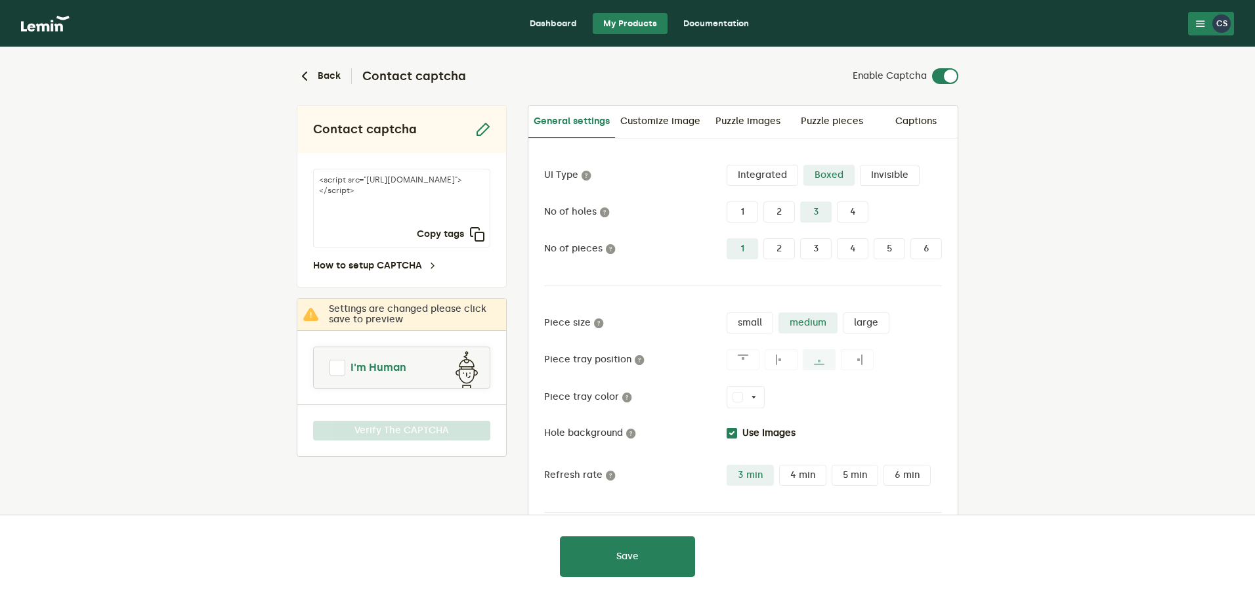
click at [336, 366] on span at bounding box center [338, 368] width 16 height 16
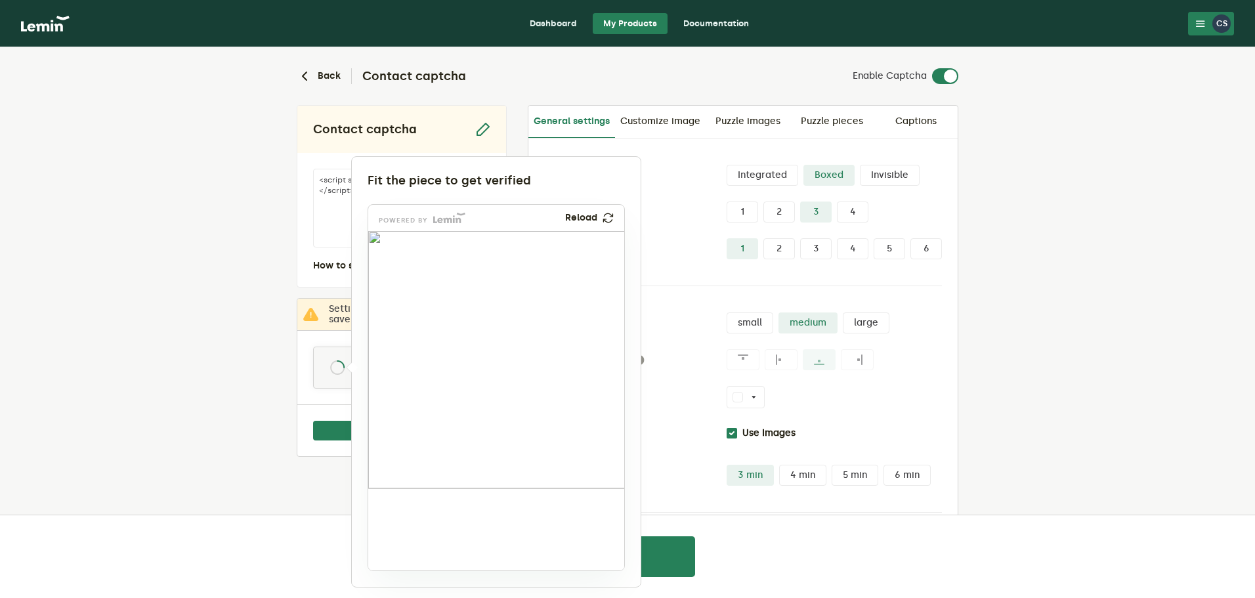
drag, startPoint x: 409, startPoint y: 494, endPoint x: 410, endPoint y: 284, distance: 210.7
click at [410, 284] on img at bounding box center [333, 362] width 425 height 257
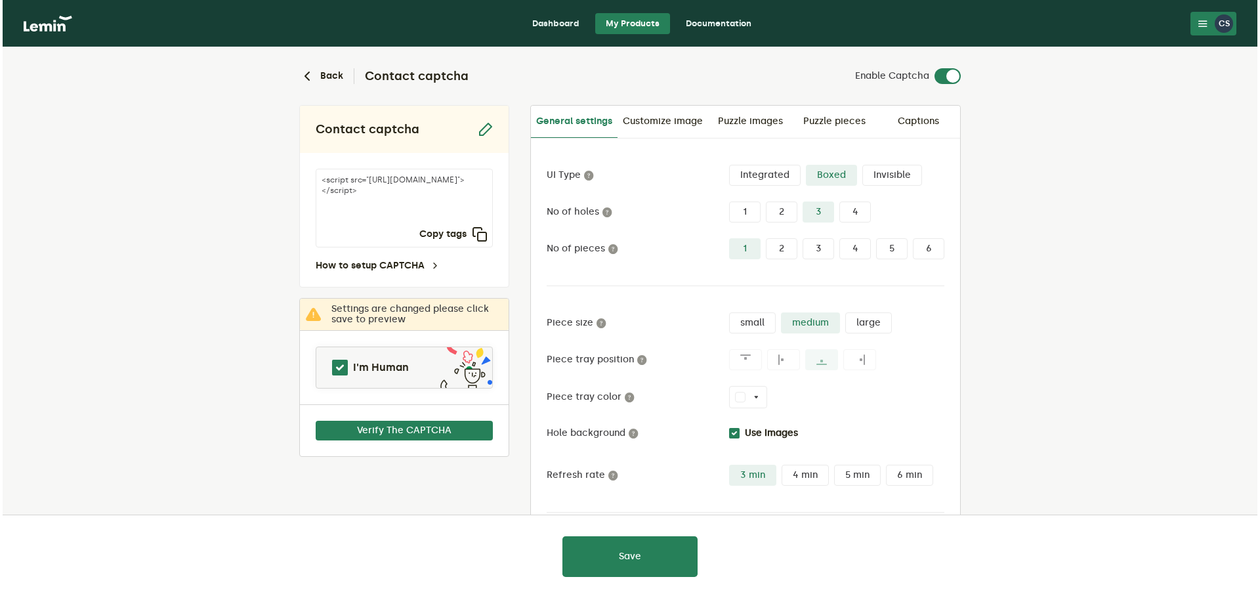
scroll to position [62, 0]
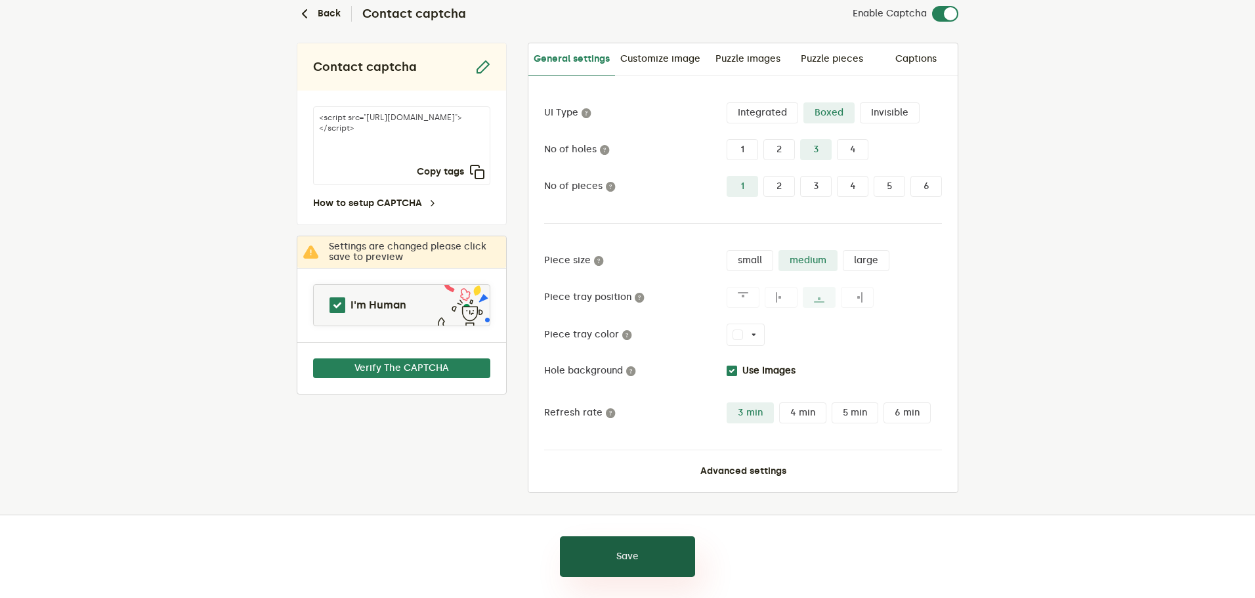
click at [655, 560] on button "Save" at bounding box center [627, 556] width 135 height 41
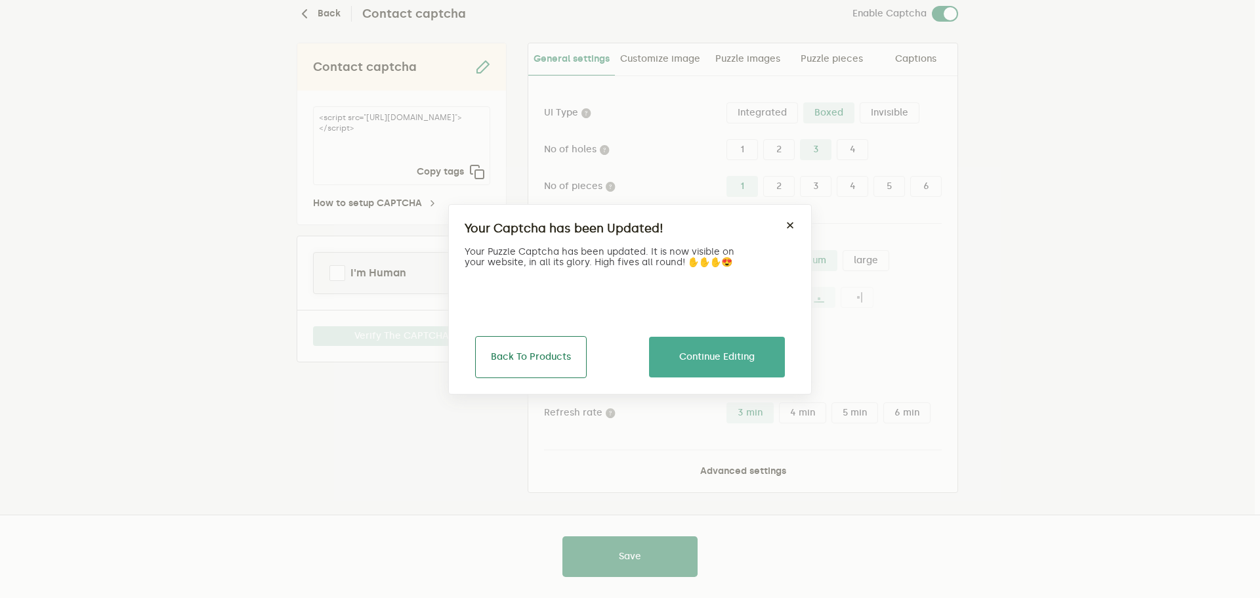
click at [524, 350] on button "Back To Products" at bounding box center [531, 357] width 112 height 42
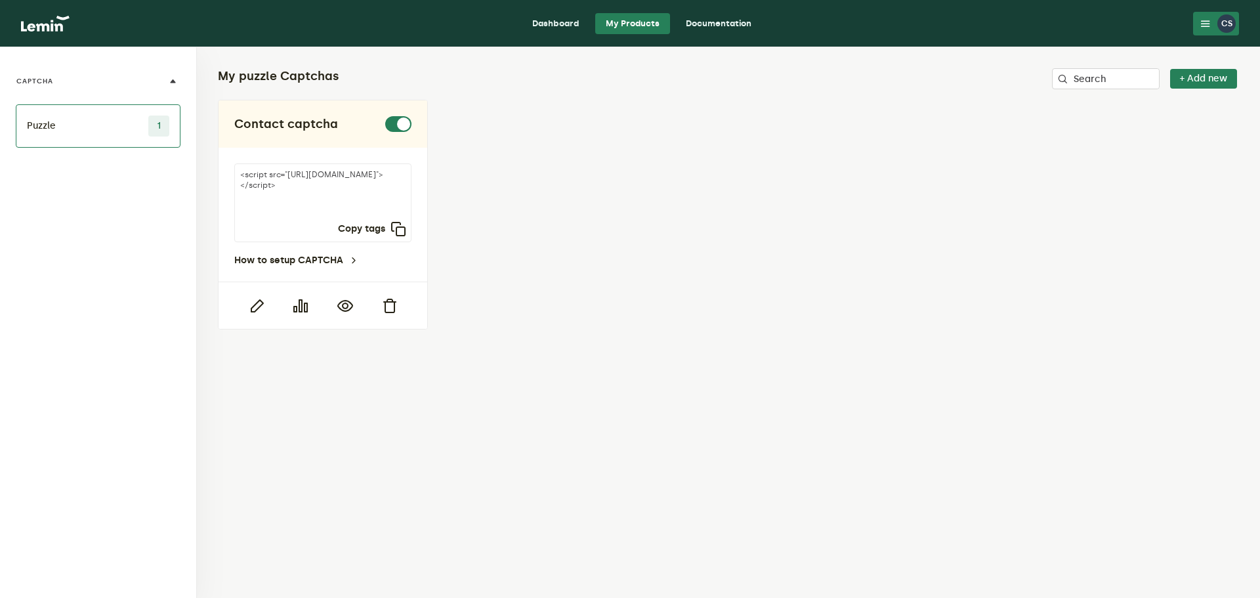
click at [536, 22] on link "Dashboard" at bounding box center [556, 23] width 68 height 21
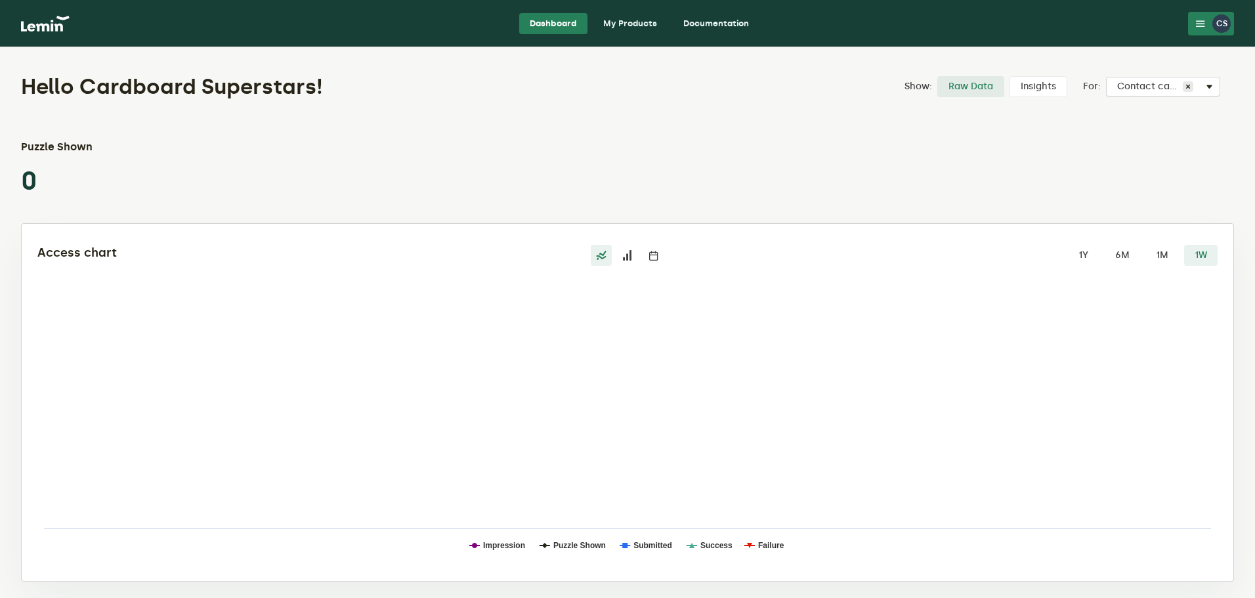
click at [1211, 87] on span at bounding box center [1209, 87] width 16 height 16
click at [1199, 24] on icon at bounding box center [1200, 23] width 11 height 11
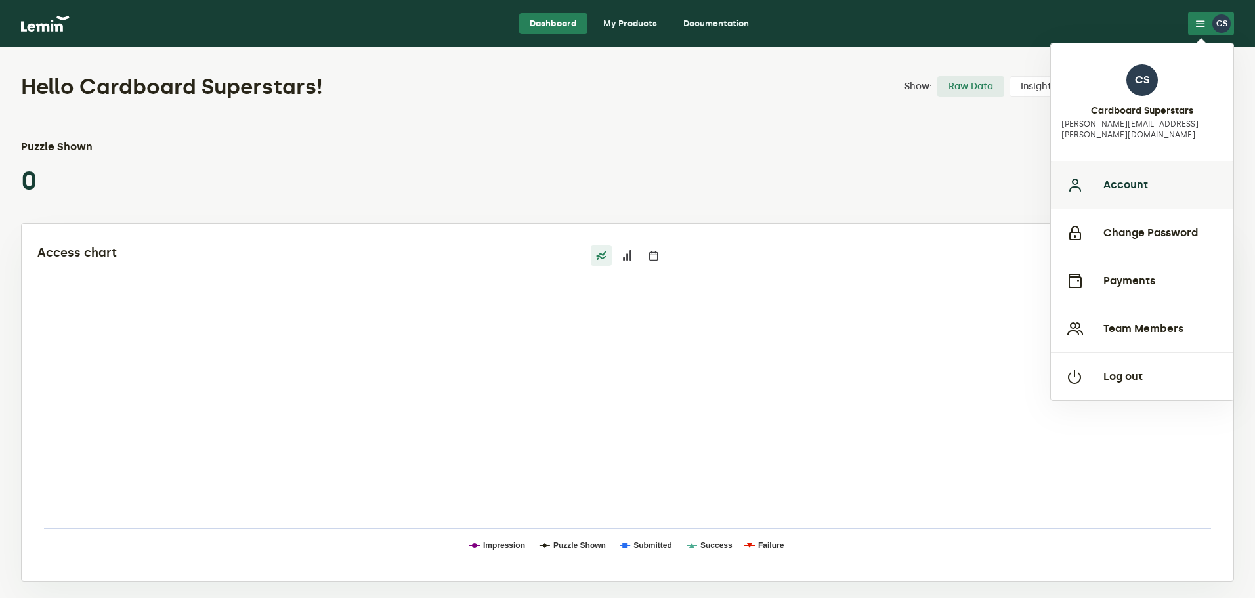
click at [1131, 179] on button "Account" at bounding box center [1142, 185] width 183 height 48
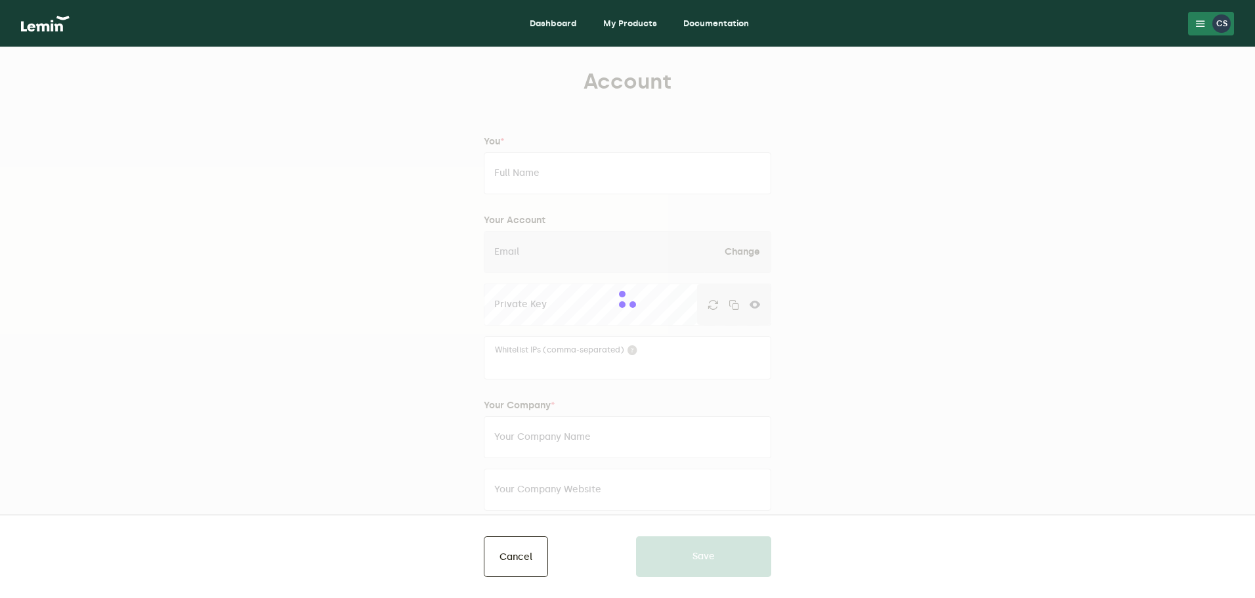
type input "Cardboard Superstars"
type input "[PERSON_NAME][EMAIL_ADDRESS][PERSON_NAME][DOMAIN_NAME]"
type input "Cardboard Superstars"
type input "[URL][DOMAIN_NAME]"
type input "15867441672"
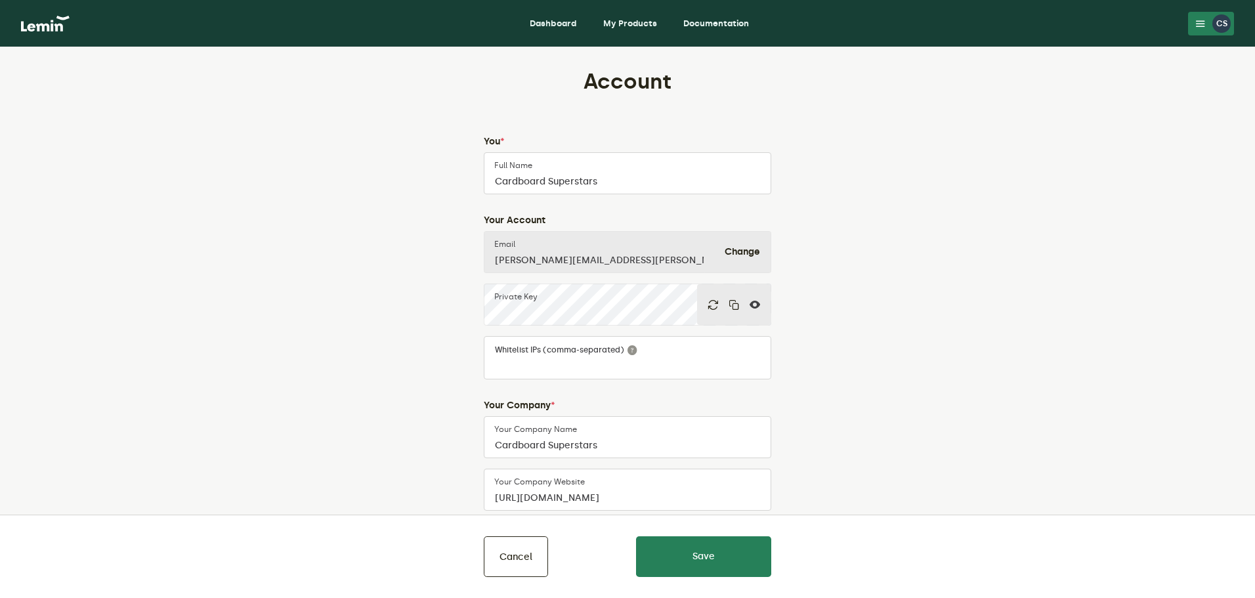
click at [73, 20] on nav "Dashboard My Products Documentation CS CS Cardboard Superstars [PERSON_NAME][EM…" at bounding box center [627, 23] width 1255 height 47
click at [63, 18] on img at bounding box center [45, 24] width 49 height 16
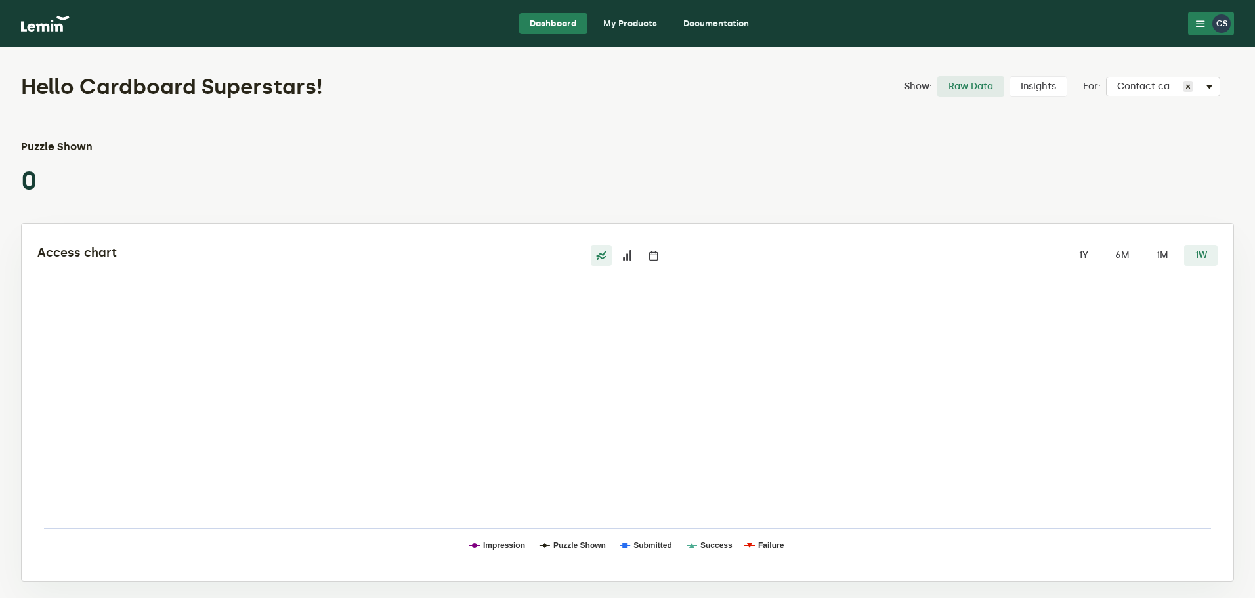
click at [624, 258] on icon at bounding box center [627, 255] width 11 height 11
click at [617, 245] on input "radio" at bounding box center [617, 245] width 0 height 0
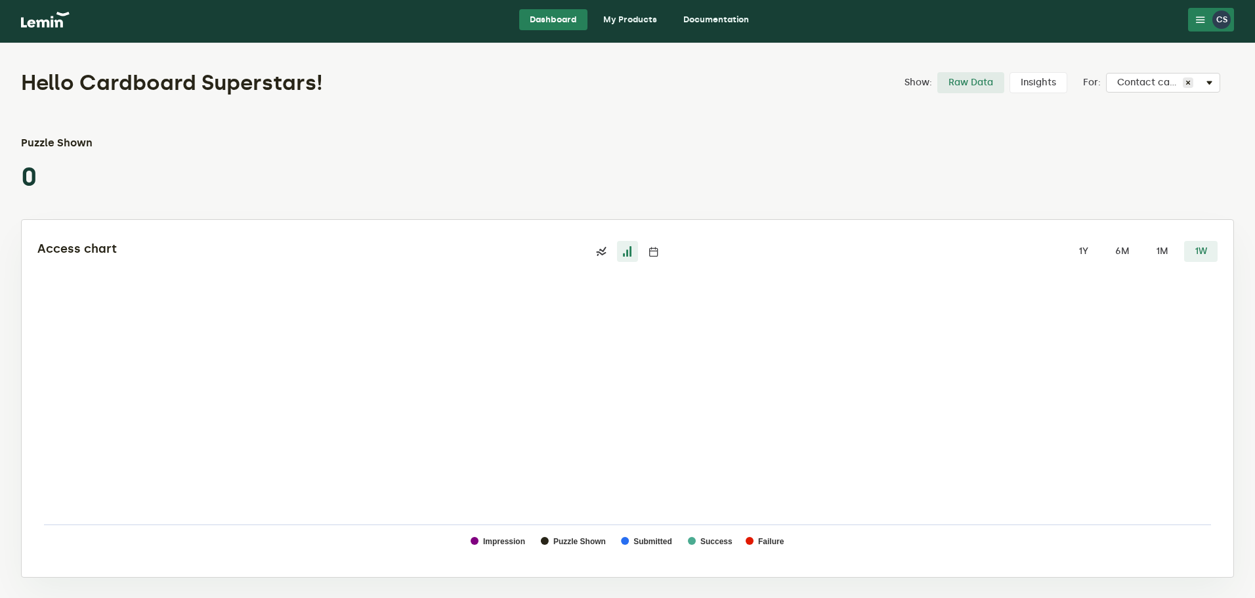
scroll to position [5, 0]
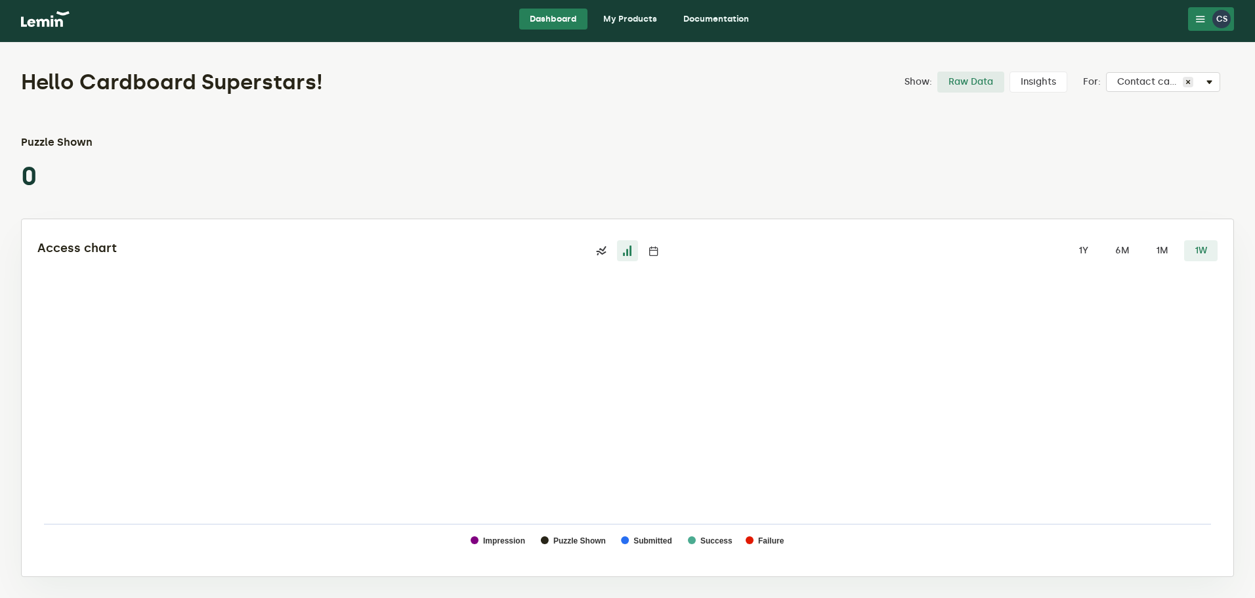
click at [655, 251] on icon at bounding box center [654, 251] width 11 height 11
click at [643, 240] on input "radio" at bounding box center [643, 240] width 0 height 0
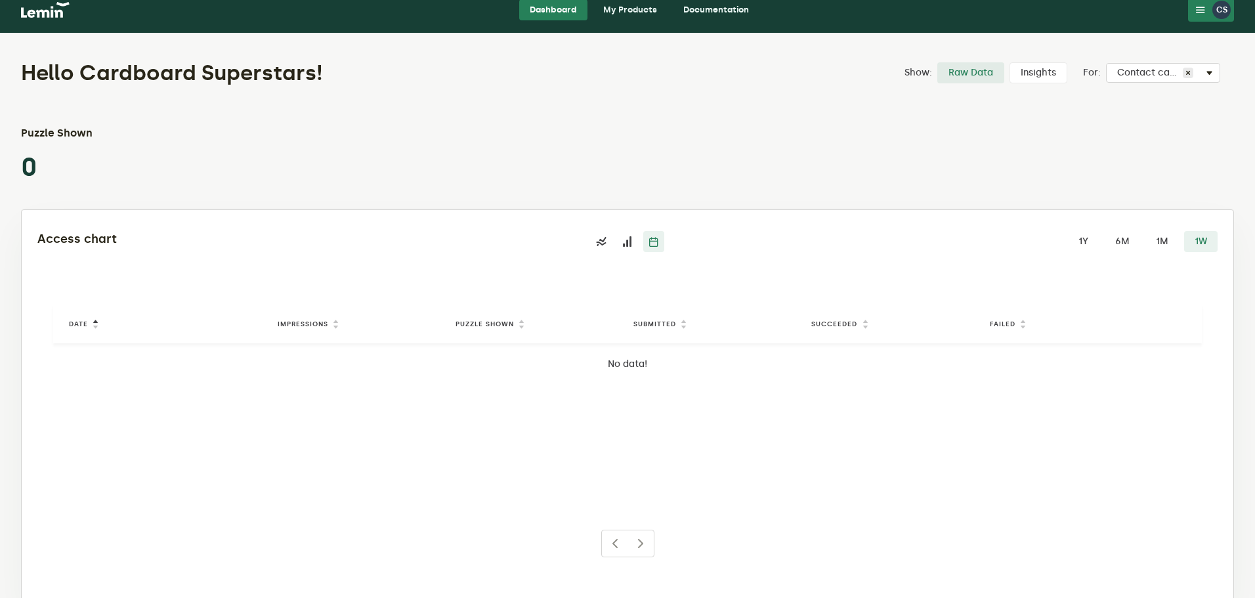
scroll to position [0, 0]
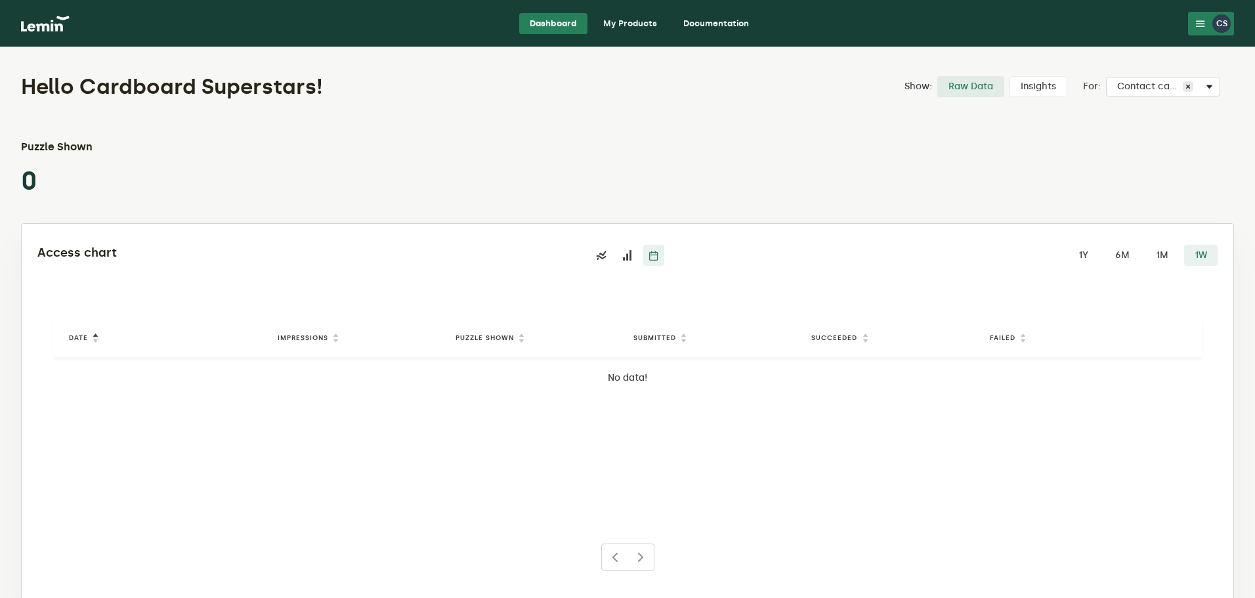
click at [723, 24] on link "Documentation" at bounding box center [716, 23] width 87 height 21
click at [624, 18] on link "My Products" at bounding box center [630, 23] width 75 height 21
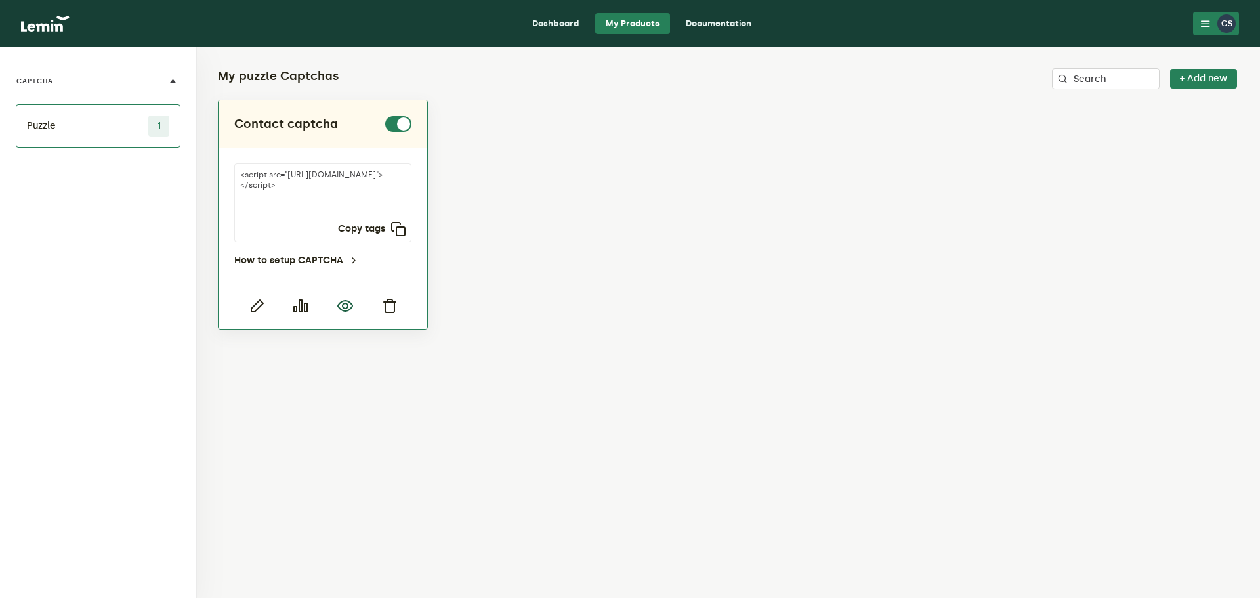
click at [339, 309] on icon "button" at bounding box center [345, 306] width 16 height 16
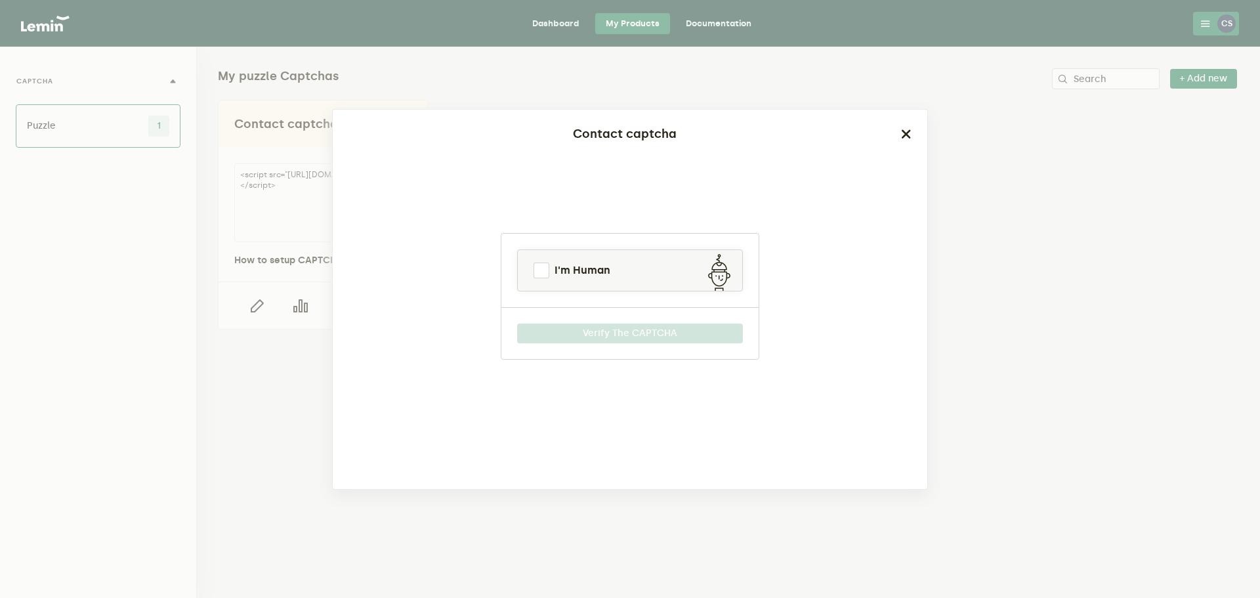
click at [906, 137] on icon "button" at bounding box center [906, 134] width 11 height 11
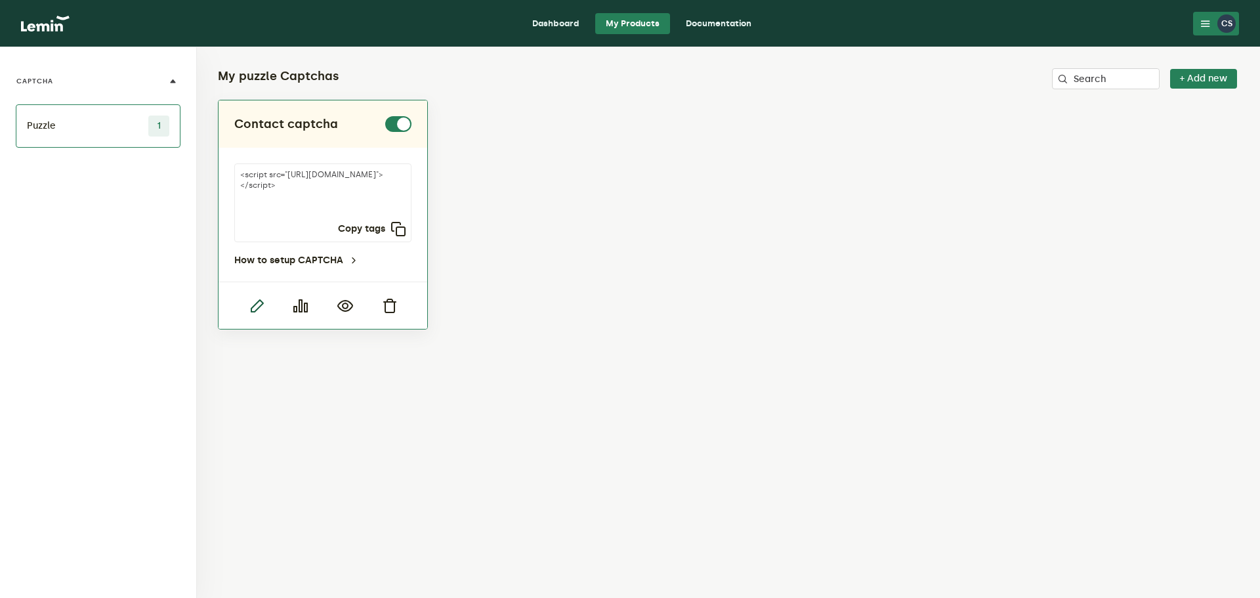
click at [249, 310] on icon "button" at bounding box center [257, 306] width 16 height 16
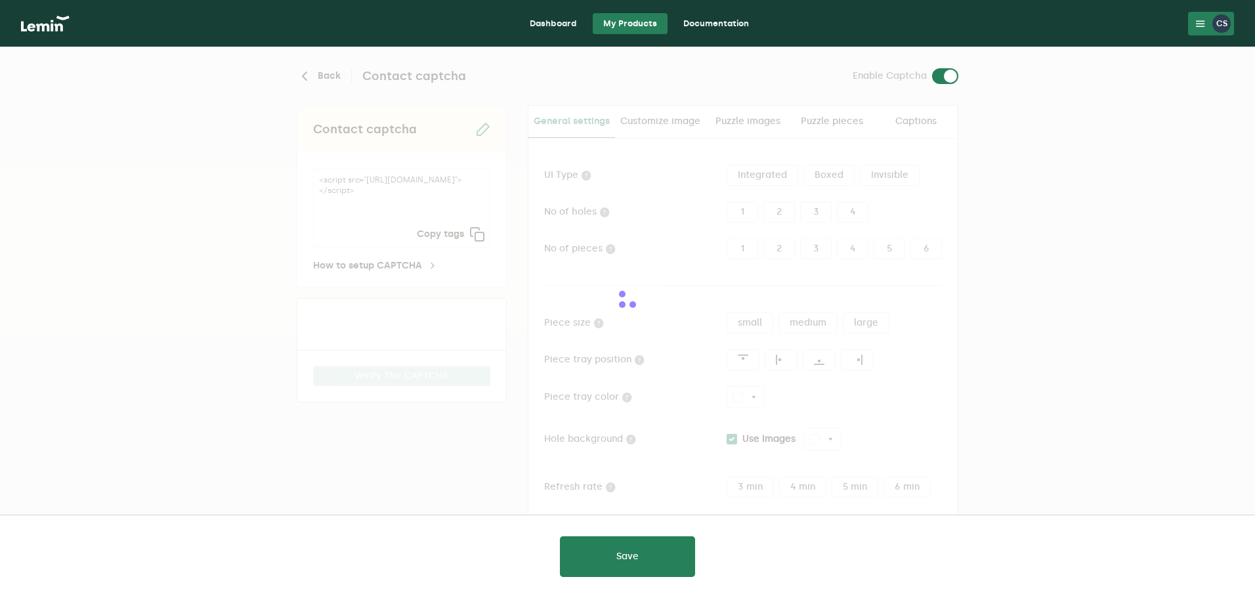
type input "white"
checkbox input "true"
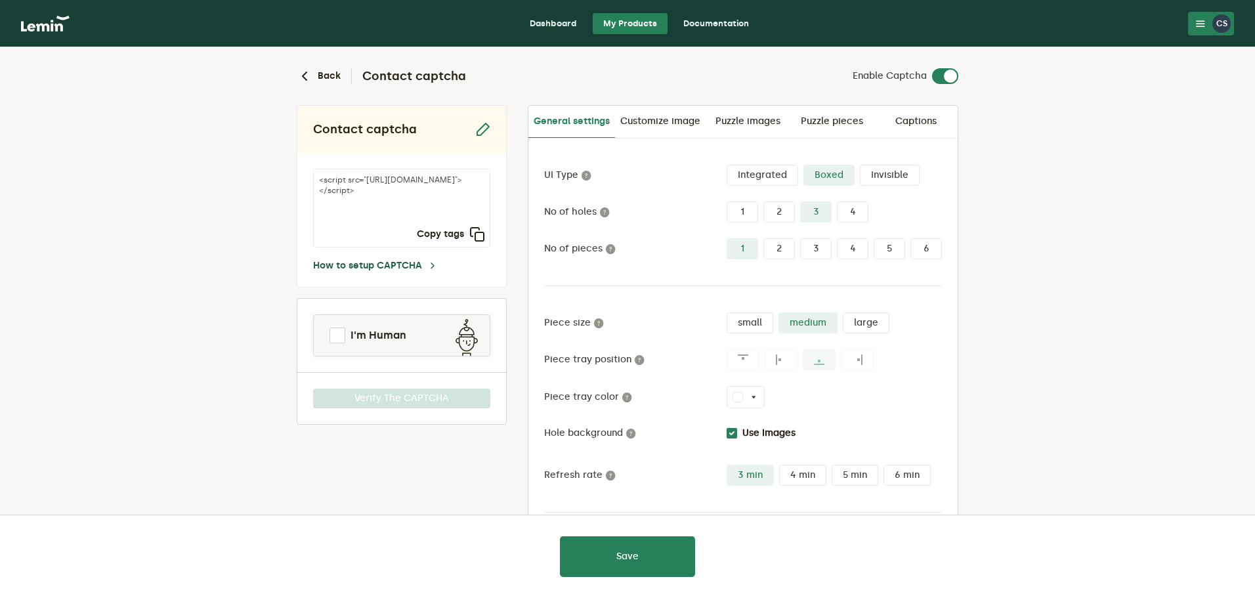
click at [433, 265] on icon at bounding box center [432, 266] width 11 height 11
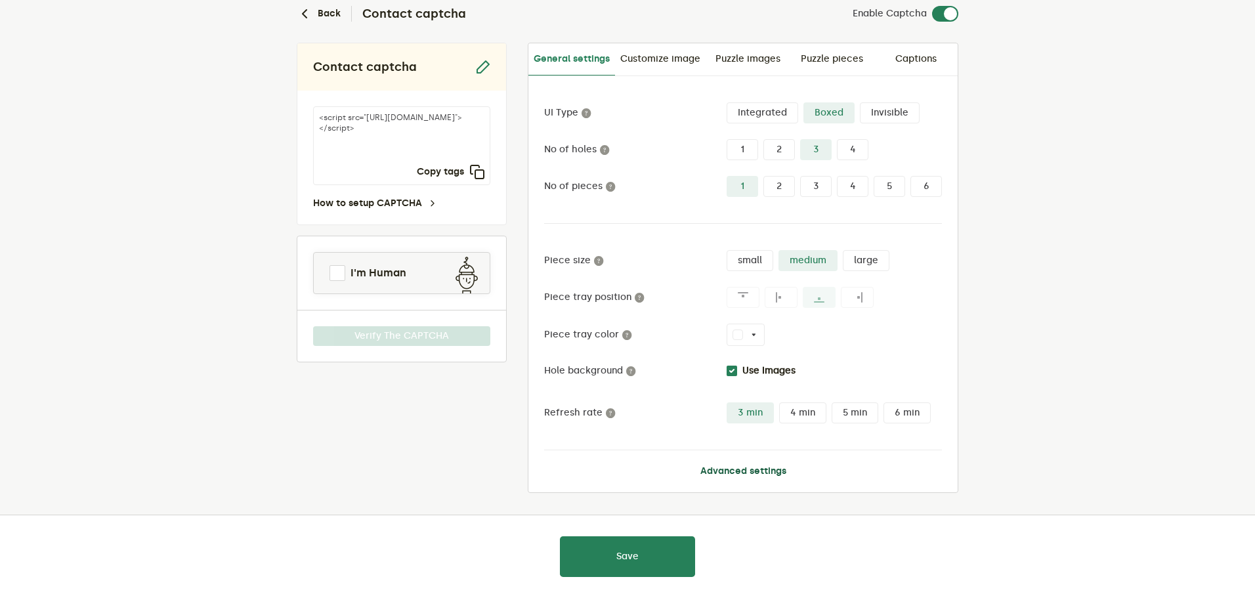
click at [748, 473] on button "Advanced settings" at bounding box center [743, 471] width 86 height 11
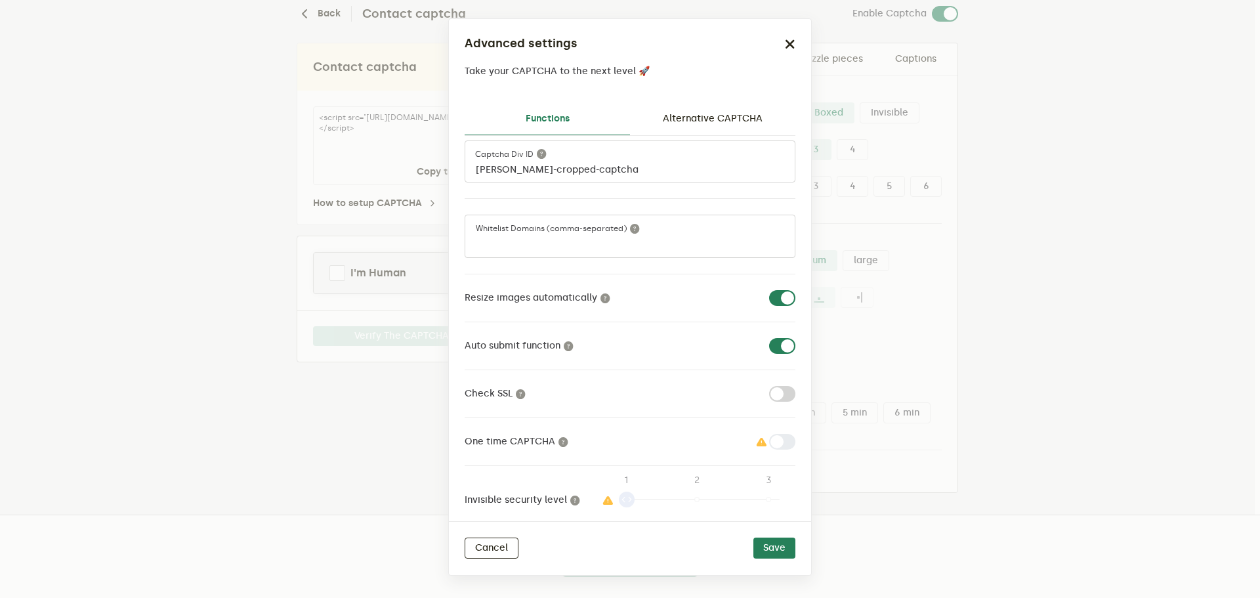
scroll to position [0, 0]
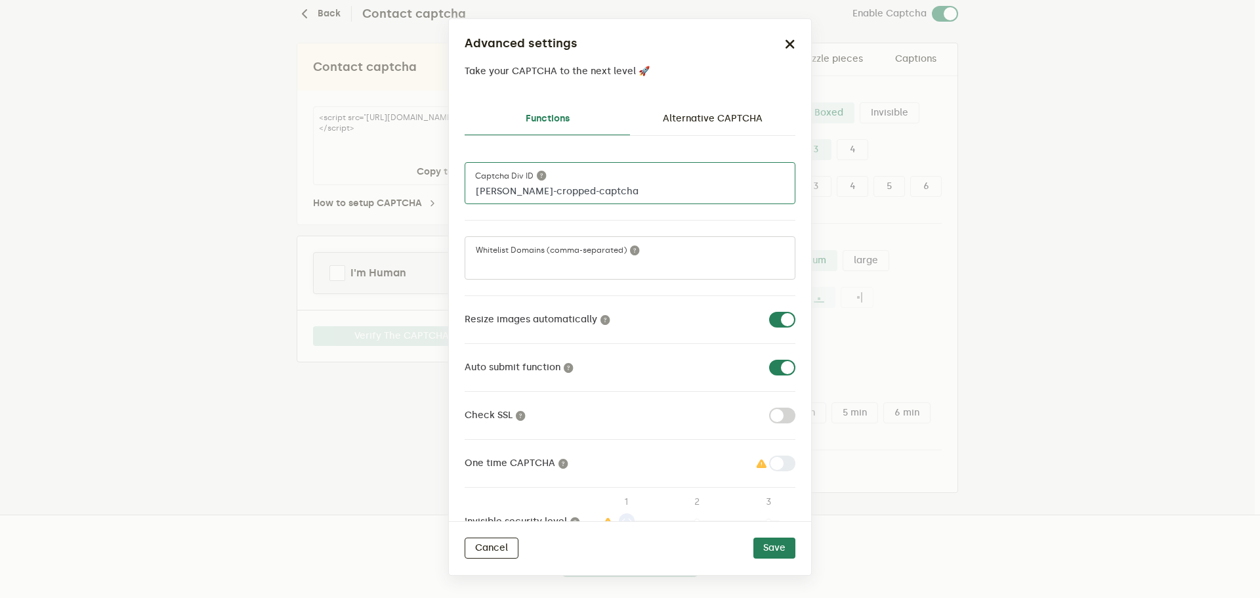
drag, startPoint x: 595, startPoint y: 196, endPoint x: 458, endPoint y: 196, distance: 137.9
click at [458, 196] on div "Functions Alternative CAPTCHA [PERSON_NAME]-cropped-captcha Captcha div ID Whit…" at bounding box center [630, 307] width 362 height 429
click at [728, 120] on link "Alternative CAPTCHA" at bounding box center [712, 119] width 165 height 32
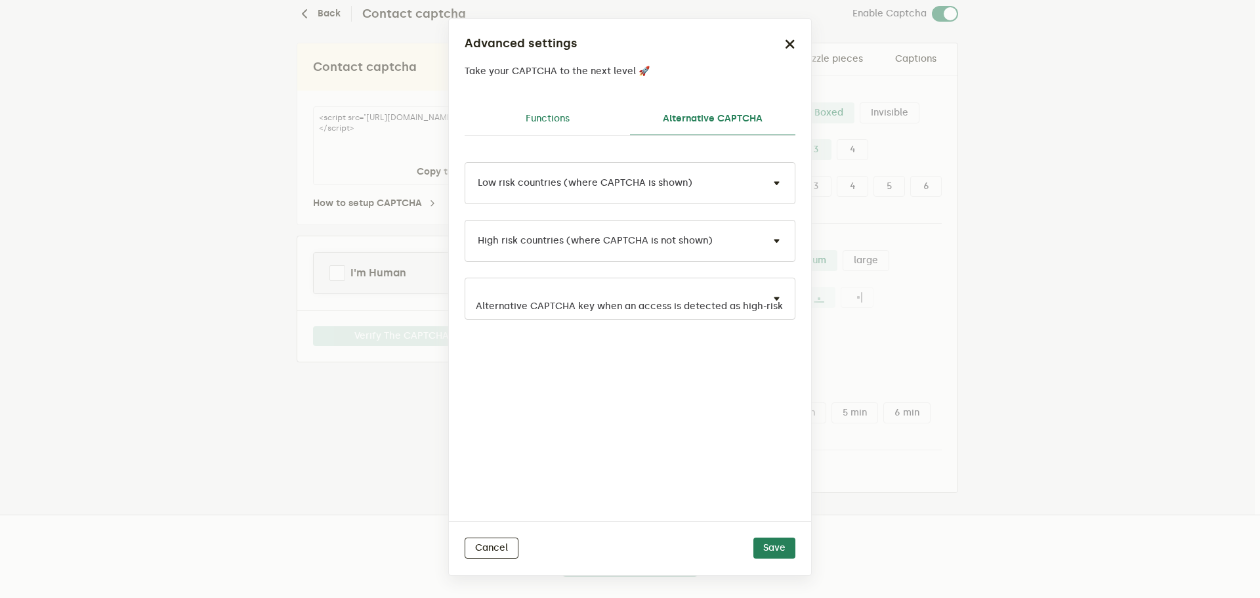
click at [544, 118] on link "Functions" at bounding box center [547, 119] width 165 height 32
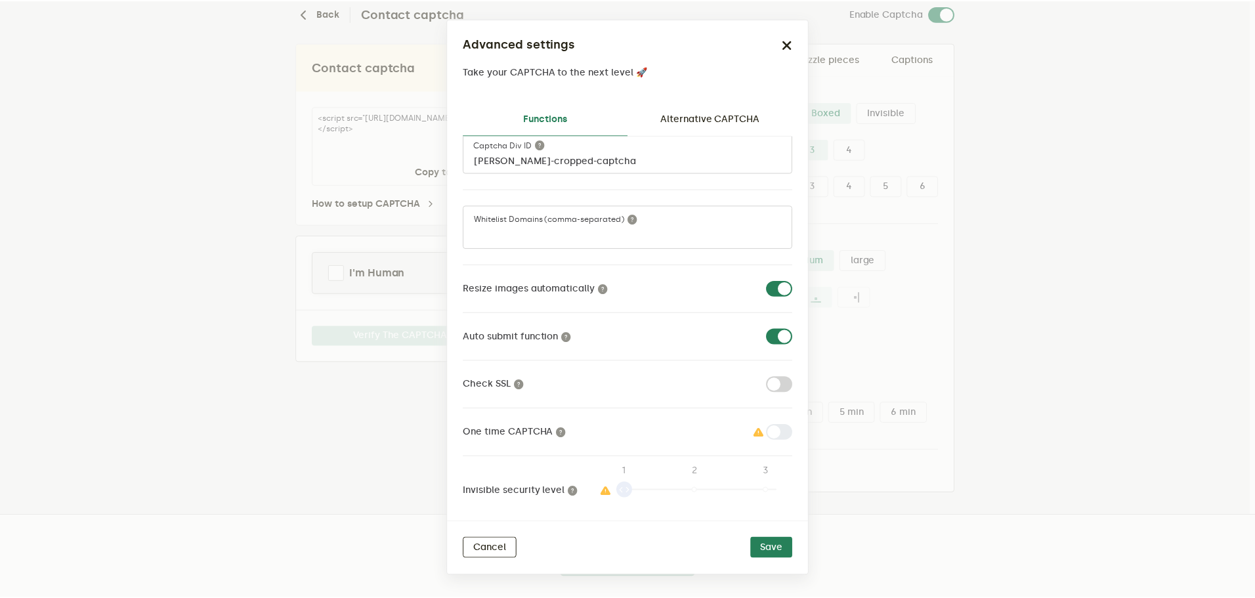
scroll to position [45, 0]
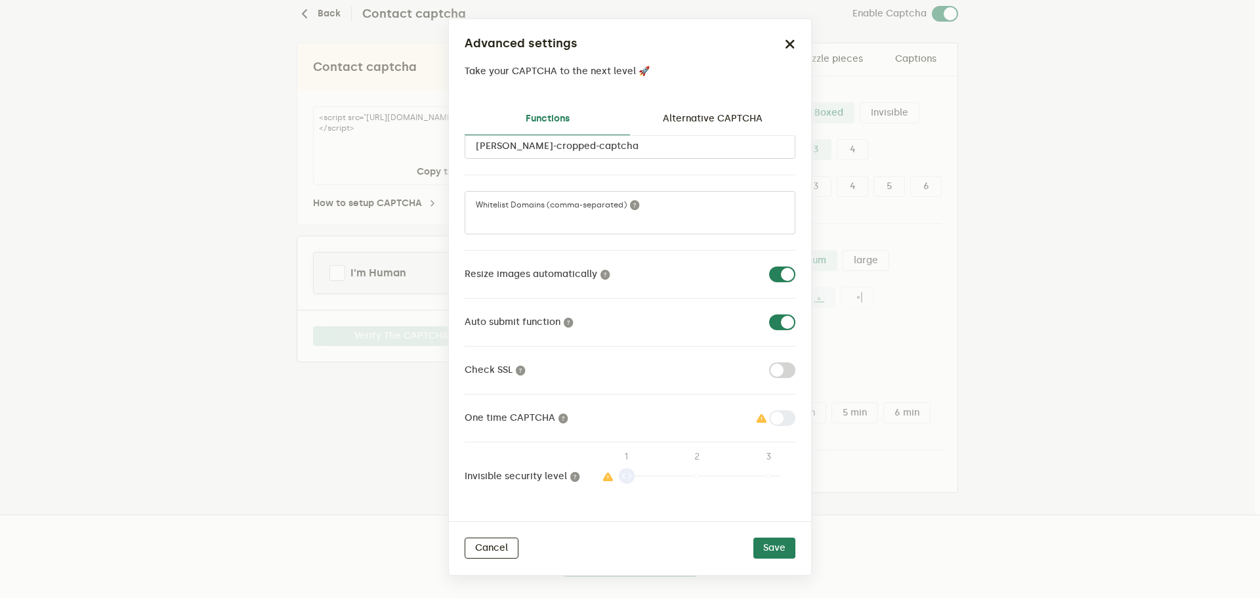
click at [641, 194] on div at bounding box center [630, 213] width 330 height 42
click at [620, 148] on input "[PERSON_NAME]-cropped-captcha" at bounding box center [630, 138] width 331 height 42
click at [794, 44] on icon "button" at bounding box center [790, 44] width 11 height 11
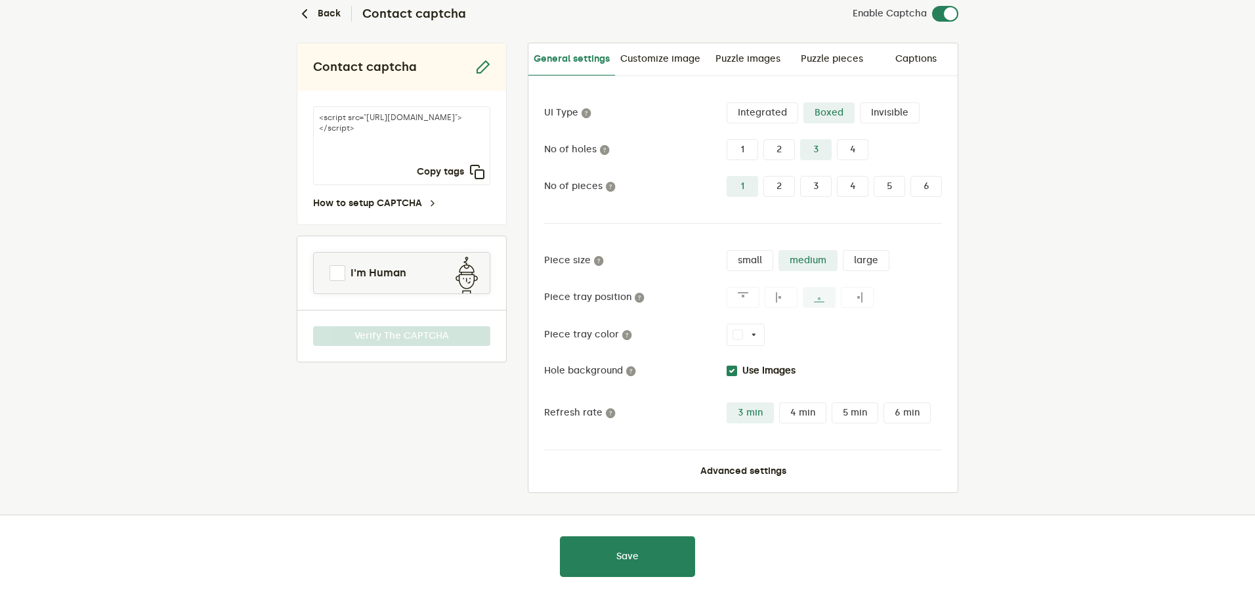
click at [765, 259] on label "small" at bounding box center [750, 260] width 47 height 21
click at [727, 250] on input "small" at bounding box center [727, 250] width 0 height 0
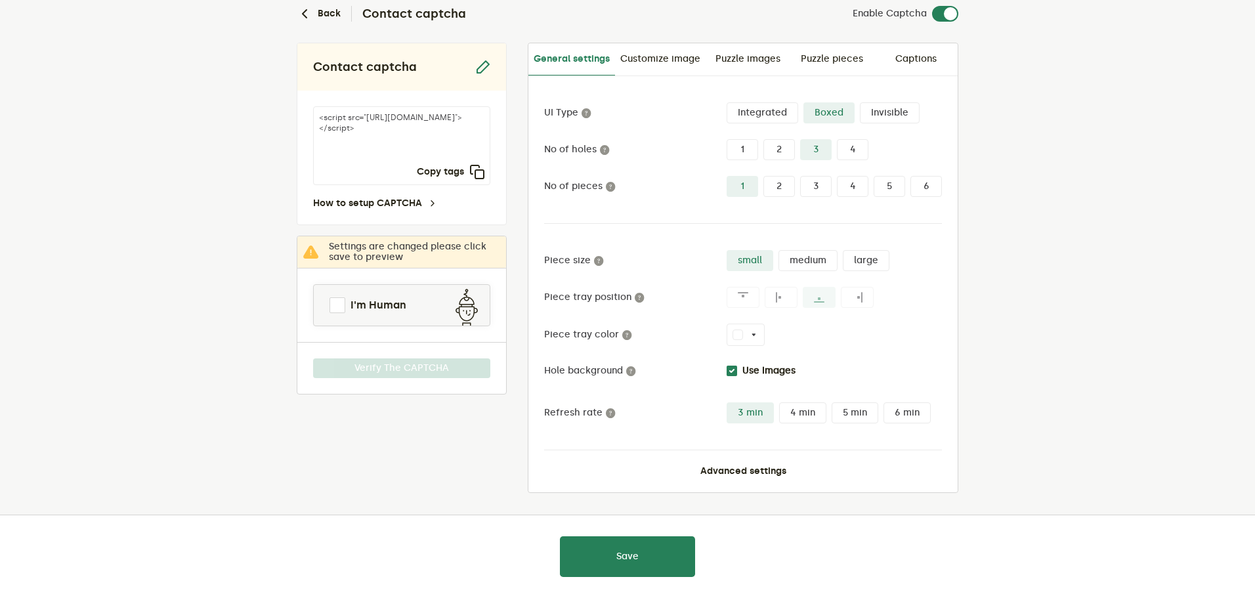
click at [790, 261] on label "medium" at bounding box center [808, 260] width 59 height 21
click at [779, 250] on input "medium" at bounding box center [779, 250] width 0 height 0
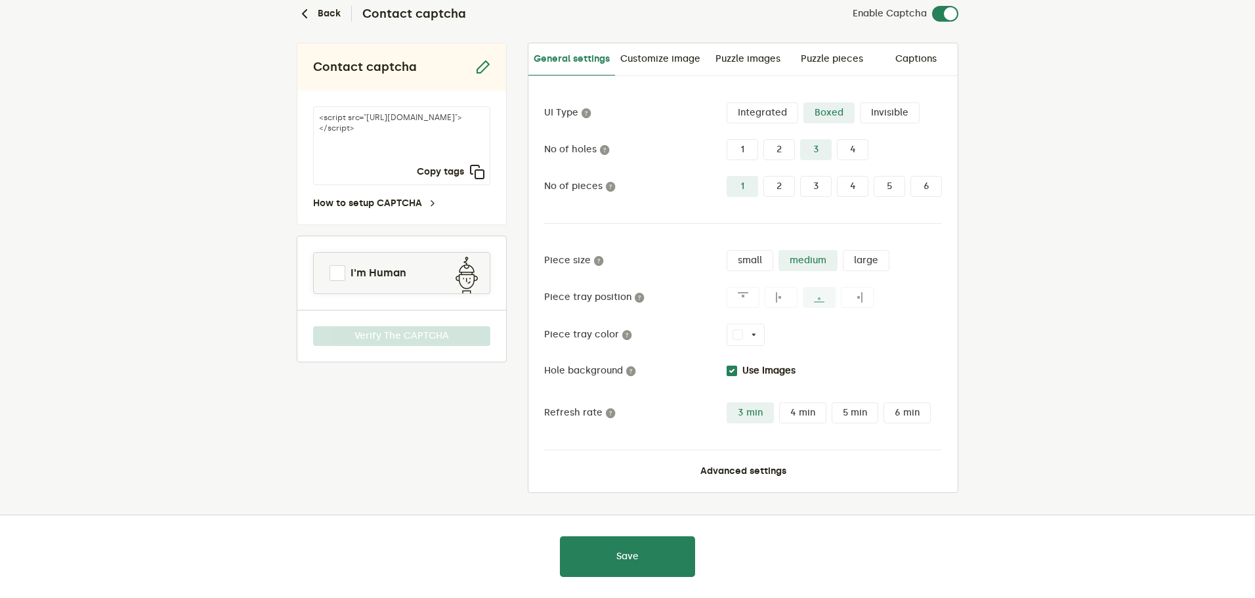
click at [784, 415] on label "4 min" at bounding box center [802, 412] width 47 height 21
click at [779, 402] on input "4 min" at bounding box center [779, 402] width 0 height 0
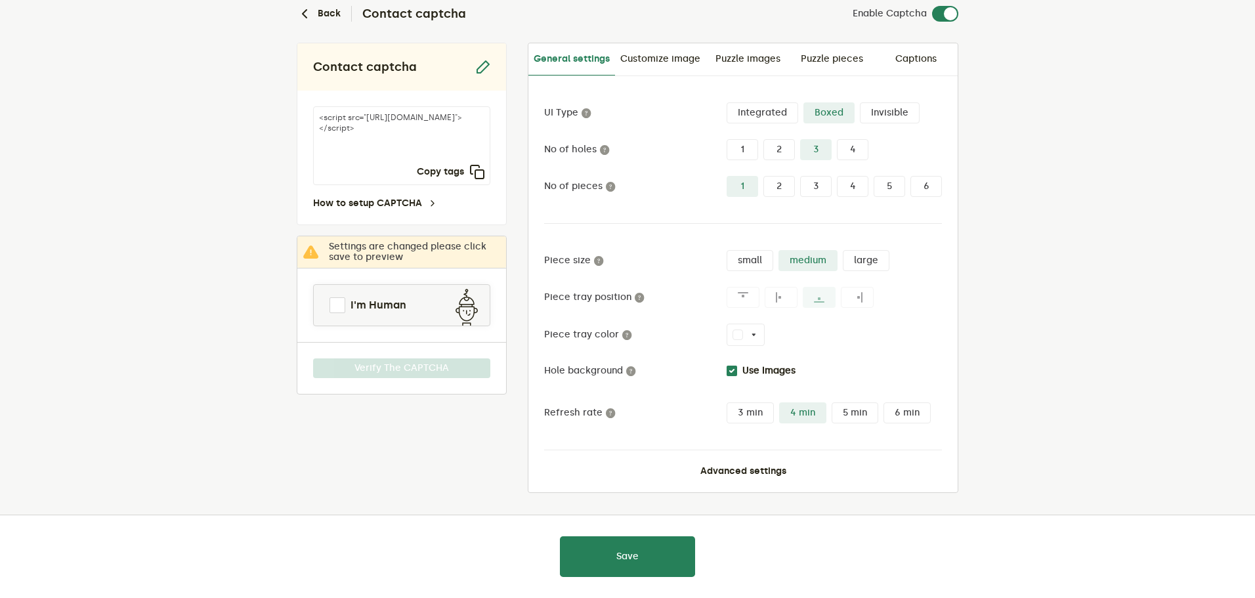
click at [736, 412] on label "3 min" at bounding box center [750, 412] width 47 height 21
click at [727, 402] on input "3 min" at bounding box center [727, 402] width 0 height 0
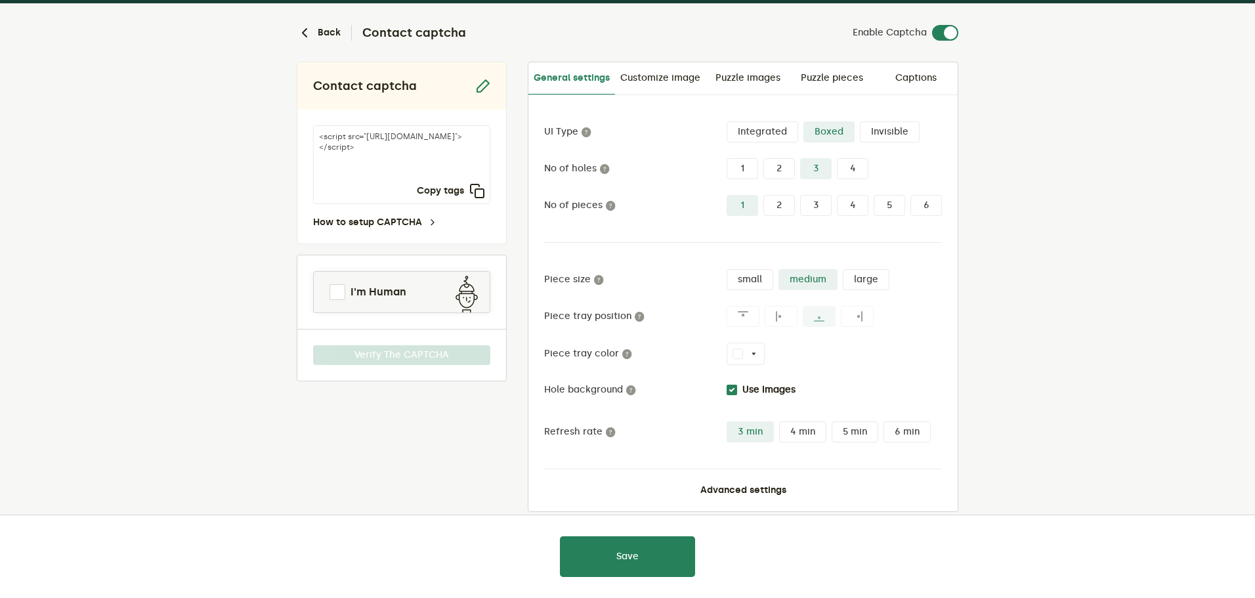
scroll to position [62, 0]
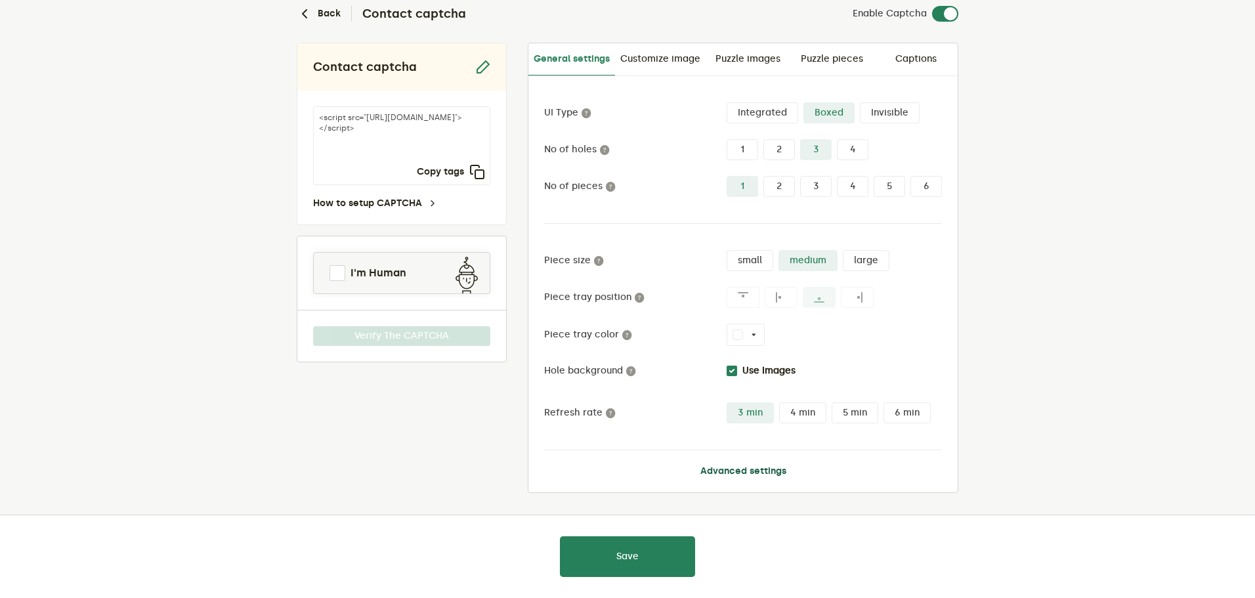
click at [746, 469] on button "Advanced settings" at bounding box center [743, 471] width 86 height 11
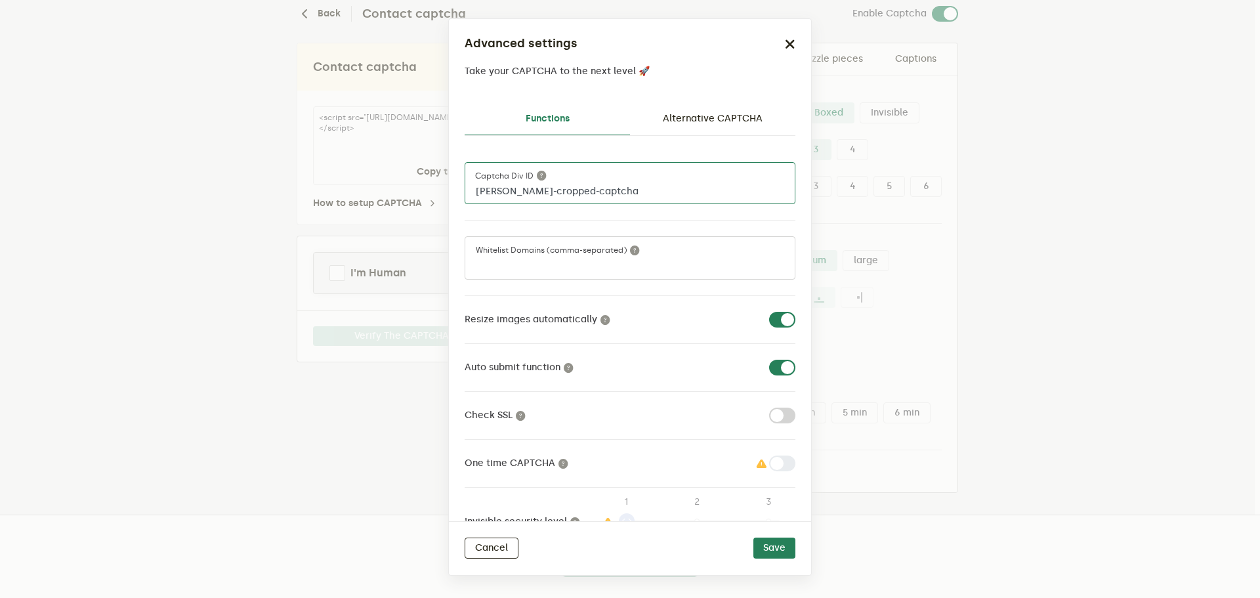
click at [569, 190] on input "[PERSON_NAME]-cropped-captcha" at bounding box center [630, 183] width 331 height 42
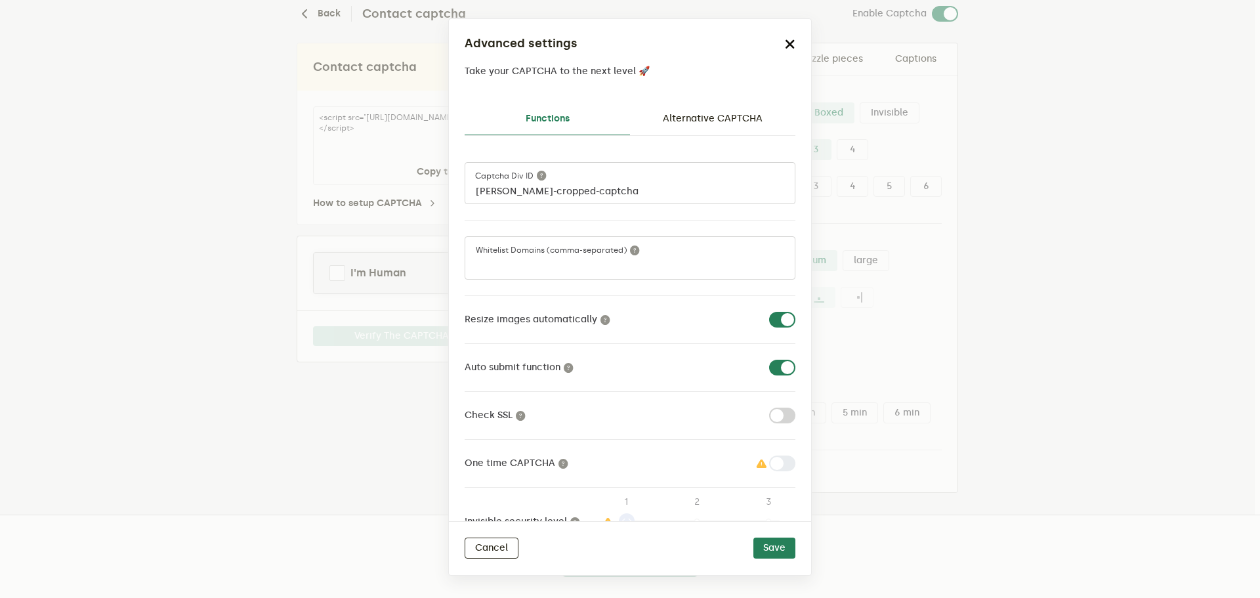
click at [788, 41] on icon "button" at bounding box center [790, 44] width 11 height 11
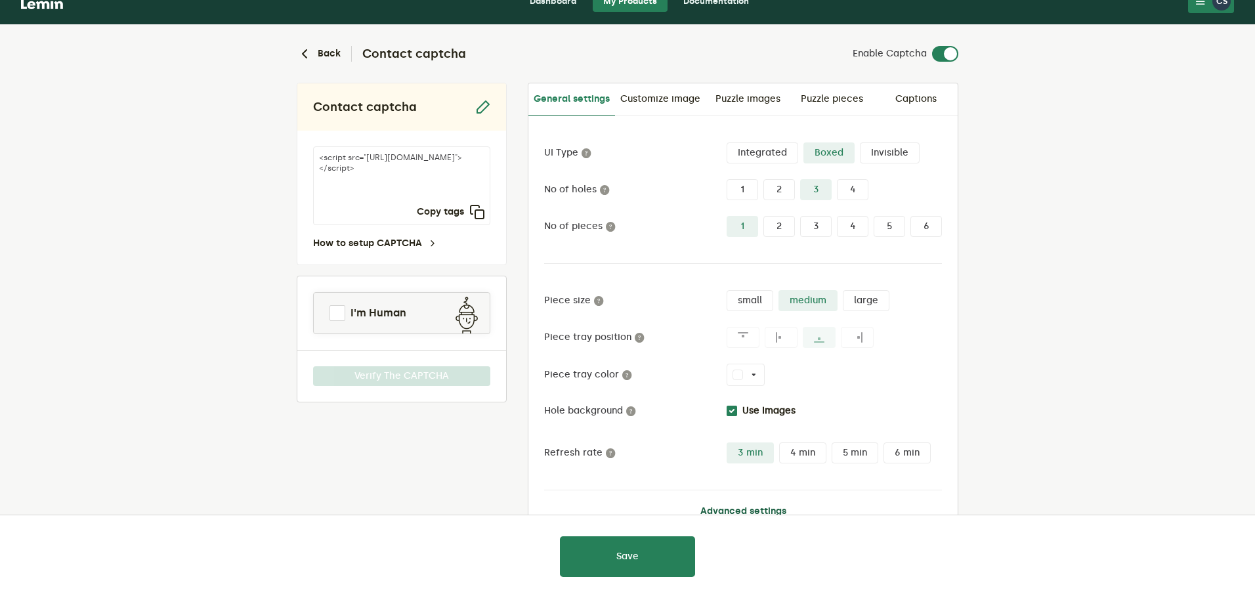
scroll to position [0, 0]
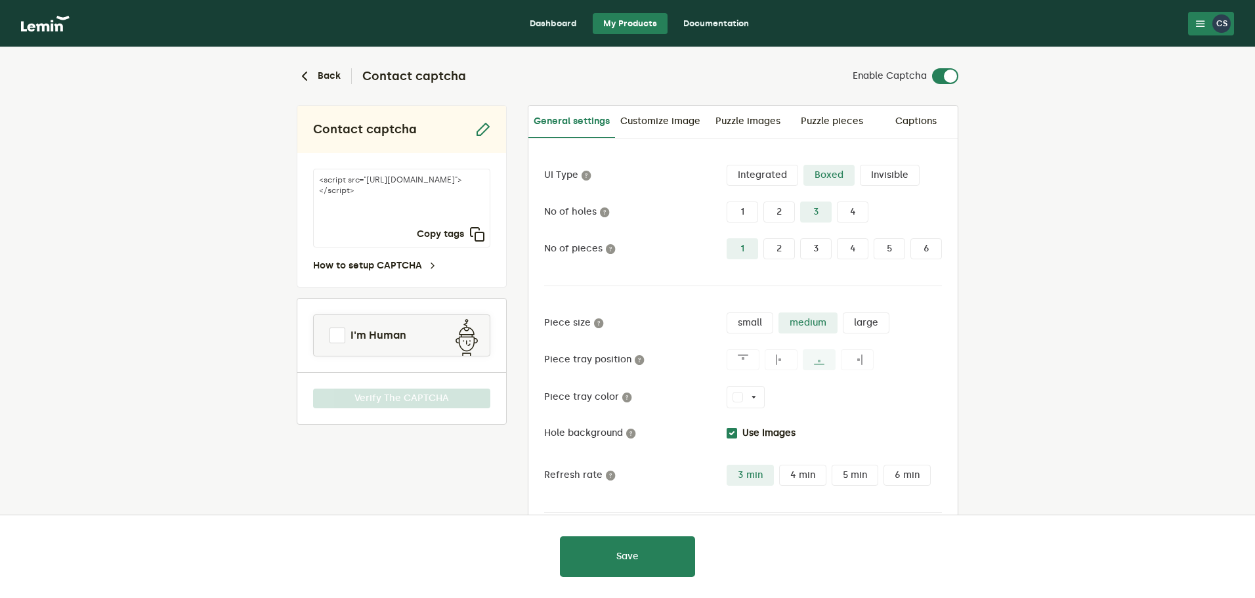
click at [1206, 23] on button "CS" at bounding box center [1211, 24] width 46 height 24
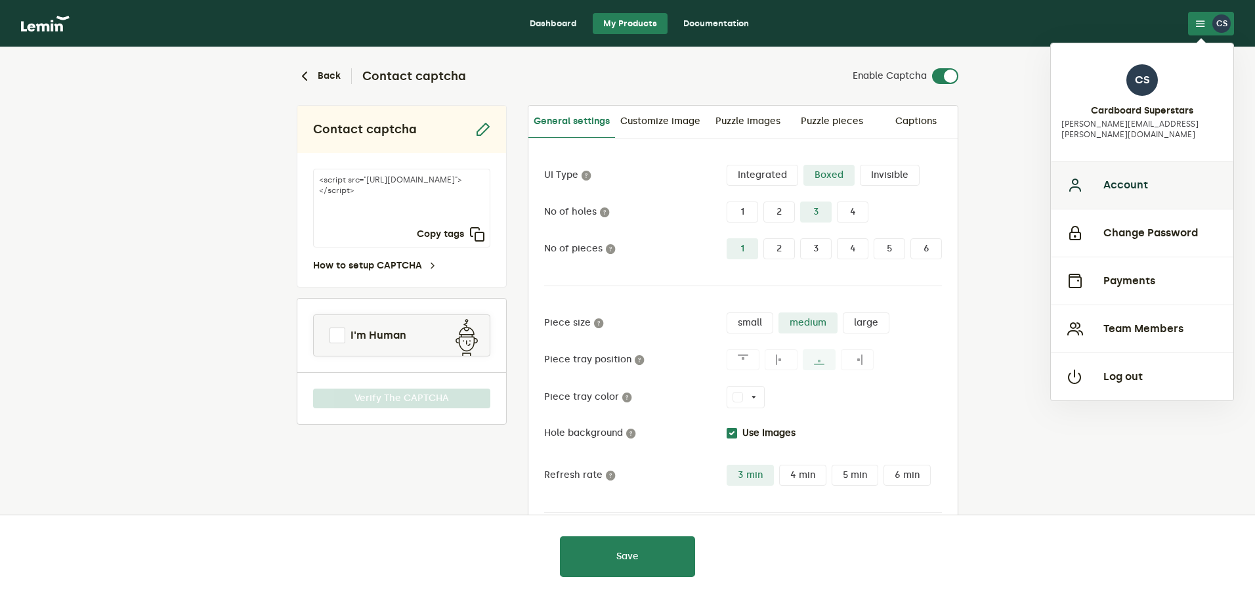
click at [1123, 186] on button "Account" at bounding box center [1142, 185] width 183 height 48
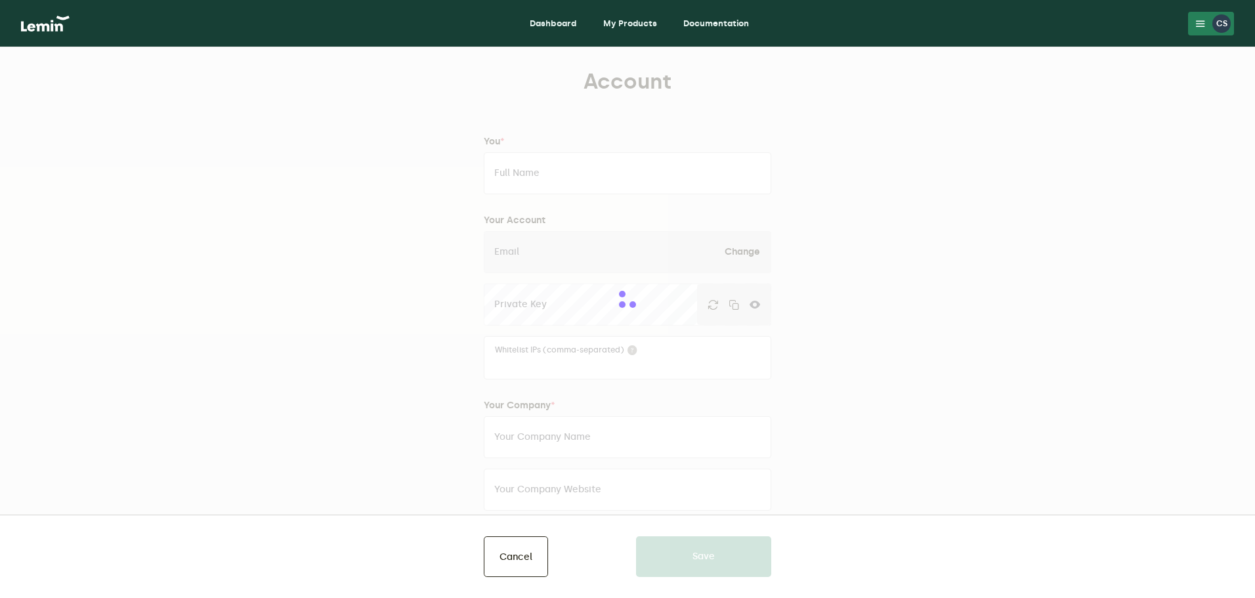
type input "Cardboard Superstars"
type input "[PERSON_NAME][EMAIL_ADDRESS][PERSON_NAME][DOMAIN_NAME]"
type input "Cardboard Superstars"
type input "[URL][DOMAIN_NAME]"
type input "15867441672"
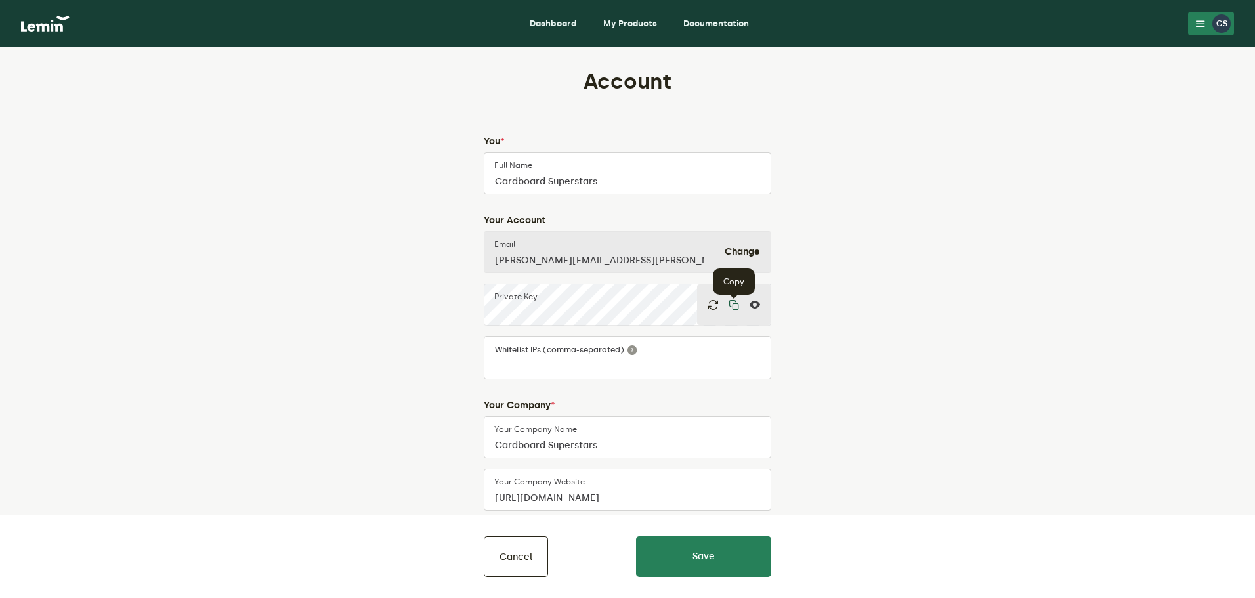
click at [735, 308] on icon "button" at bounding box center [734, 304] width 11 height 11
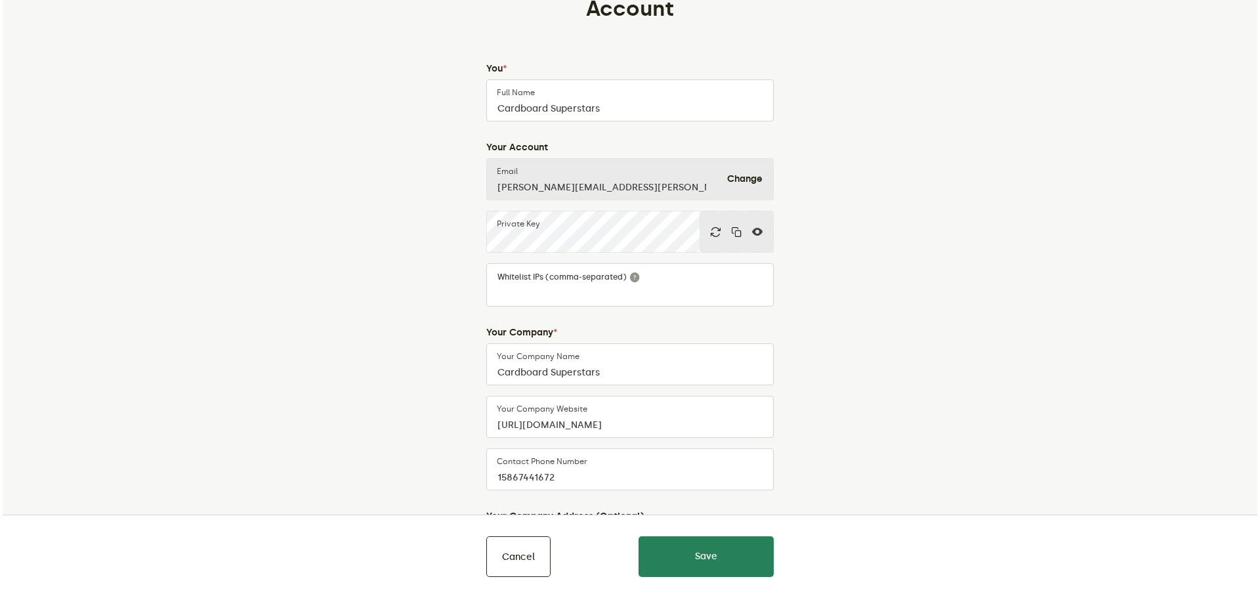
scroll to position [72, 0]
click at [584, 299] on form at bounding box center [627, 296] width 265 height 16
type input "ip123"
click at [694, 550] on button "Save" at bounding box center [703, 556] width 135 height 41
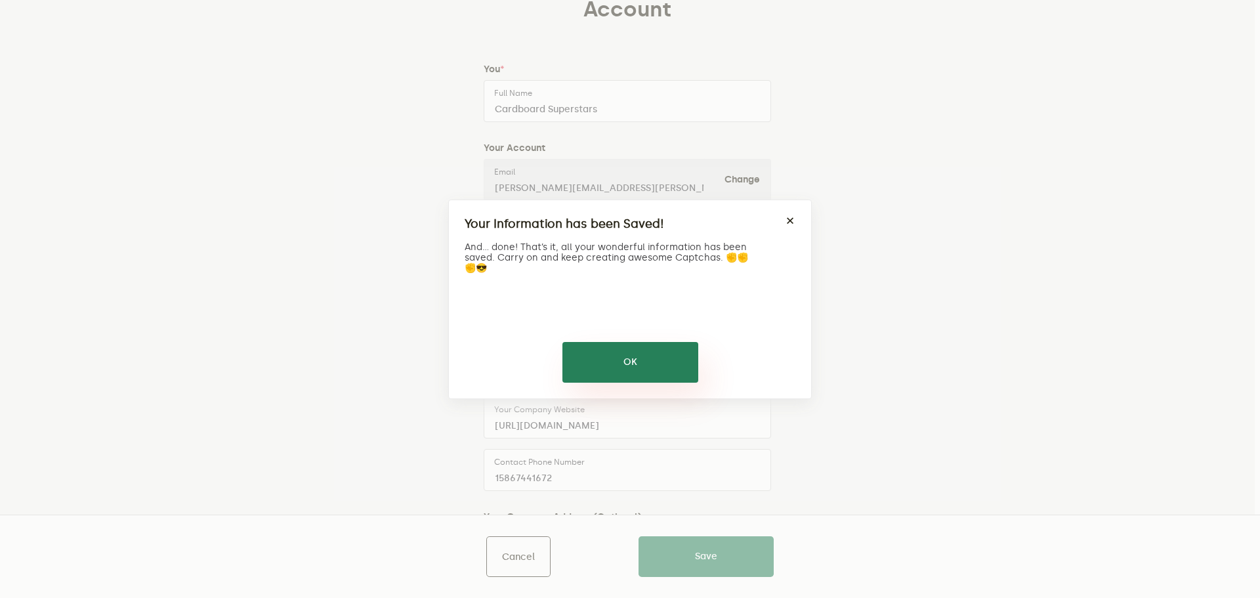
click at [637, 371] on button "OK" at bounding box center [631, 362] width 136 height 41
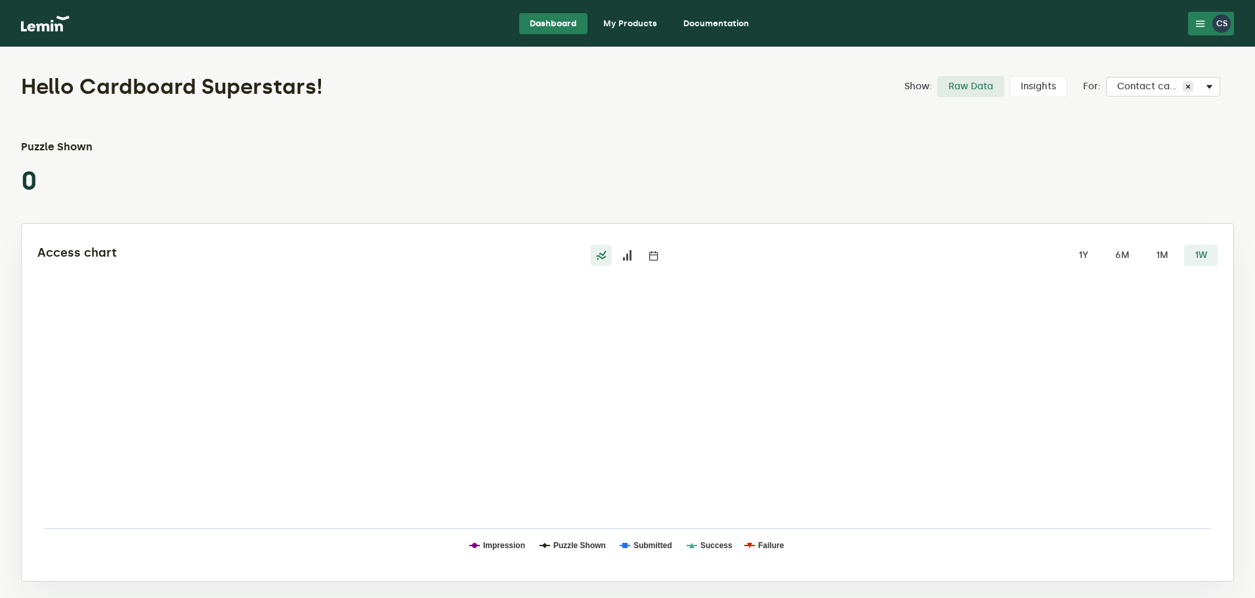
click at [629, 22] on link "My Products" at bounding box center [630, 23] width 75 height 21
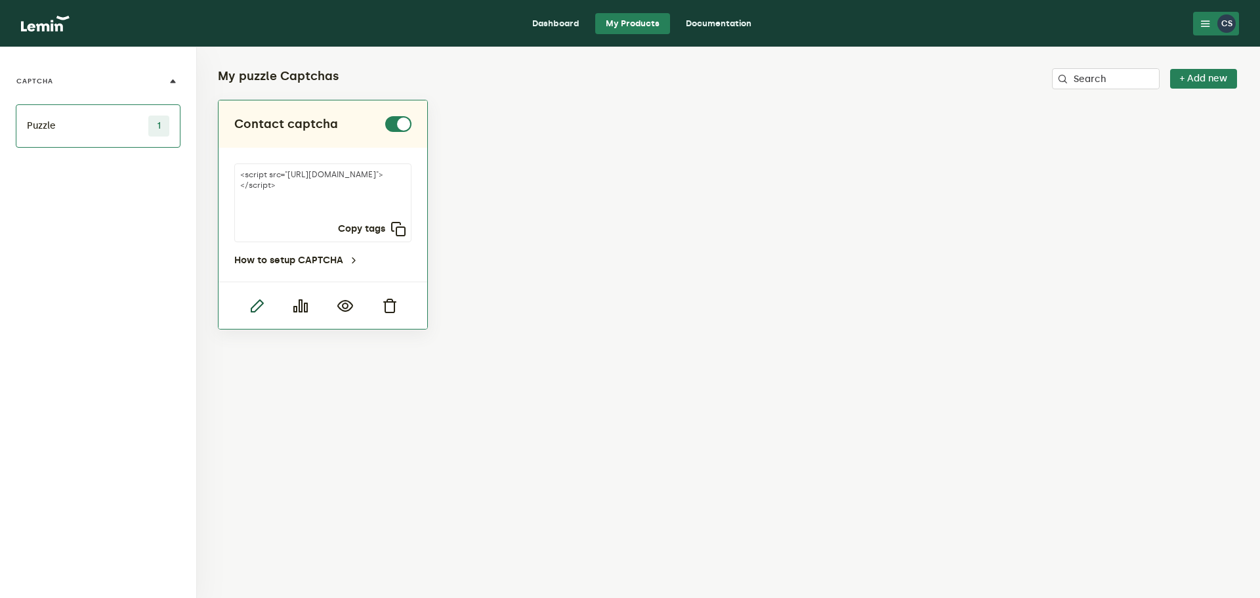
click at [259, 301] on icon "button" at bounding box center [257, 306] width 16 height 16
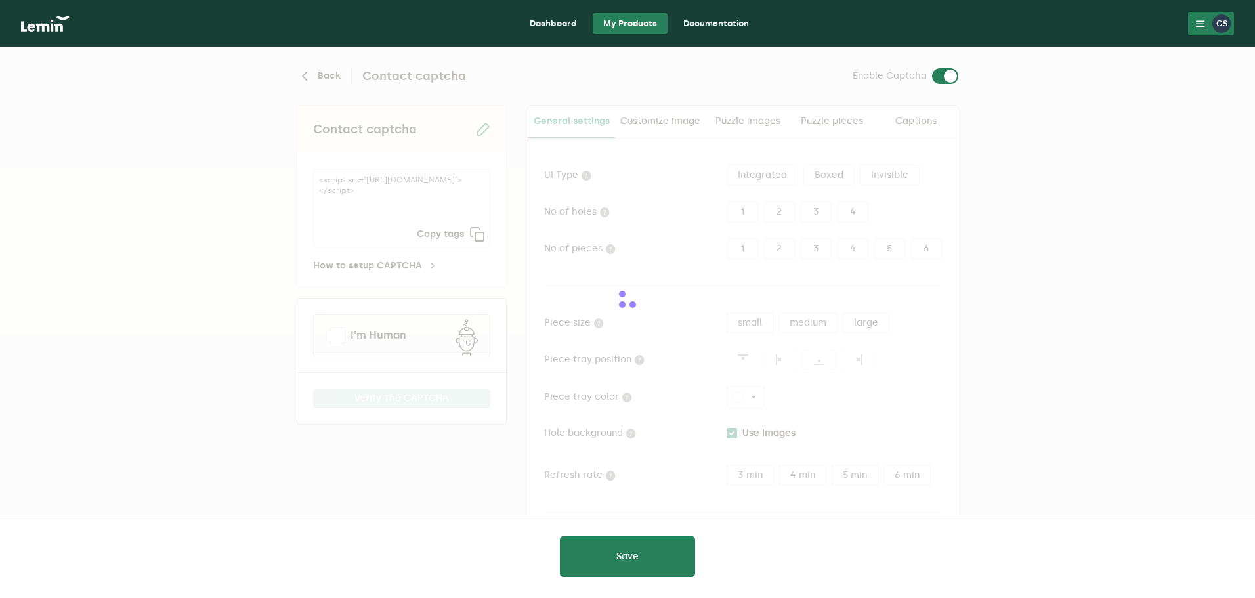
type input "white"
checkbox input "true"
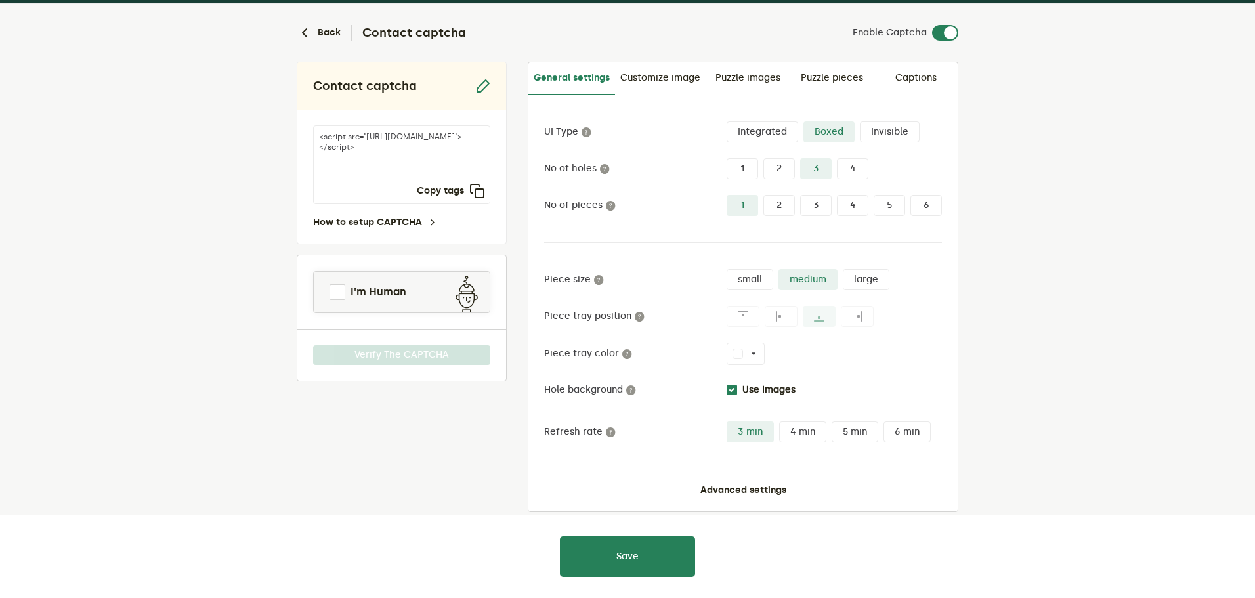
scroll to position [62, 0]
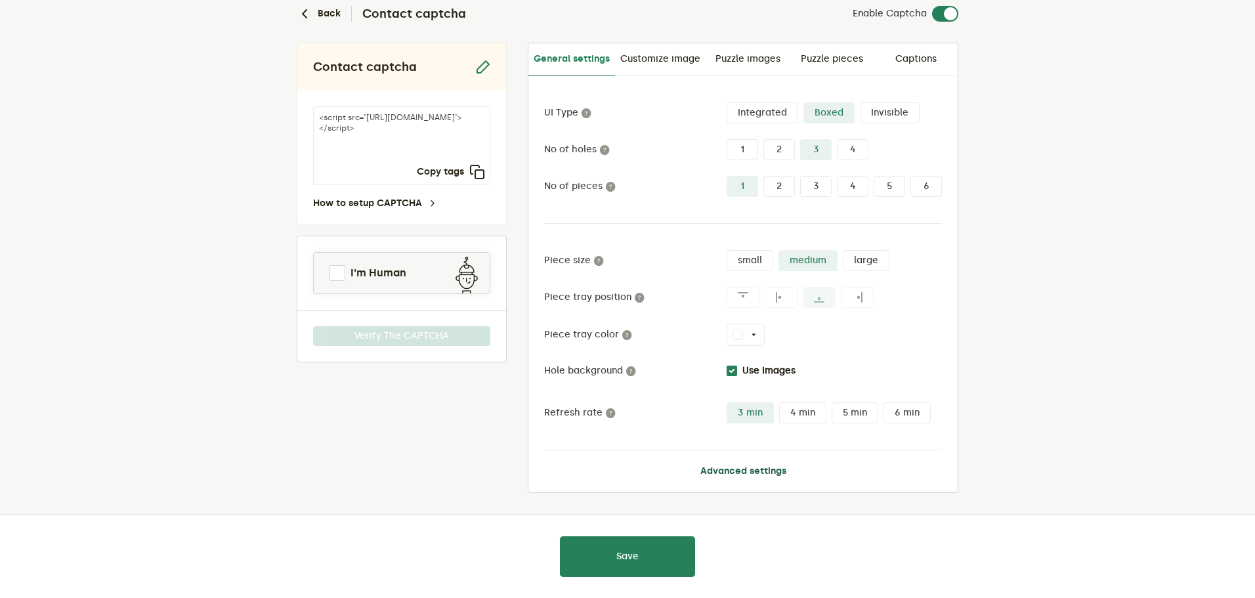
click at [773, 466] on button "Advanced settings" at bounding box center [743, 471] width 86 height 11
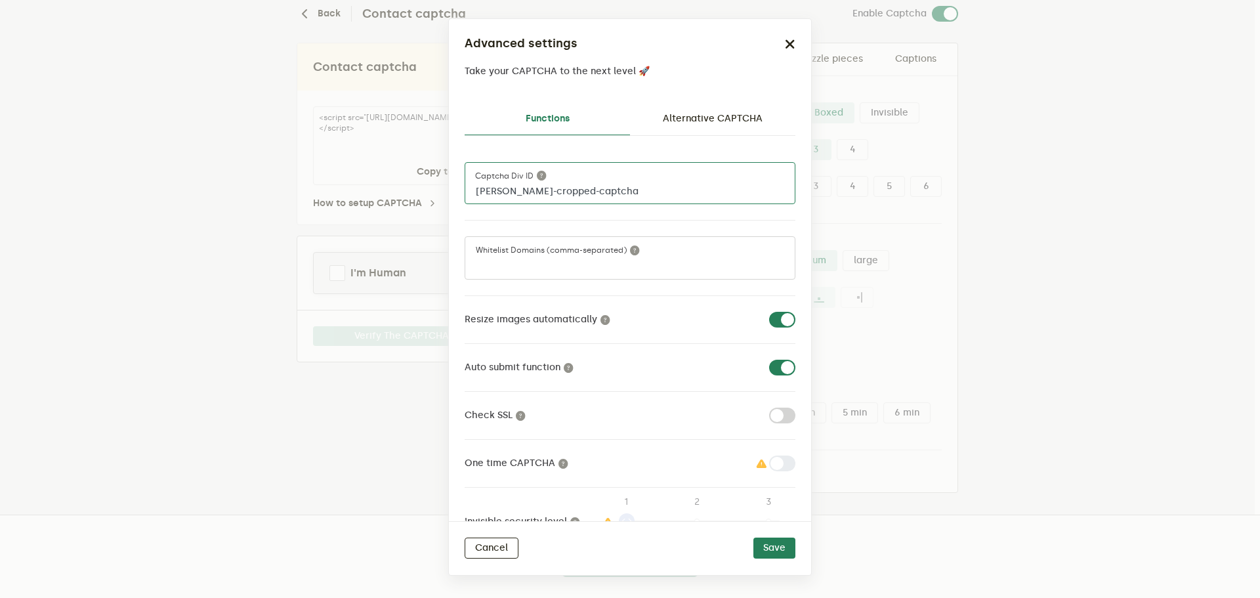
drag, startPoint x: 611, startPoint y: 190, endPoint x: 358, endPoint y: 194, distance: 252.8
click at [358, 194] on ngb-modal-window "Advanced settings Take your CAPTCHA to the next level 🚀 Functions Alternative C…" at bounding box center [630, 299] width 1260 height 598
click at [794, 40] on icon "button" at bounding box center [790, 44] width 11 height 11
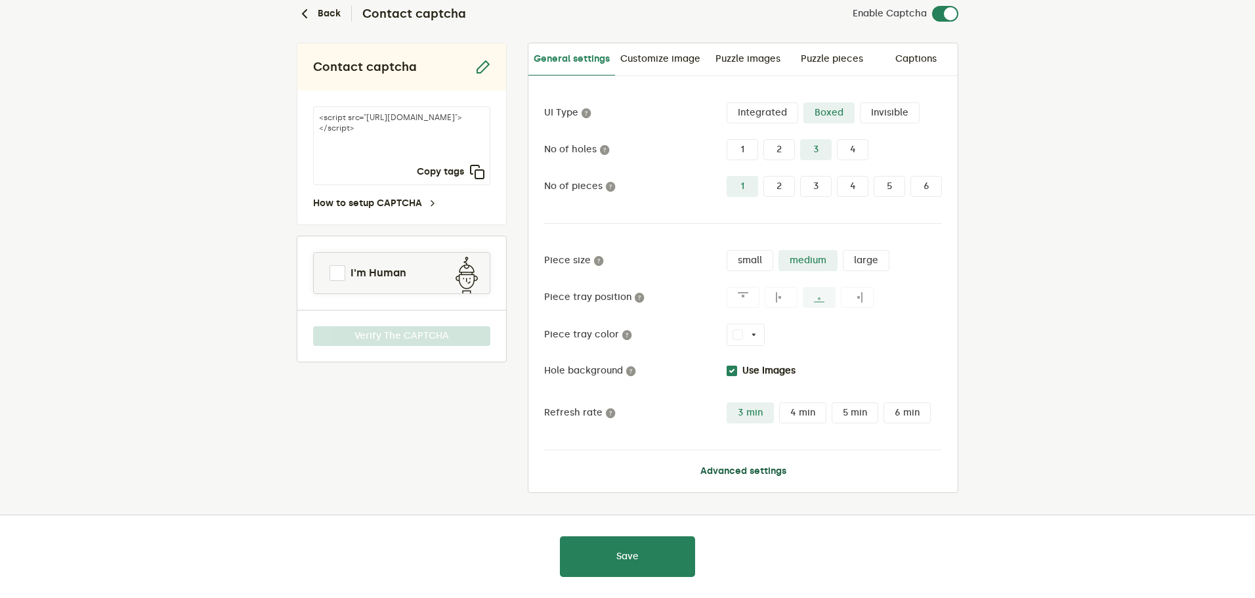
scroll to position [0, 0]
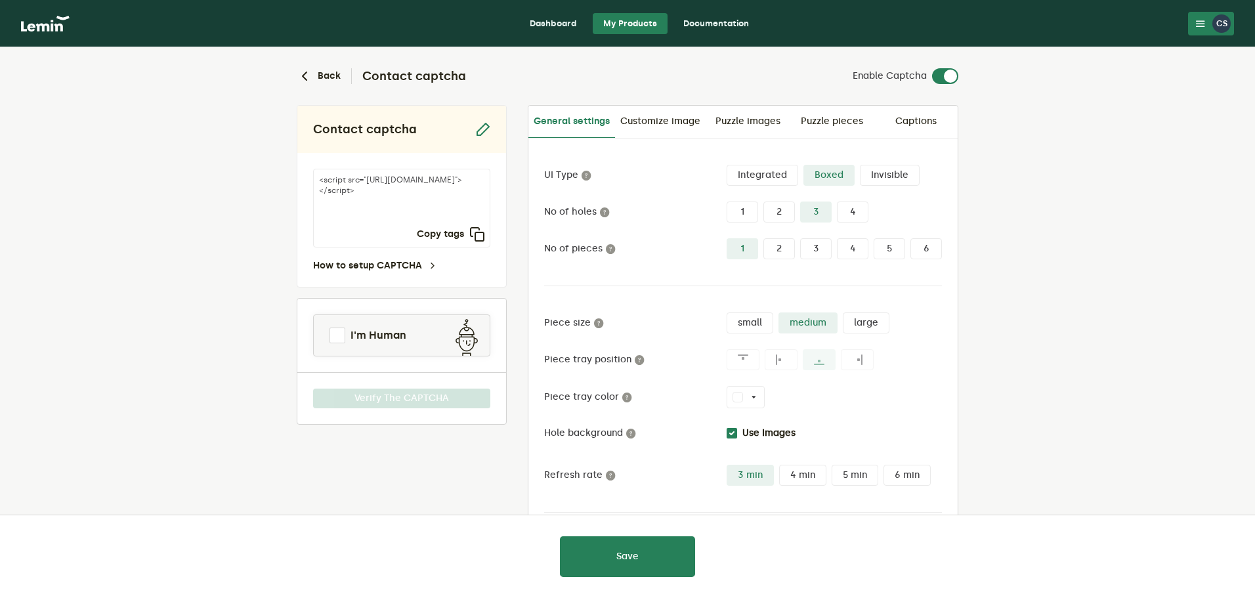
click at [1197, 20] on icon at bounding box center [1200, 23] width 11 height 11
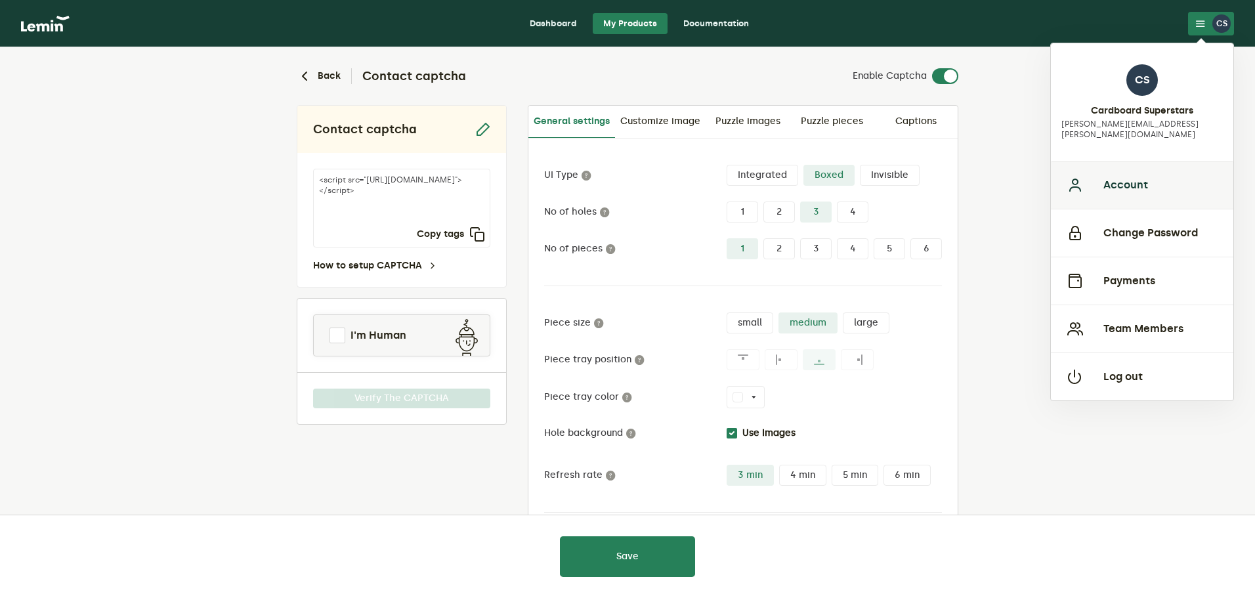
click at [1118, 181] on button "Account" at bounding box center [1142, 185] width 183 height 48
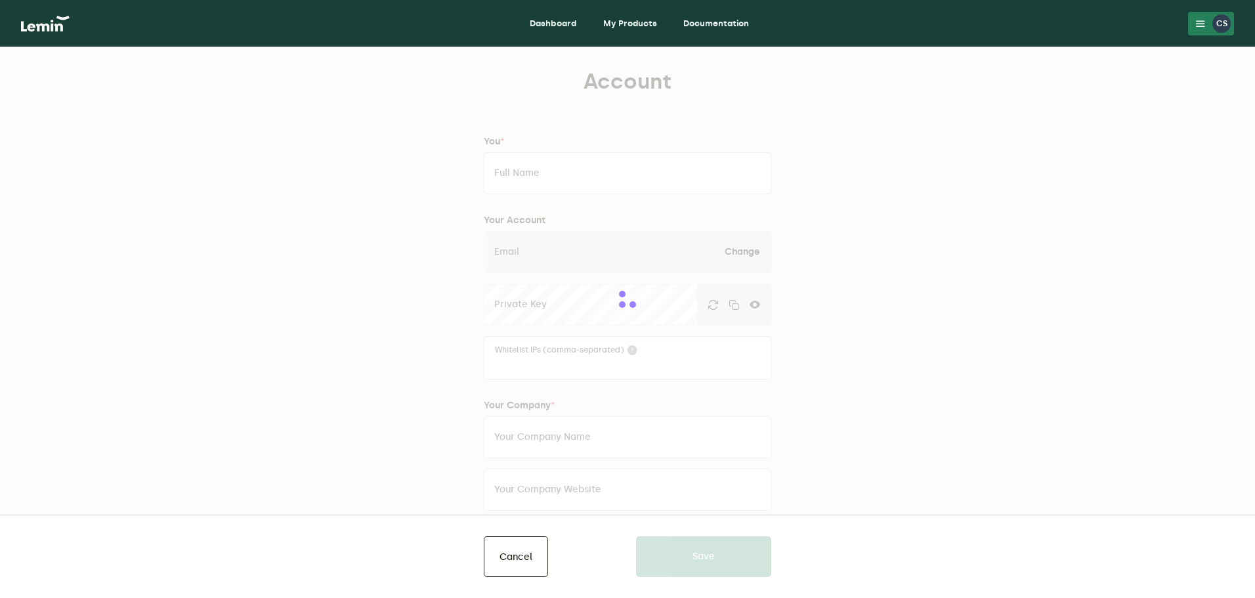
type input "Cardboard Superstars"
type input "[PERSON_NAME][EMAIL_ADDRESS][PERSON_NAME][DOMAIN_NAME]"
type input "Cardboard Superstars"
type input "[URL][DOMAIN_NAME]"
type input "15867441672"
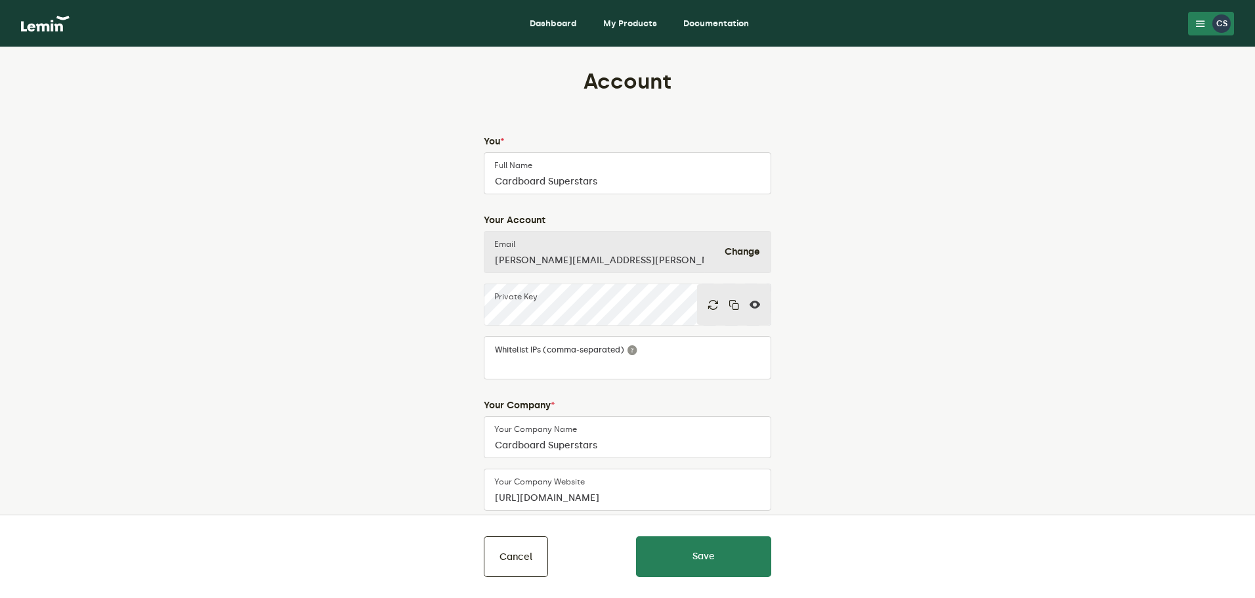
click at [809, 372] on lemin-edit-profile "Account You * Cardboard Superstars Full Name Your Account [PERSON_NAME][EMAIL_A…" at bounding box center [627, 523] width 593 height 911
click at [523, 25] on link "Dashboard" at bounding box center [553, 23] width 68 height 21
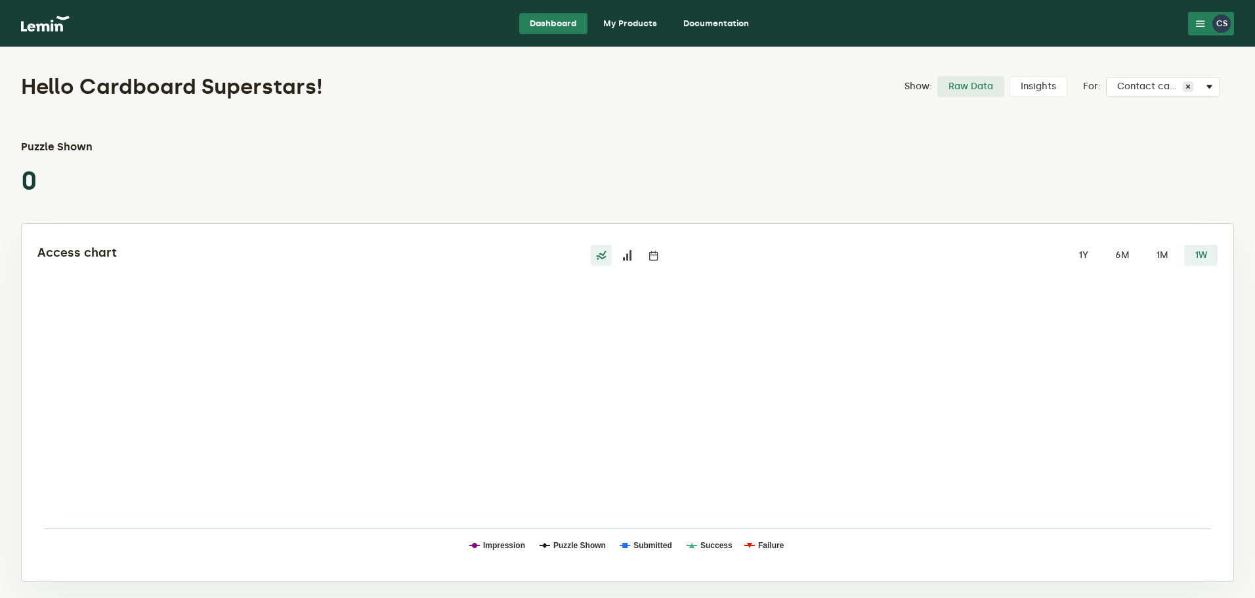
click at [660, 255] on label at bounding box center [653, 255] width 21 height 21
click at [643, 245] on input "radio" at bounding box center [643, 245] width 0 height 0
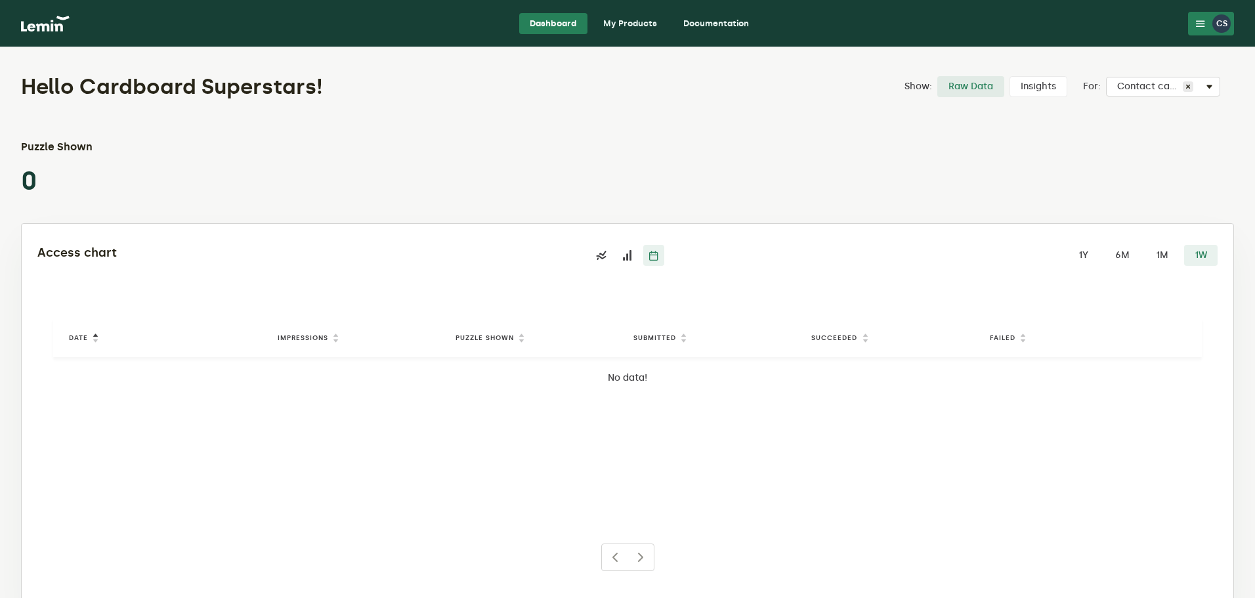
click at [624, 258] on icon at bounding box center [627, 255] width 11 height 11
click at [617, 245] on input "radio" at bounding box center [617, 245] width 0 height 0
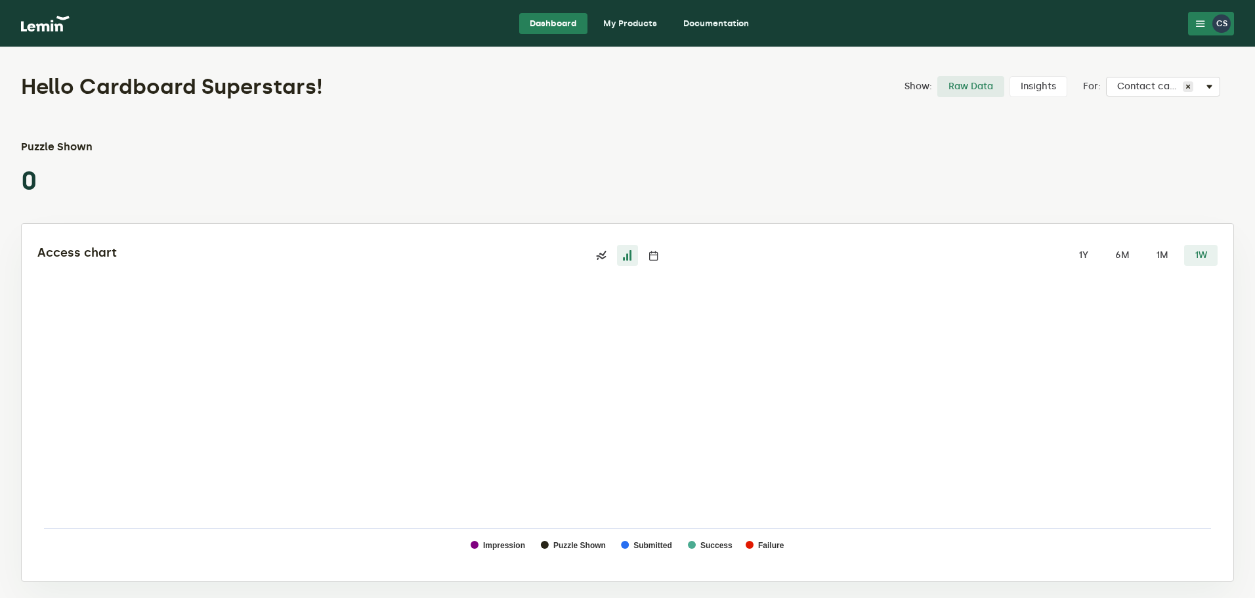
click at [1032, 89] on label "Insights" at bounding box center [1039, 86] width 58 height 21
click at [1010, 76] on input "Insights" at bounding box center [1010, 76] width 0 height 0
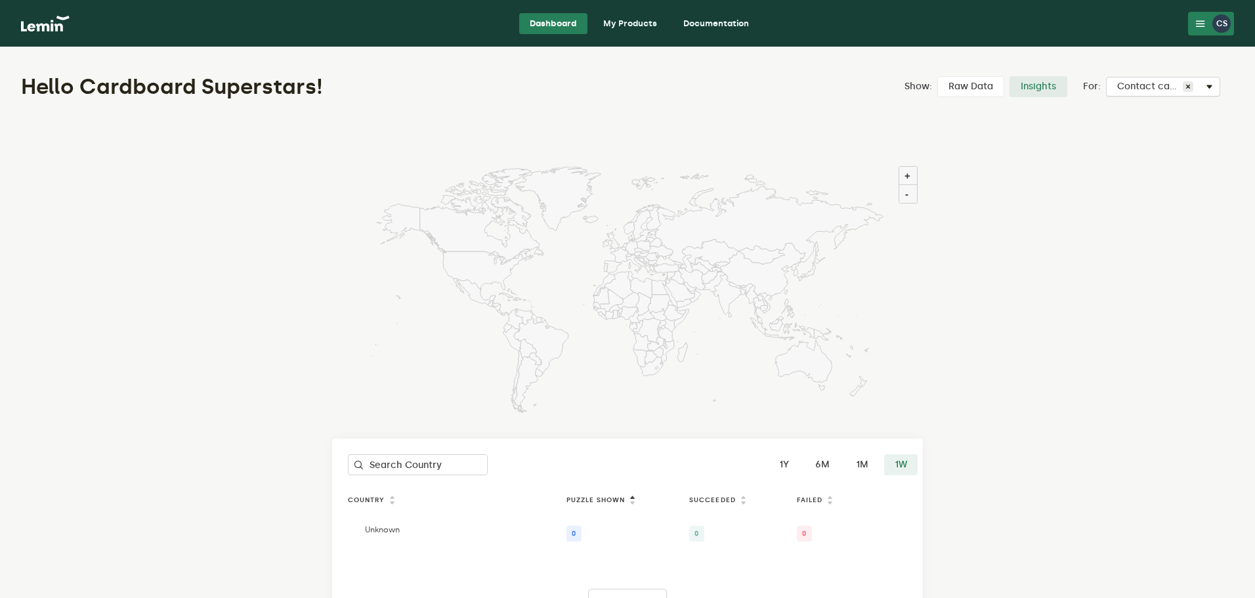
click at [1128, 91] on span "Contact captcha" at bounding box center [1150, 86] width 66 height 11
click at [1142, 113] on label "Contact captcha" at bounding box center [1169, 111] width 80 height 11
click at [1150, 109] on label "Contact captcha" at bounding box center [1169, 111] width 80 height 11
checkbox input "true"
click at [650, 26] on link "My Products" at bounding box center [630, 23] width 75 height 21
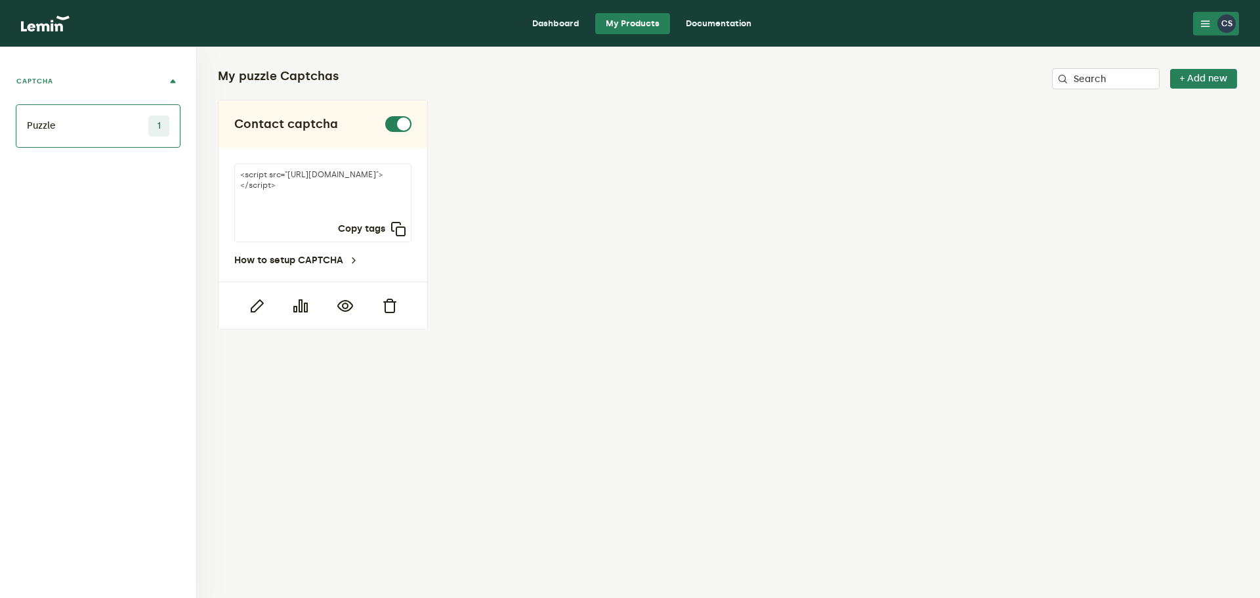
click at [178, 81] on button "CAPTCHA" at bounding box center [98, 81] width 165 height 47
click at [176, 81] on button "CAPTCHA" at bounding box center [98, 81] width 165 height 47
click at [339, 307] on icon "button" at bounding box center [345, 306] width 16 height 16
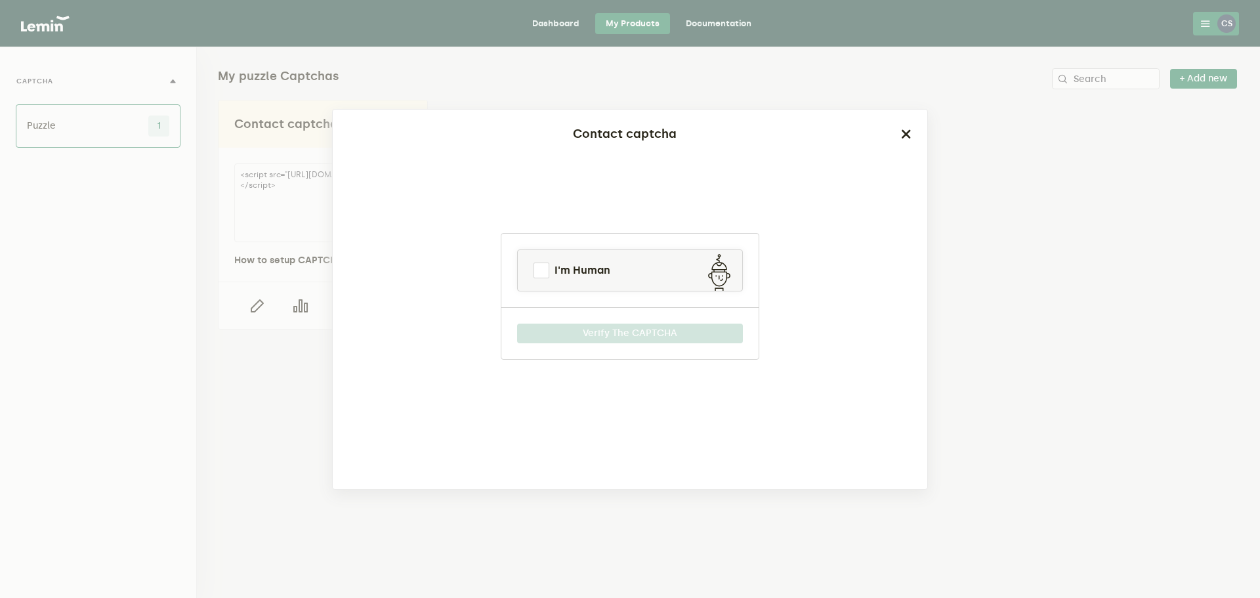
click at [908, 128] on button "button" at bounding box center [906, 134] width 11 height 18
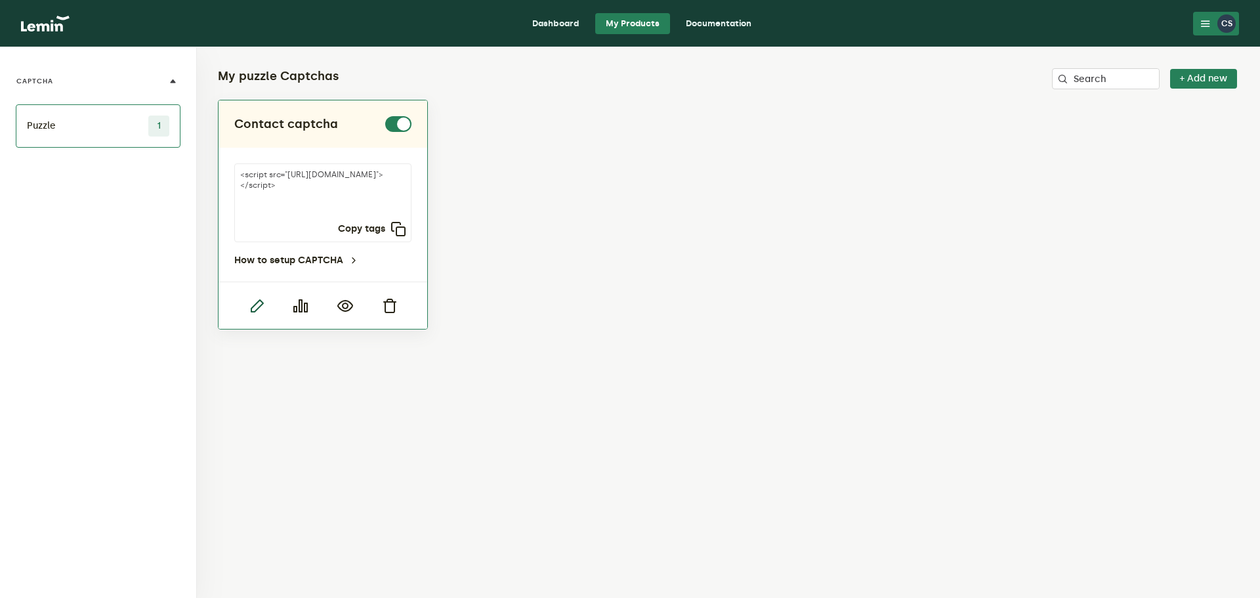
click at [252, 309] on icon "button" at bounding box center [257, 306] width 16 height 16
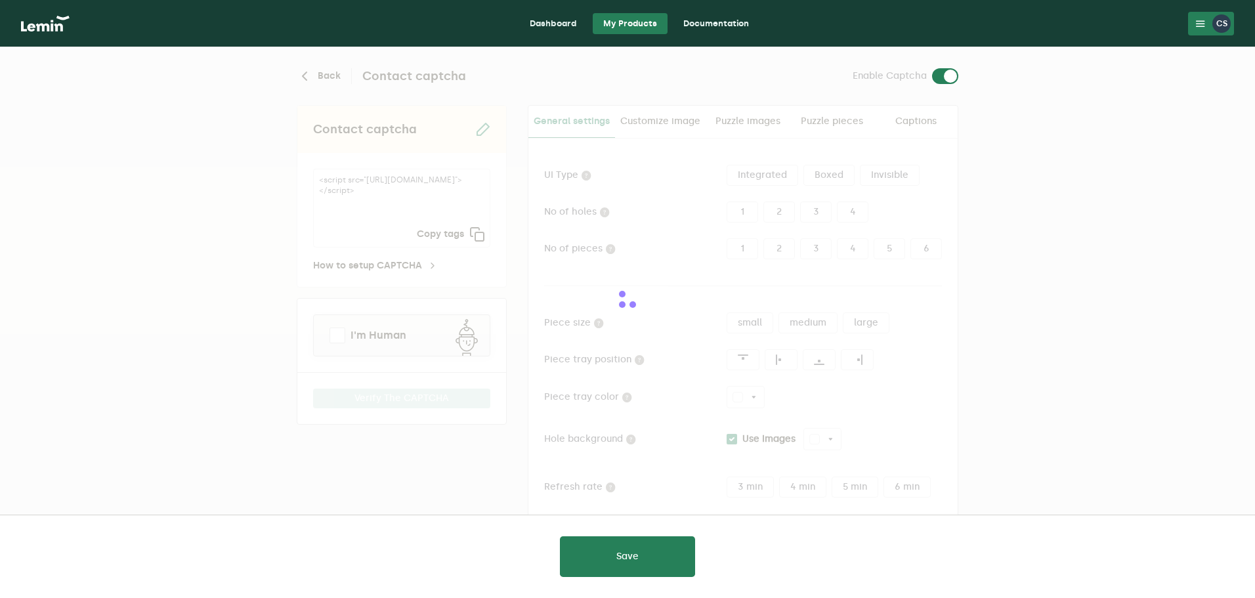
type input "white"
checkbox input "true"
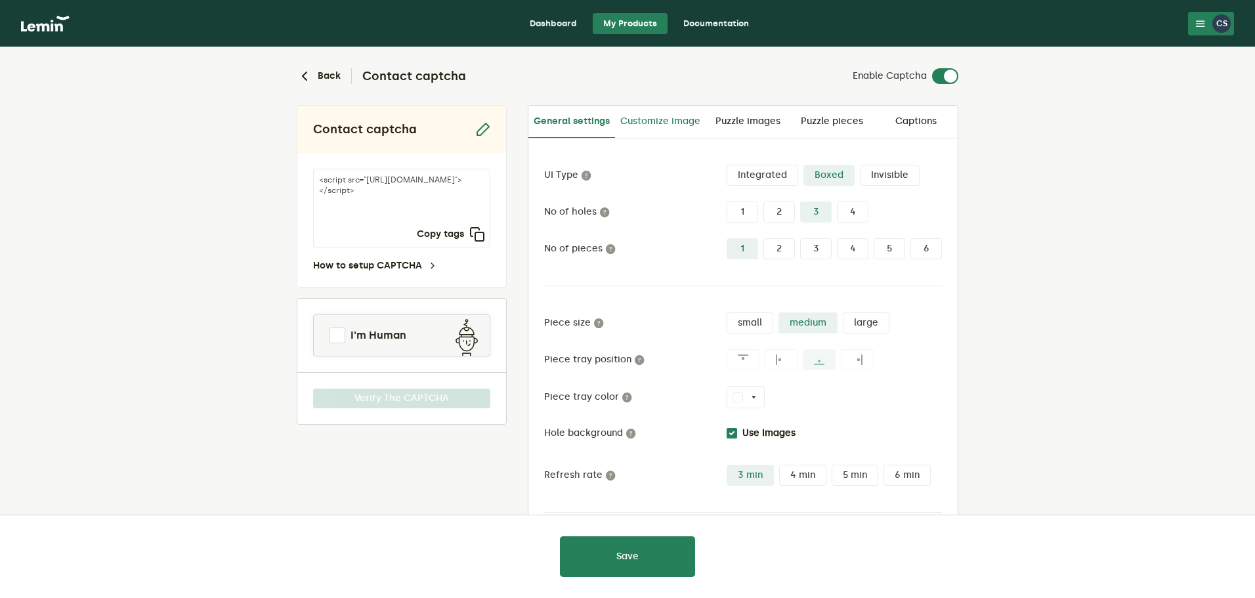
click at [636, 119] on link "Customize image" at bounding box center [660, 122] width 91 height 32
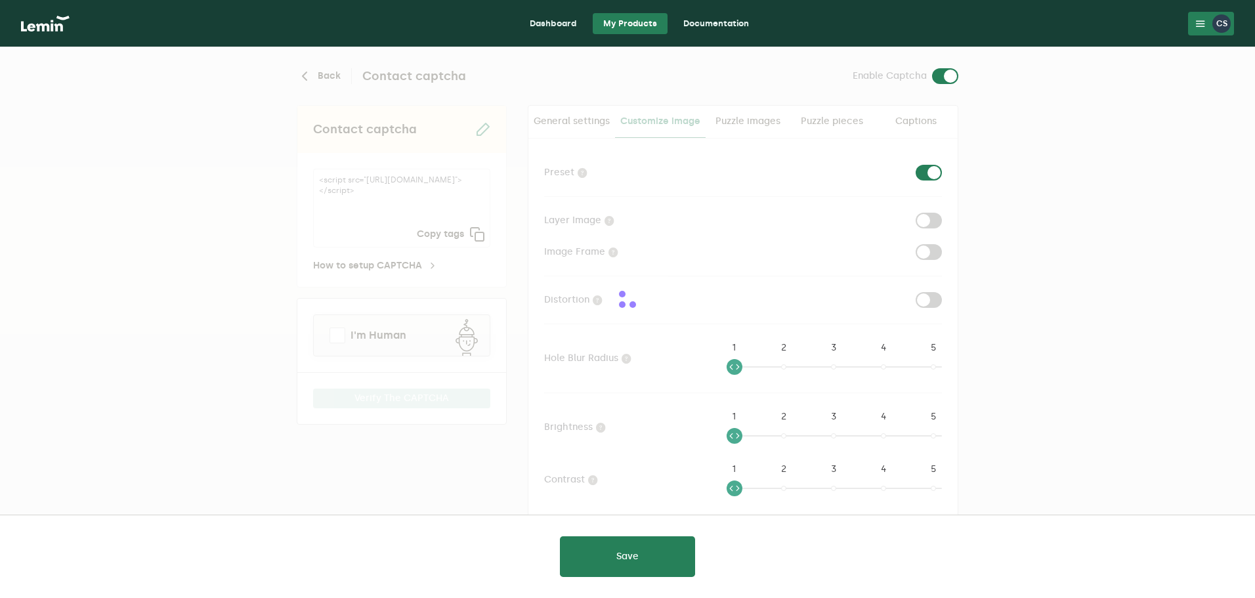
checkbox input "true"
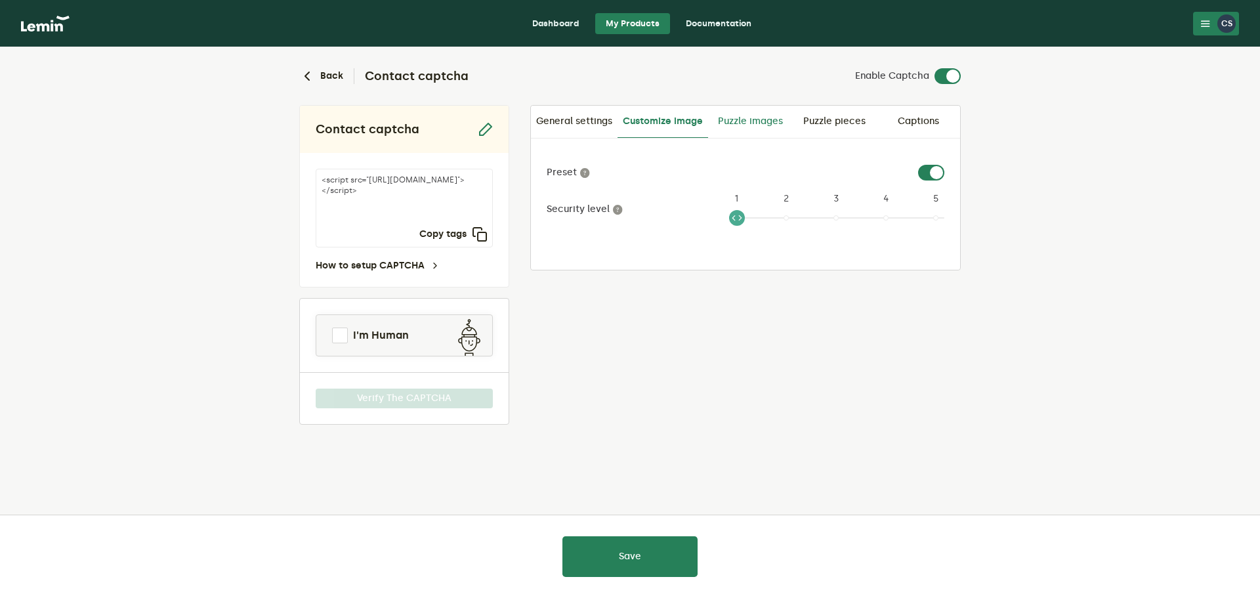
click at [769, 117] on link "Puzzle images" at bounding box center [750, 122] width 84 height 32
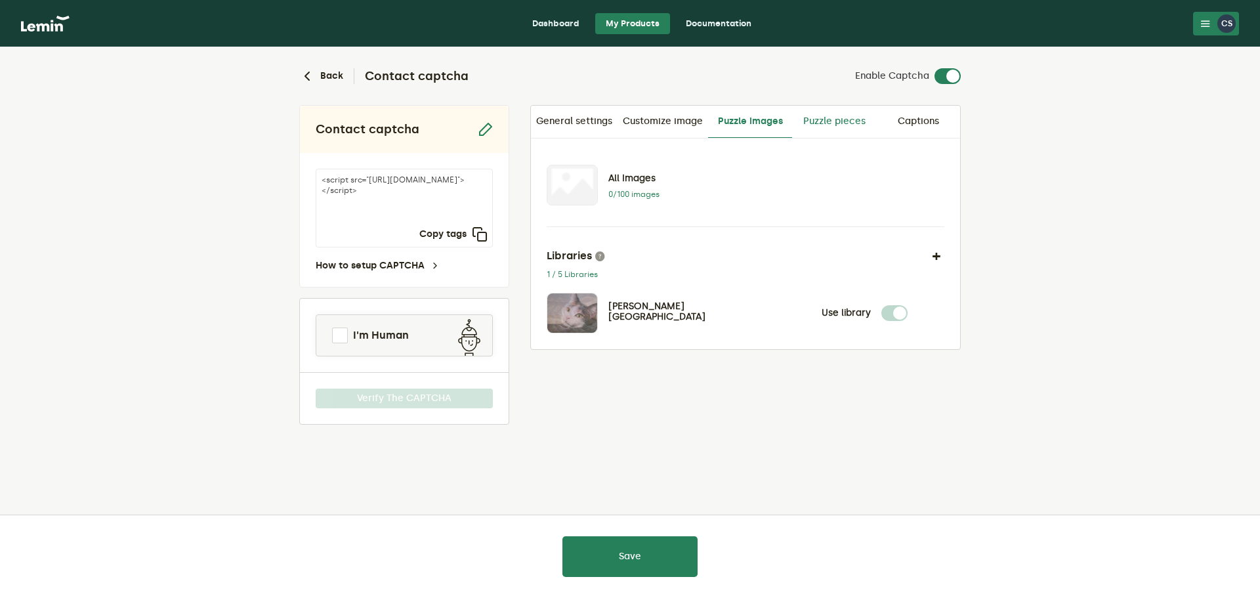
click at [834, 124] on link "Puzzle pieces" at bounding box center [834, 122] width 84 height 32
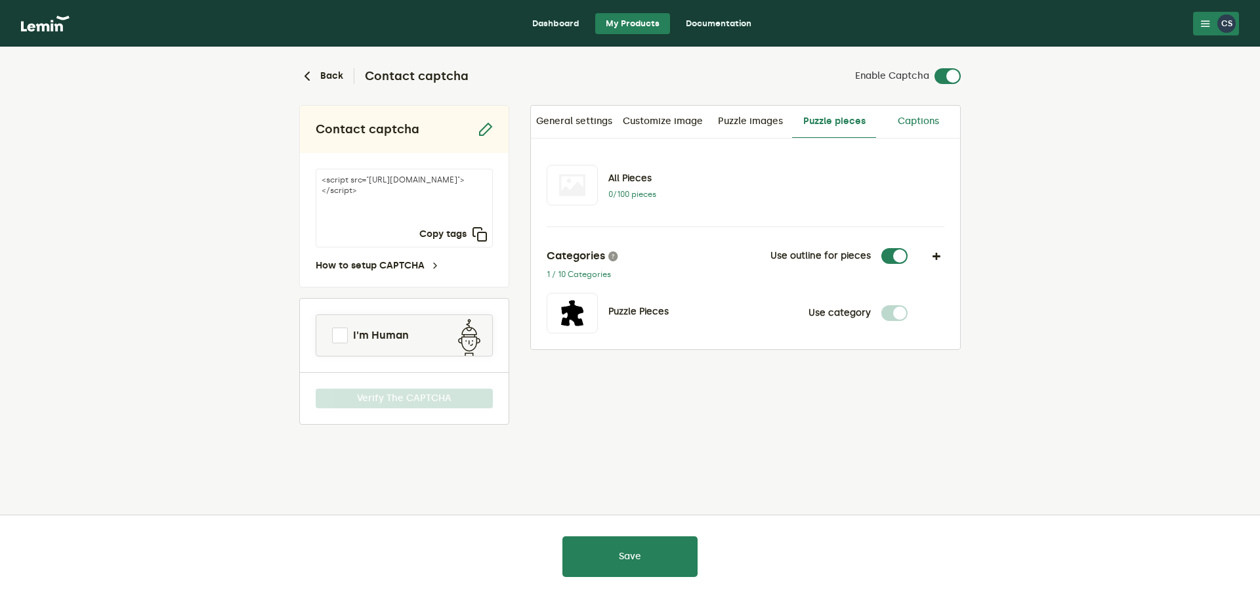
click at [905, 122] on link "Captions" at bounding box center [918, 122] width 84 height 32
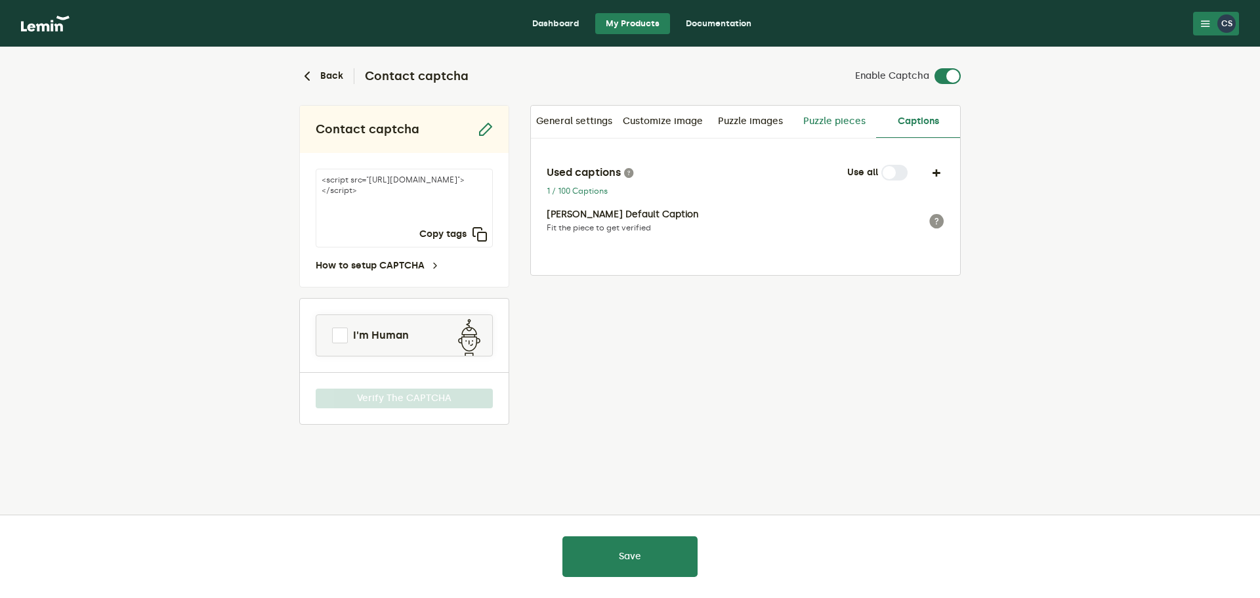
click at [831, 123] on link "Puzzle pieces" at bounding box center [834, 122] width 84 height 32
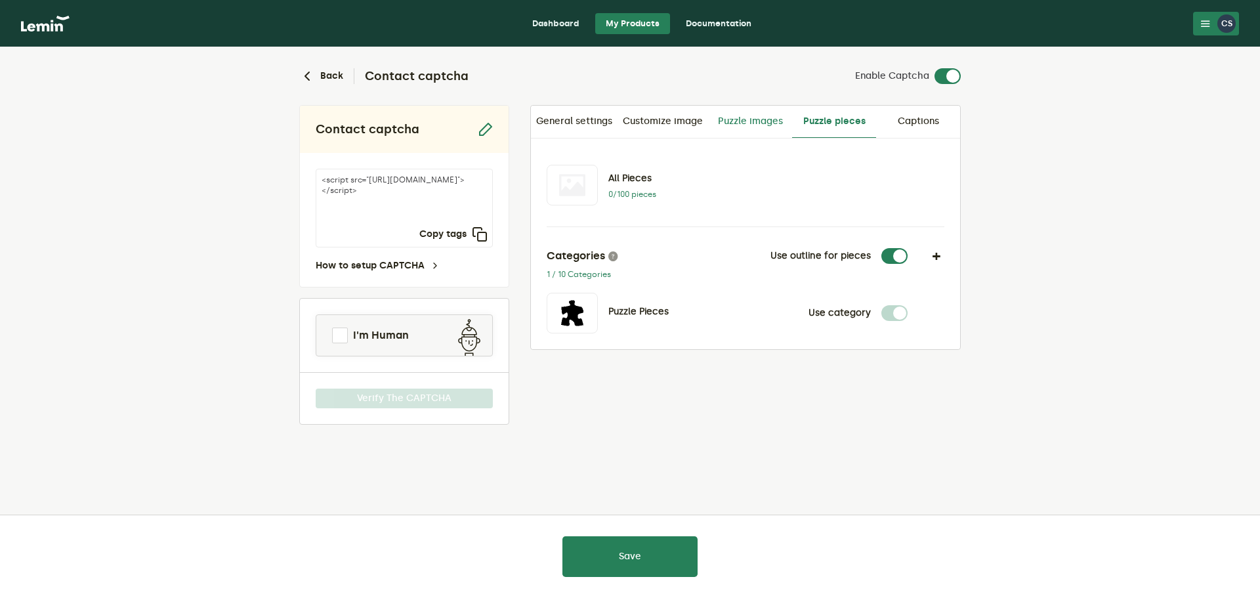
click at [750, 119] on link "Puzzle images" at bounding box center [750, 122] width 84 height 32
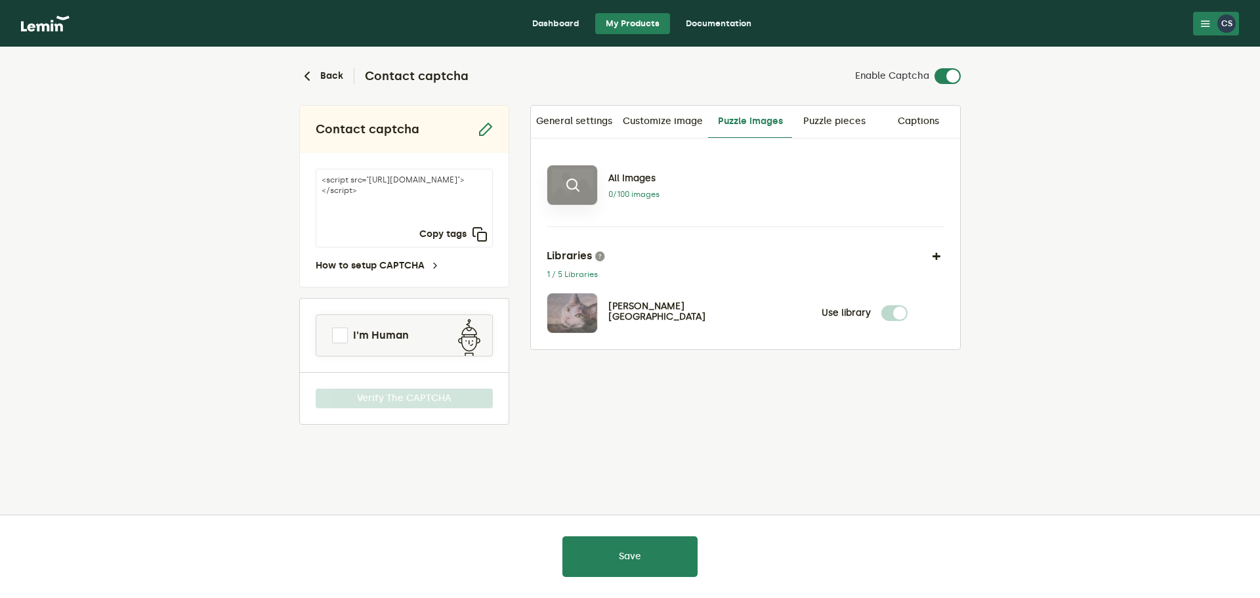
click at [573, 186] on icon at bounding box center [573, 185] width 16 height 16
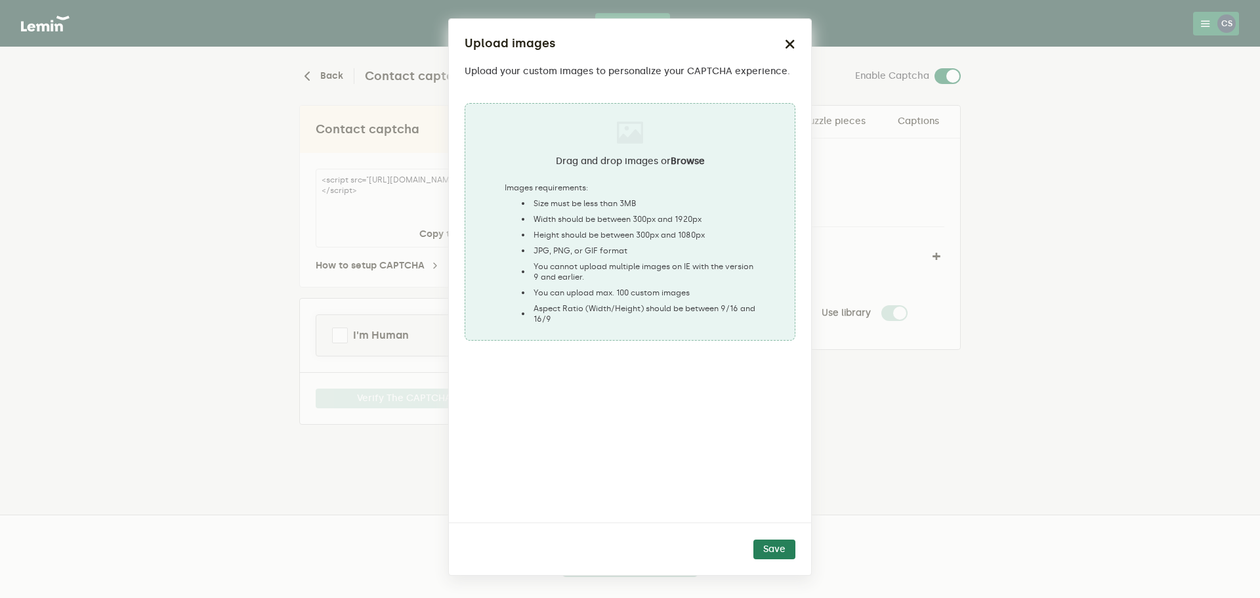
click at [786, 50] on button "button" at bounding box center [790, 44] width 11 height 18
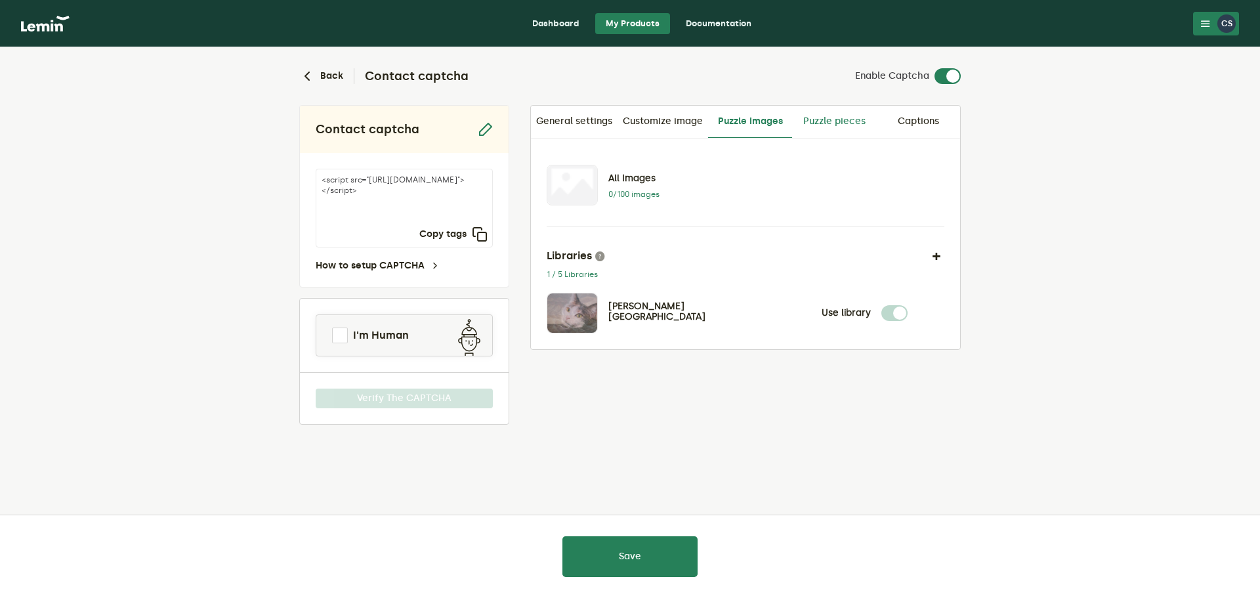
click at [815, 119] on link "Puzzle pieces" at bounding box center [834, 122] width 84 height 32
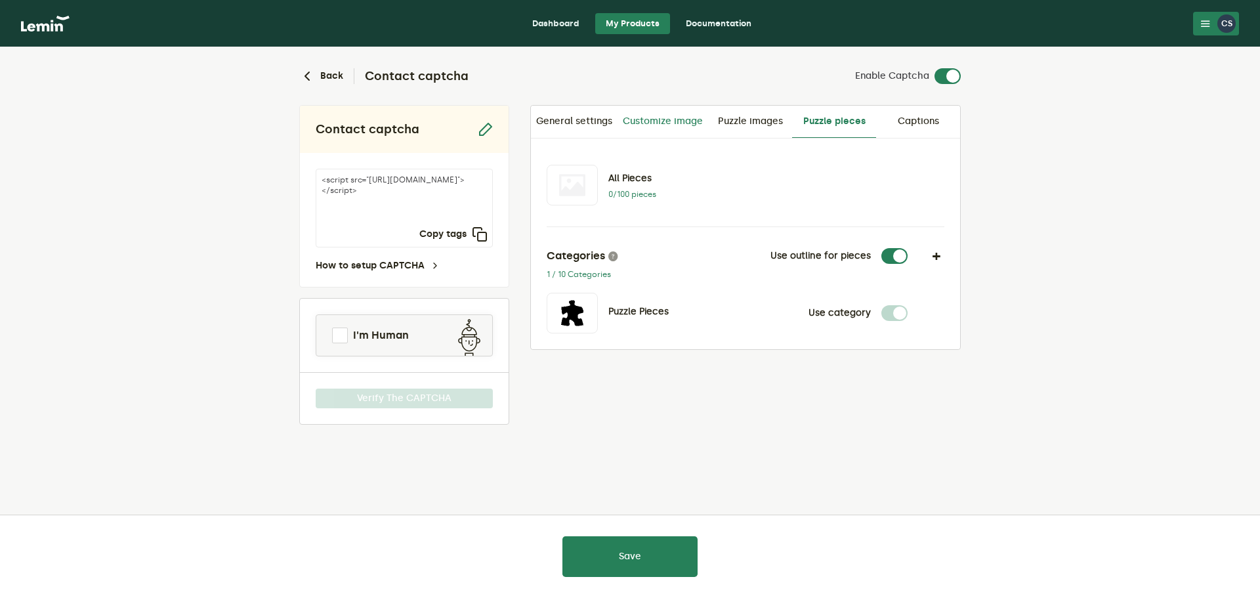
click at [671, 123] on link "Customize image" at bounding box center [663, 122] width 91 height 32
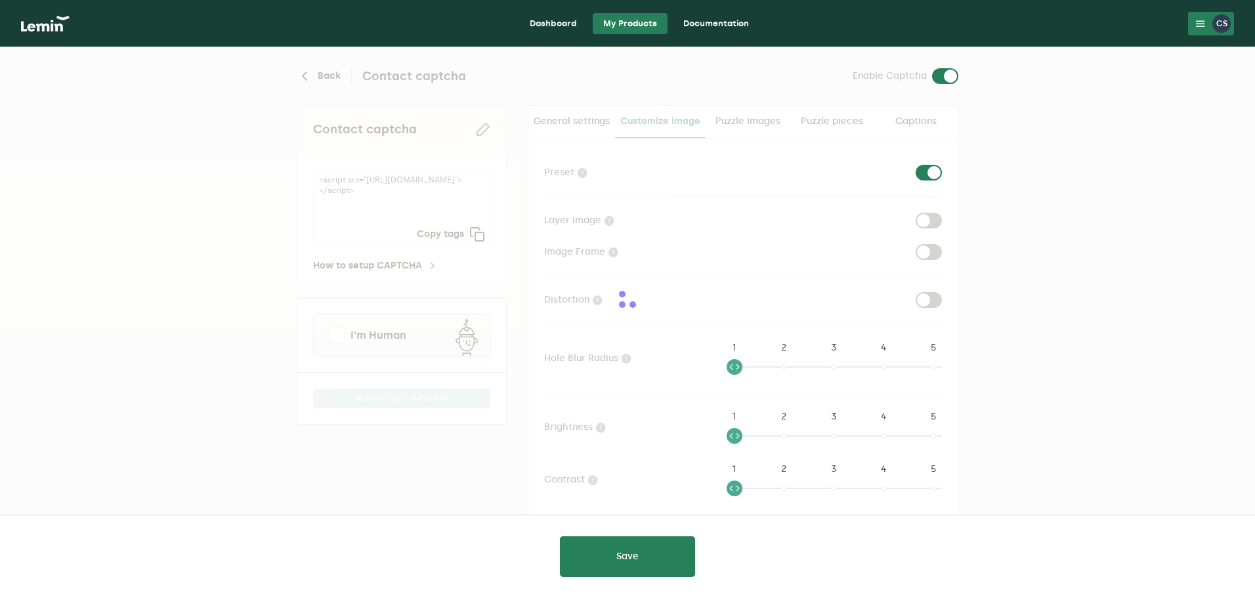
checkbox input "true"
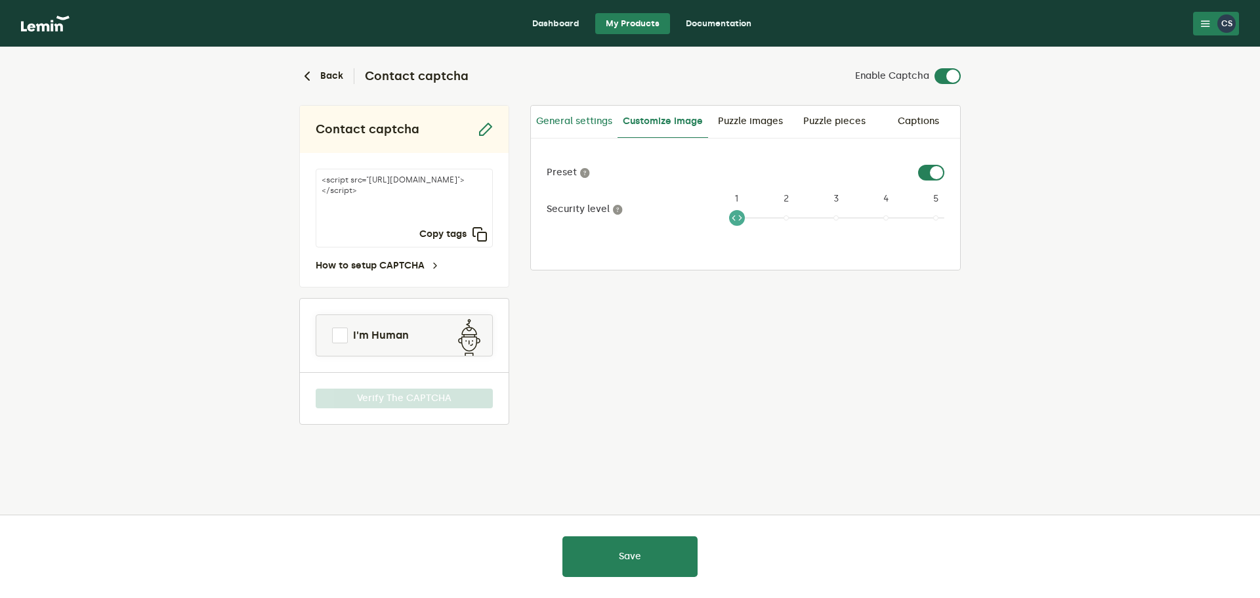
click at [569, 125] on link "General settings" at bounding box center [574, 122] width 87 height 32
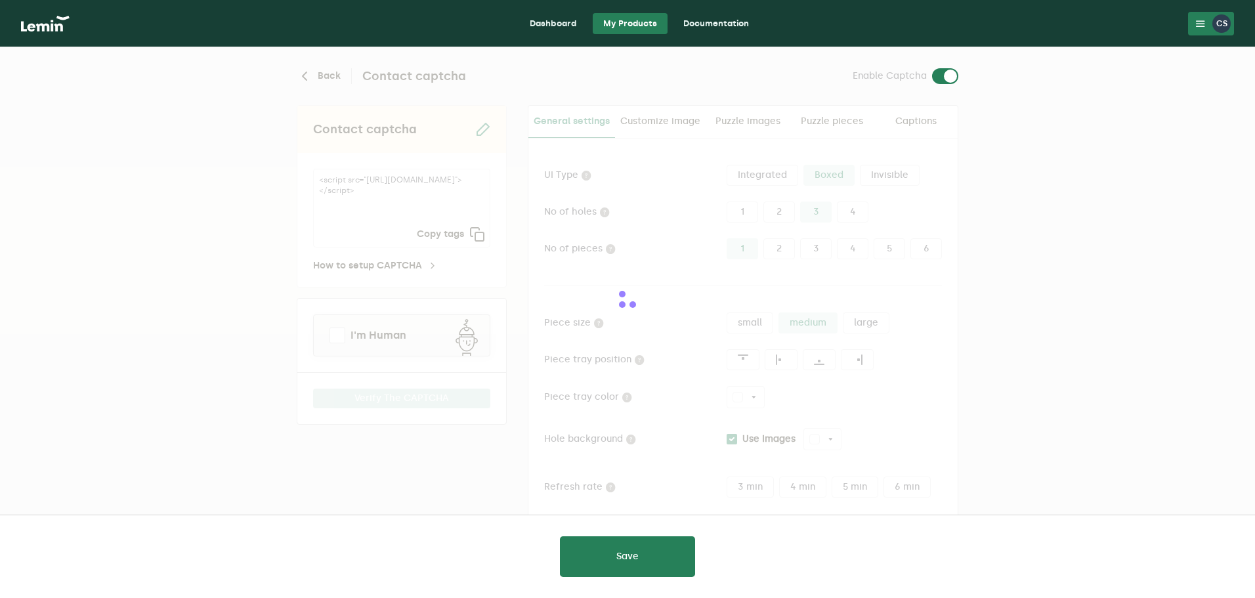
type input "white"
checkbox input "true"
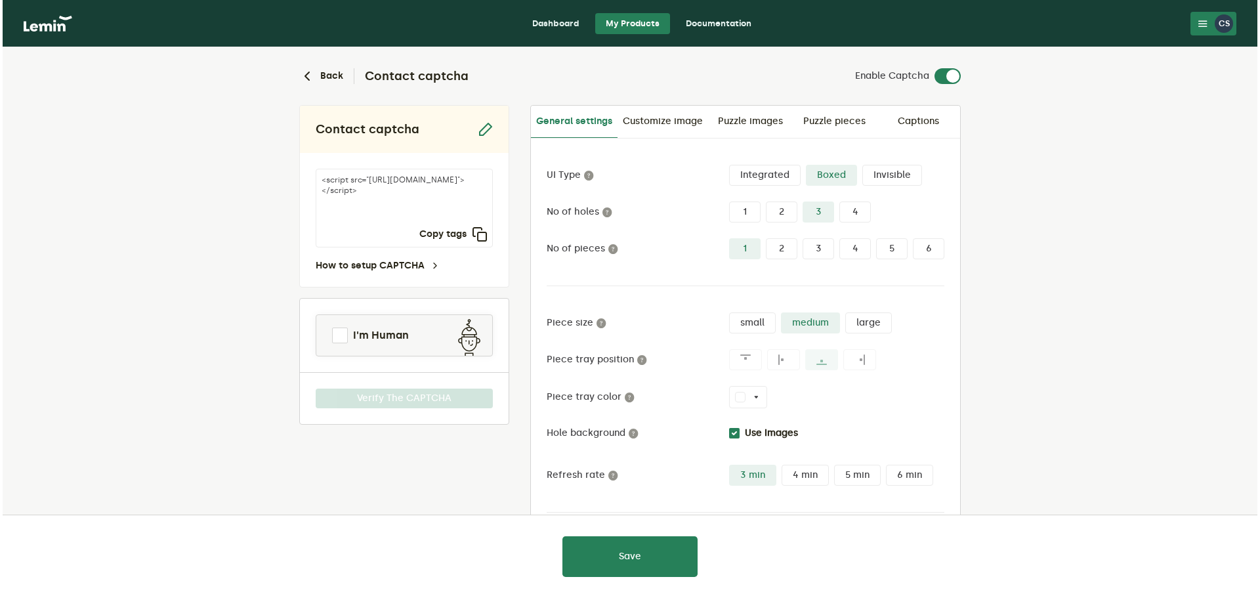
scroll to position [62, 0]
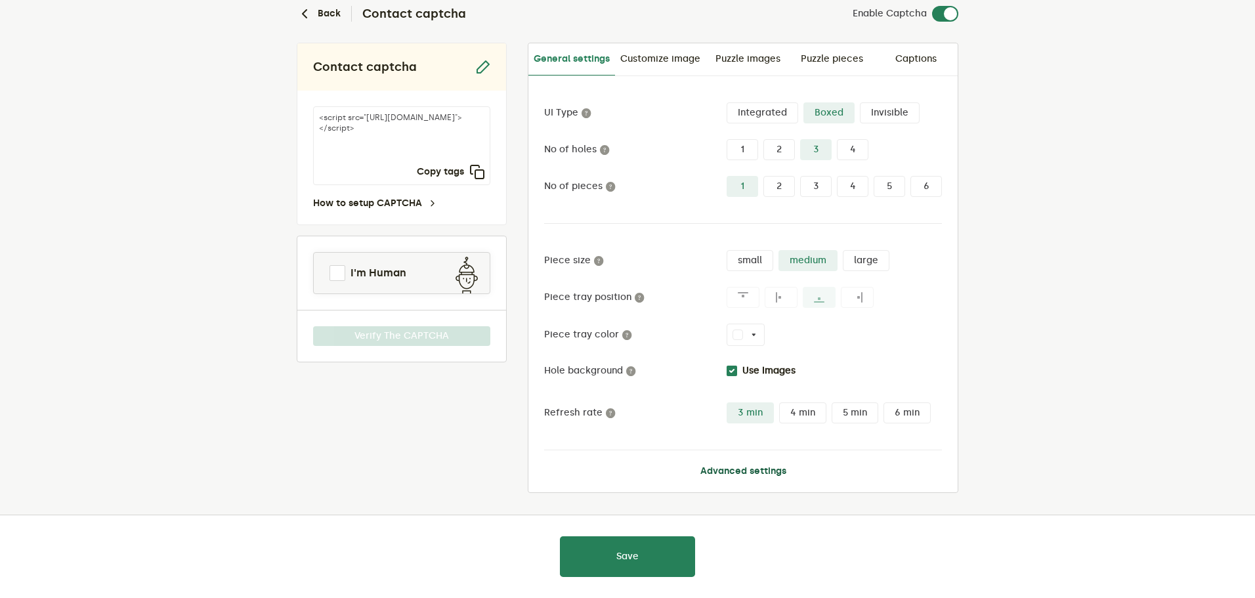
click at [781, 471] on button "Advanced settings" at bounding box center [743, 471] width 86 height 11
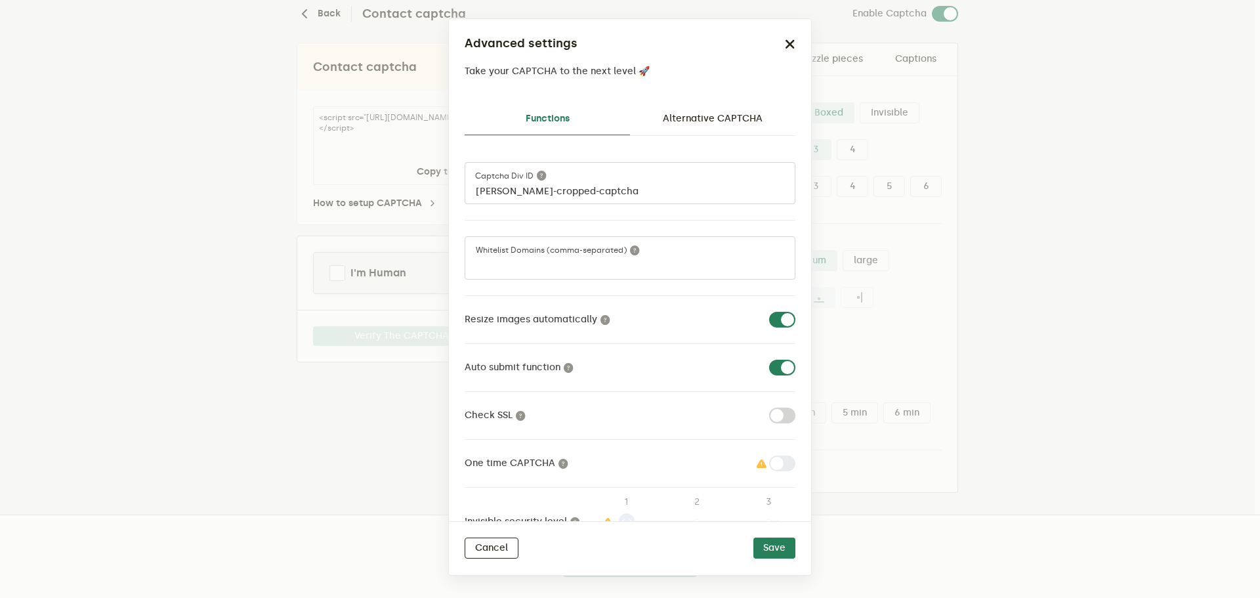
click at [574, 274] on form at bounding box center [630, 269] width 309 height 16
type input "[PERSON_NAME]-captcha"
click at [783, 554] on button "Save" at bounding box center [775, 548] width 42 height 21
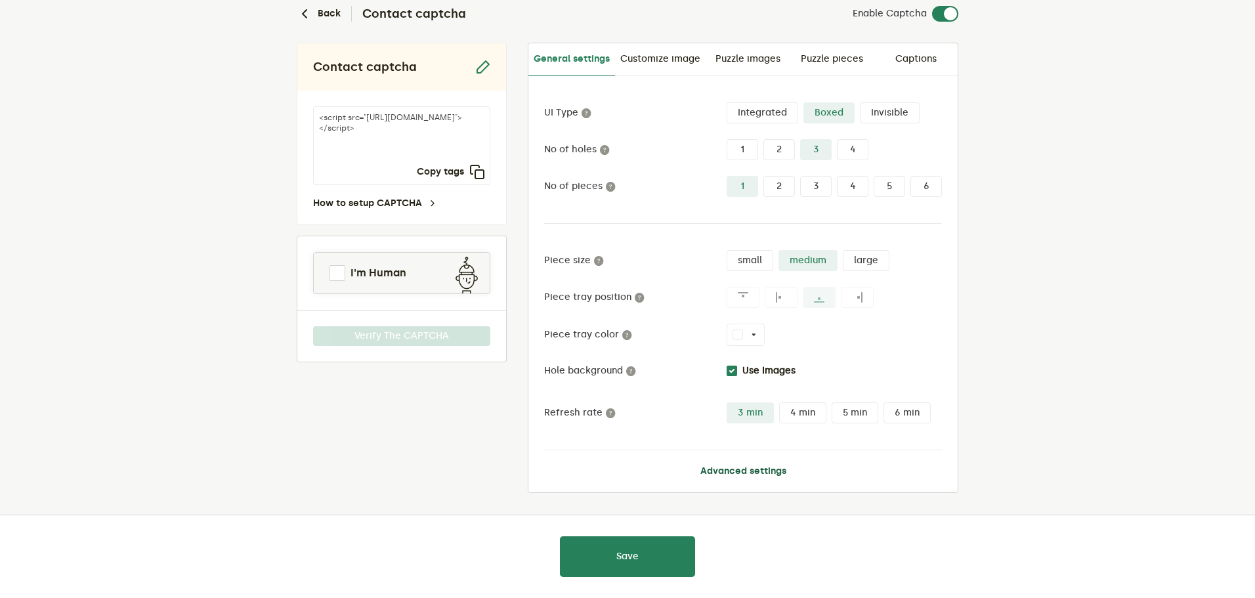
click at [716, 469] on button "Advanced settings" at bounding box center [743, 471] width 86 height 11
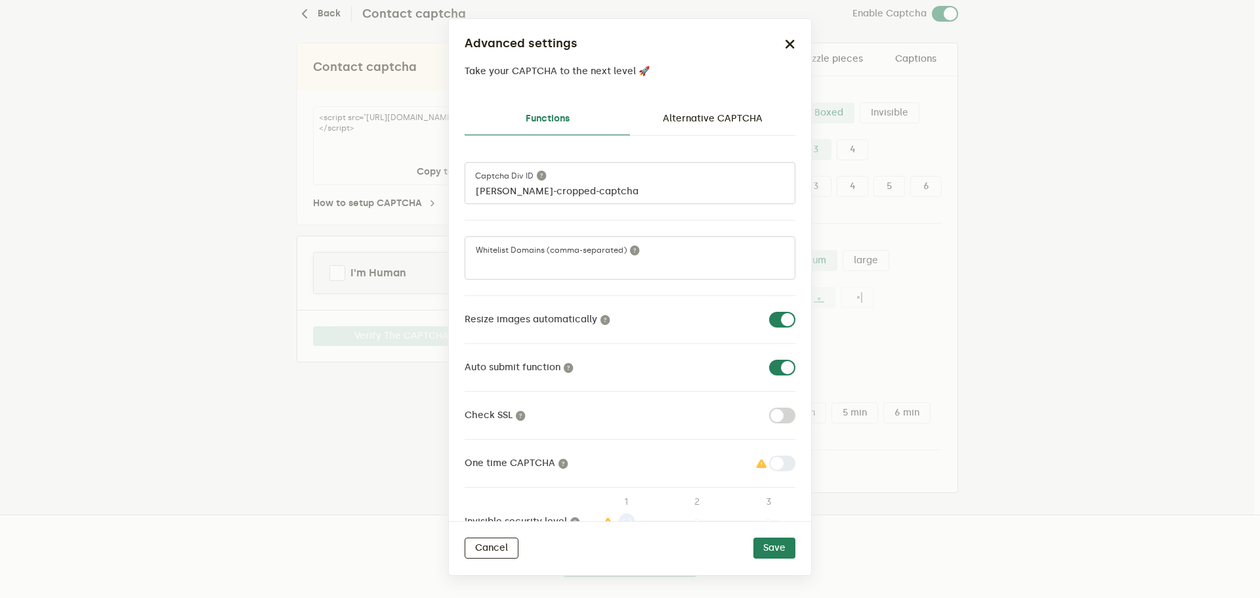
click at [605, 270] on form at bounding box center [630, 269] width 309 height 16
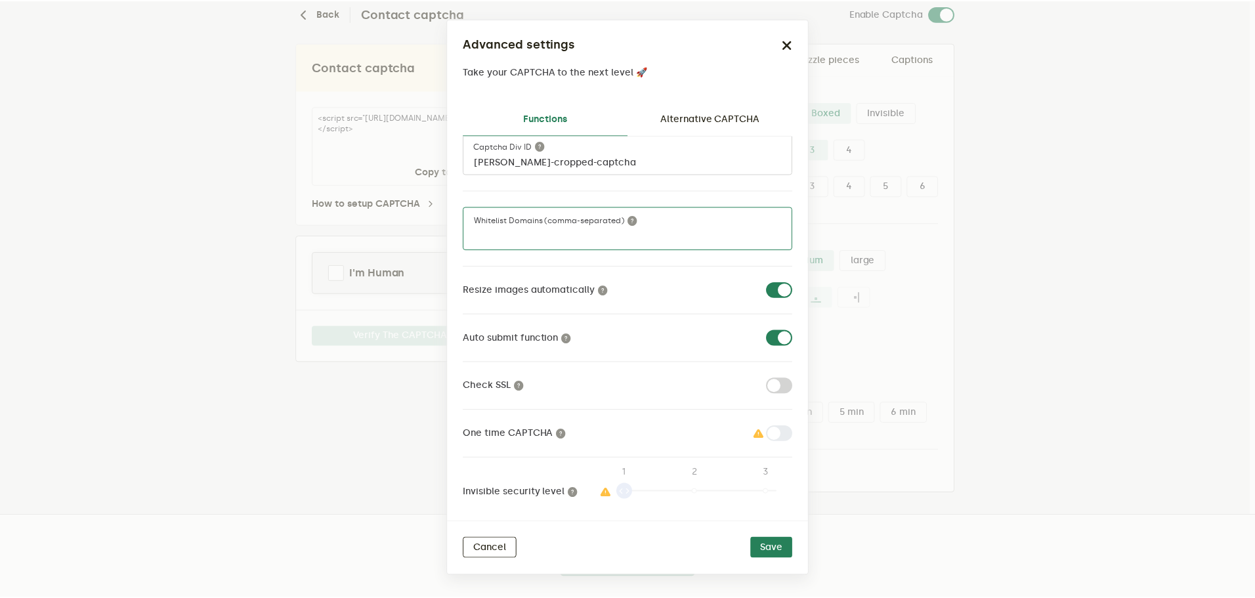
scroll to position [45, 0]
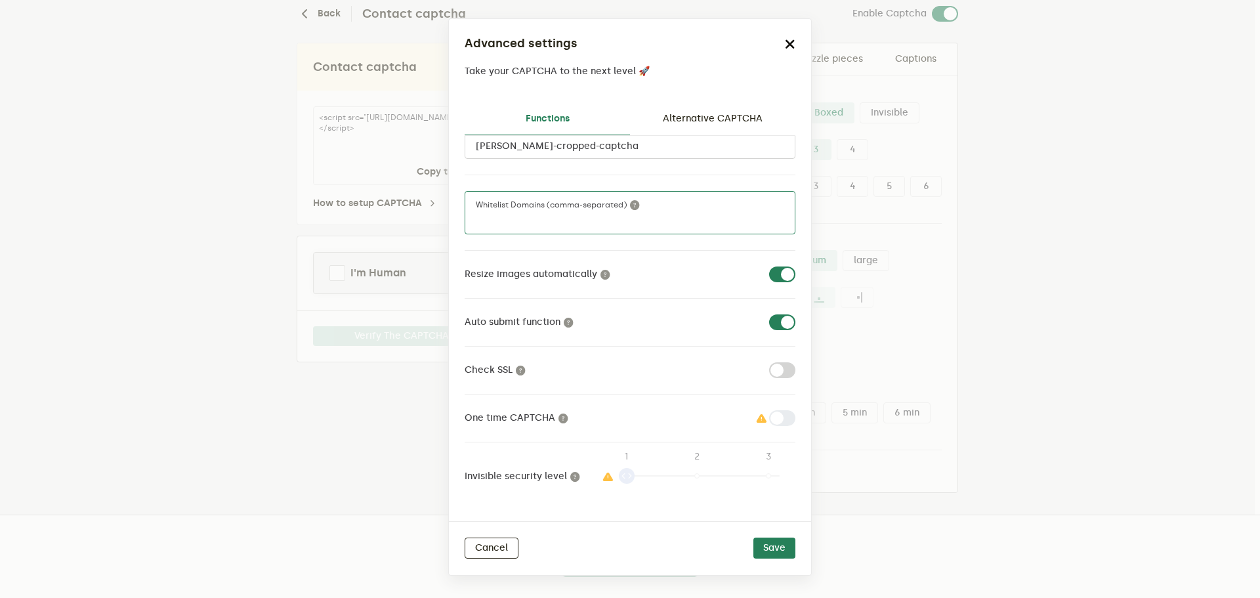
click at [791, 40] on icon "button" at bounding box center [790, 44] width 11 height 11
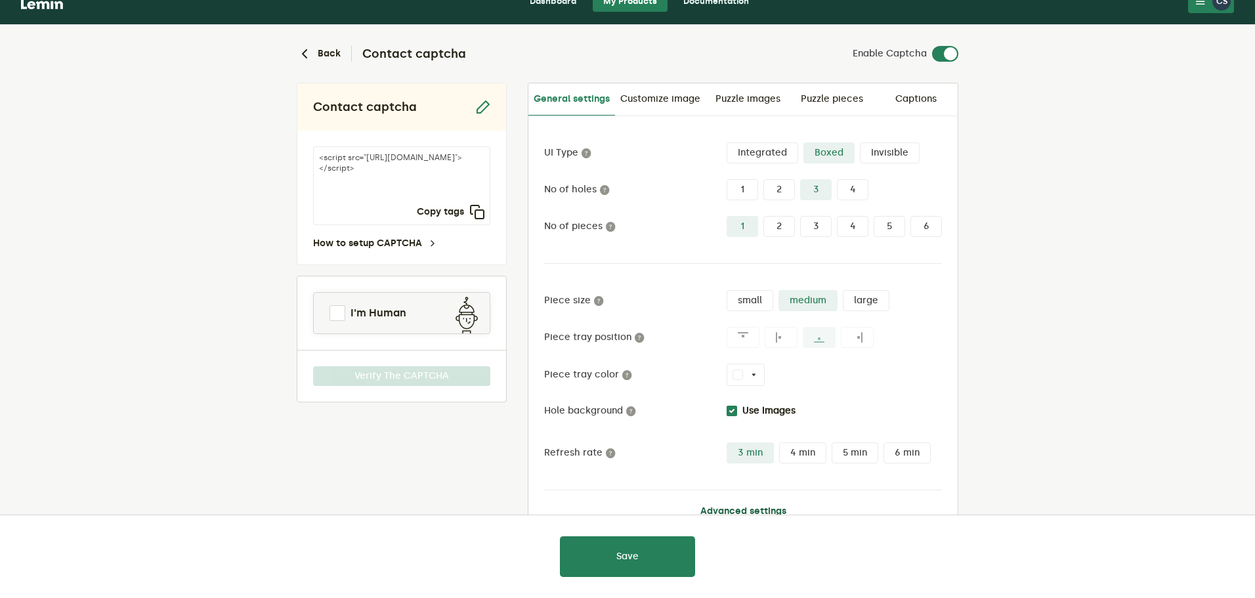
scroll to position [0, 0]
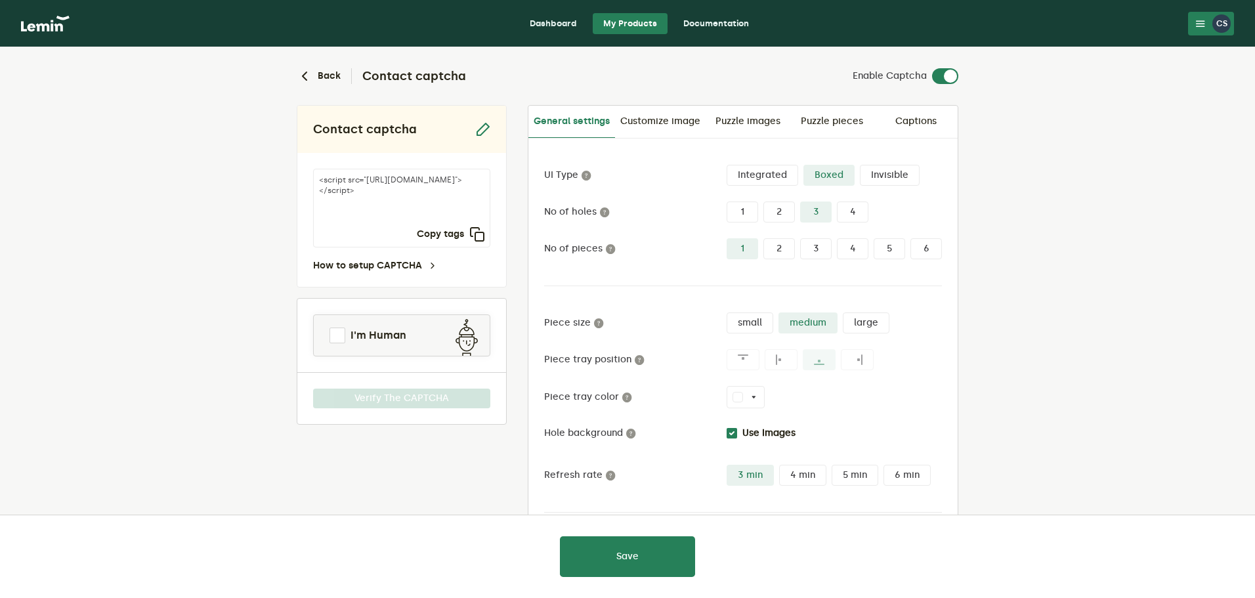
click at [1197, 19] on icon at bounding box center [1200, 23] width 11 height 11
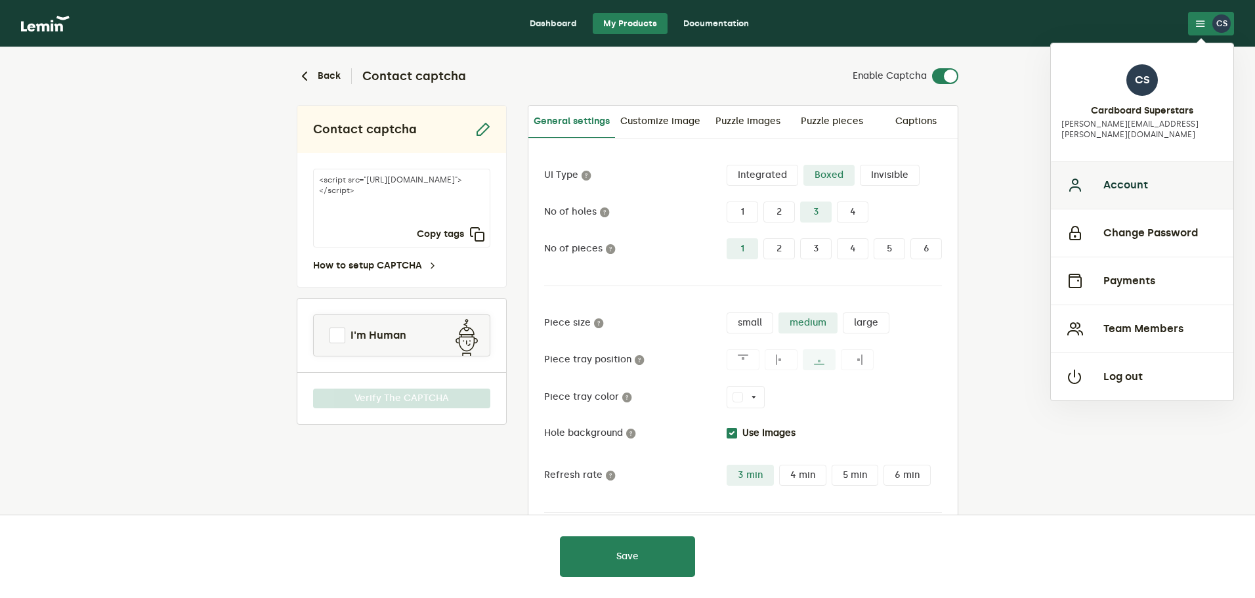
click at [1136, 173] on button "Account" at bounding box center [1142, 185] width 183 height 48
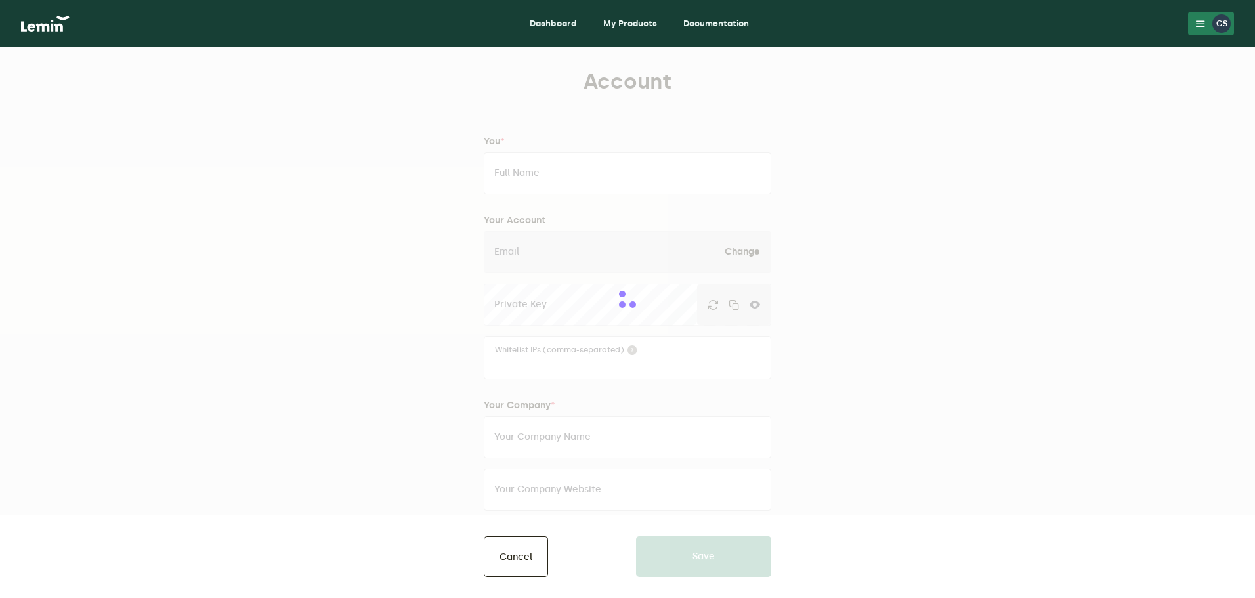
type input "Cardboard Superstars"
type input "[PERSON_NAME][EMAIL_ADDRESS][PERSON_NAME][DOMAIN_NAME]"
type input "Cardboard Superstars"
type input "[URL][DOMAIN_NAME]"
type input "15867441672"
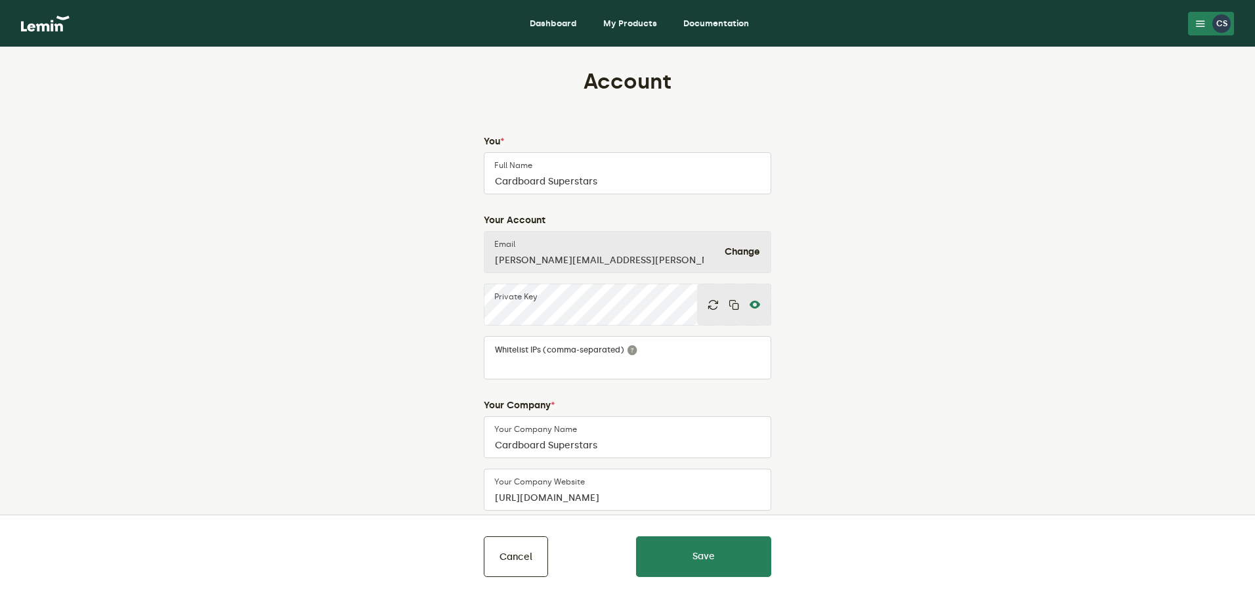
click at [752, 304] on icon at bounding box center [755, 304] width 11 height 11
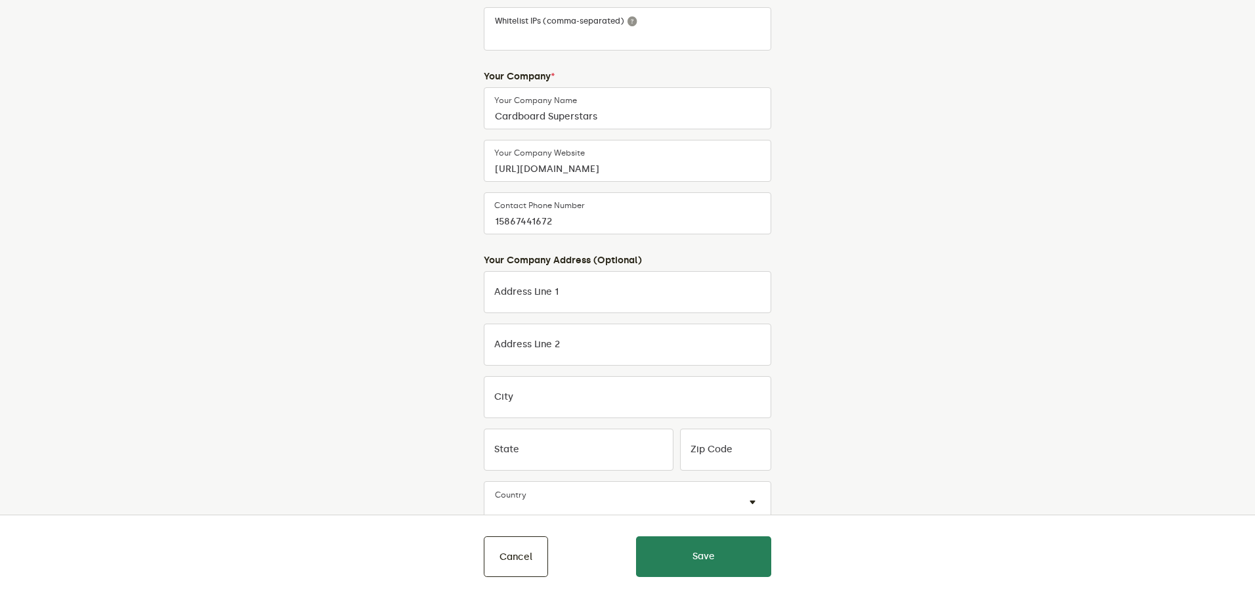
scroll to position [466, 0]
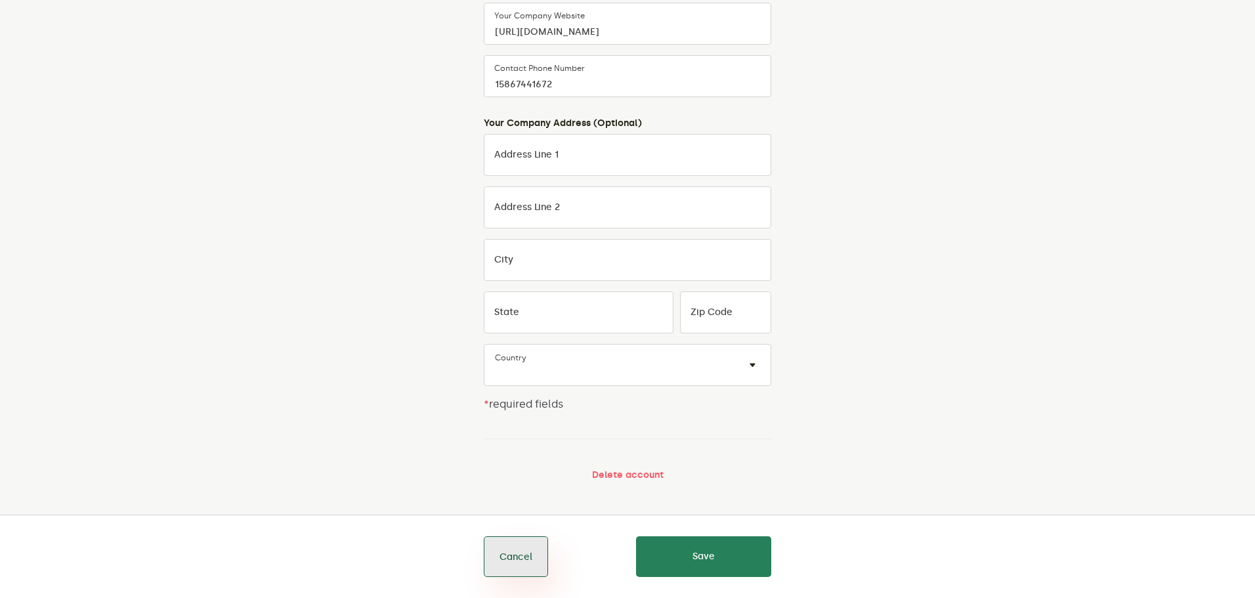
click at [521, 551] on button "Cancel" at bounding box center [516, 556] width 64 height 41
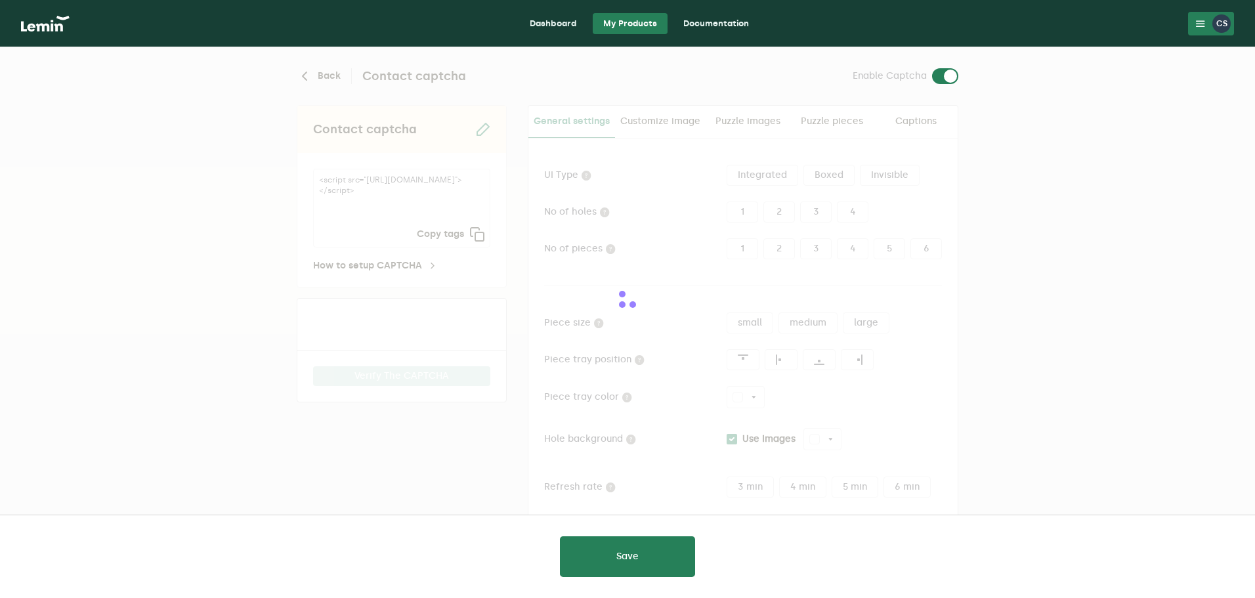
type input "white"
checkbox input "true"
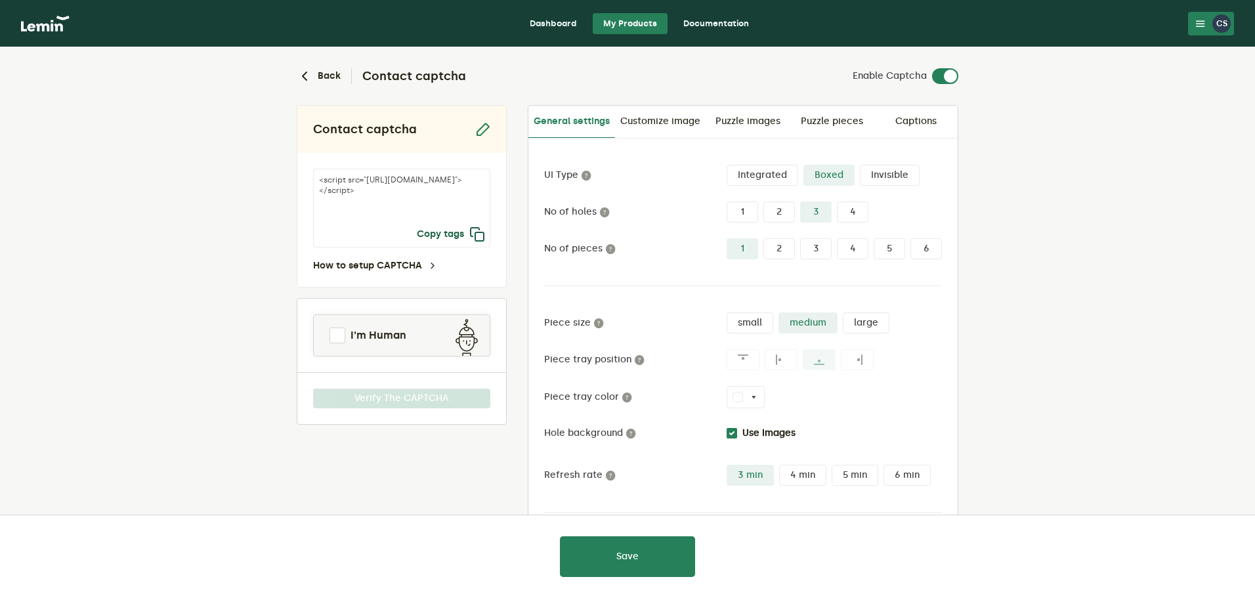
click at [482, 240] on icon "button" at bounding box center [477, 234] width 16 height 16
